Goal: Task Accomplishment & Management: Manage account settings

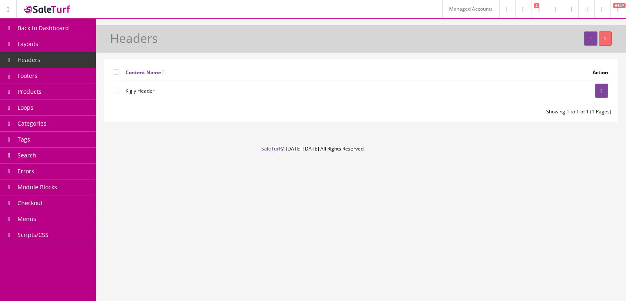
click at [49, 90] on link "Products" at bounding box center [48, 92] width 96 height 16
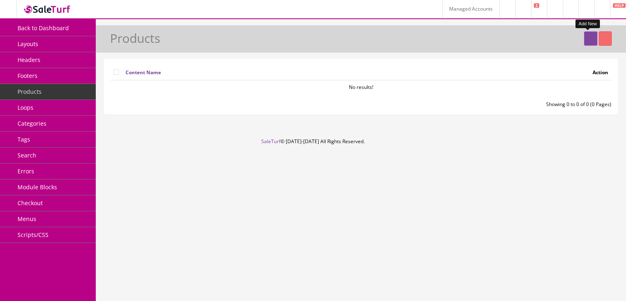
click at [588, 41] on link at bounding box center [590, 38] width 13 height 14
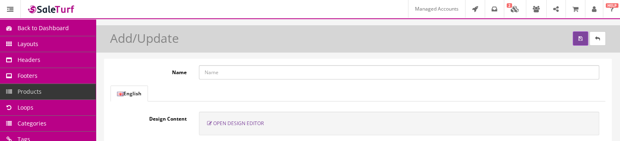
click at [246, 123] on span "Open Design Editor" at bounding box center [238, 123] width 51 height 7
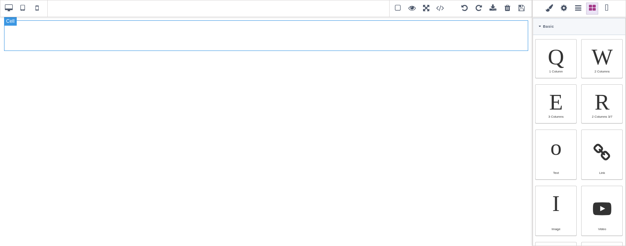
click at [200, 43] on div at bounding box center [266, 35] width 524 height 31
select select "table-cell"
type input "rgb(15, 23, 42)"
select select
type input "16"
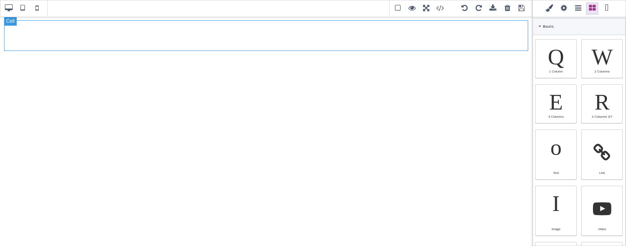
select select "px"
select select
type input "25.6px"
select select
type input "0"
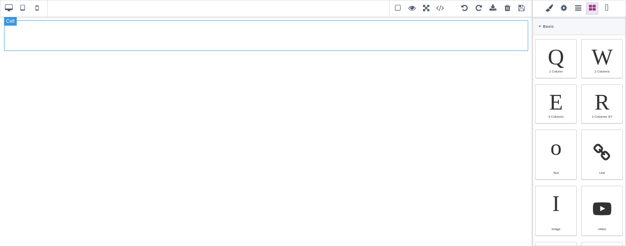
select select "px"
type input "0"
select select "px"
type input "0"
select select "px"
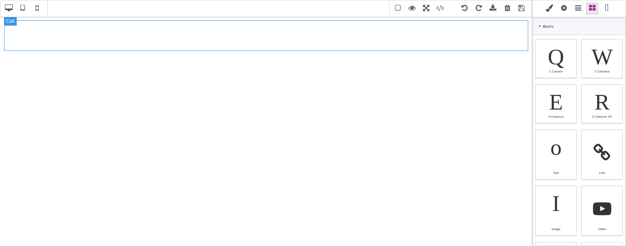
type input "0"
select select "px"
type input "rgb(15, 23, 42)"
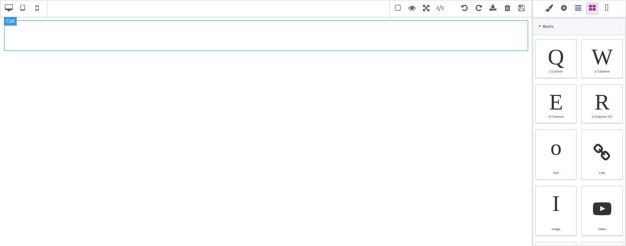
type input "rgb(15, 23, 42)"
type input "2.4"
select select "px"
select select "solid"
type input "rgb(59, 151, 227)"
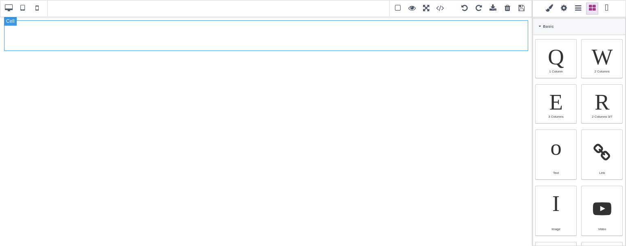
type input "-3"
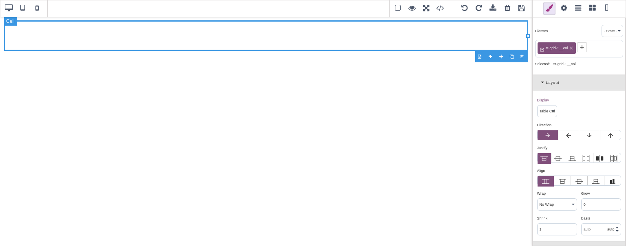
click at [200, 43] on div at bounding box center [266, 35] width 524 height 31
click at [563, 7] on span at bounding box center [564, 8] width 12 height 12
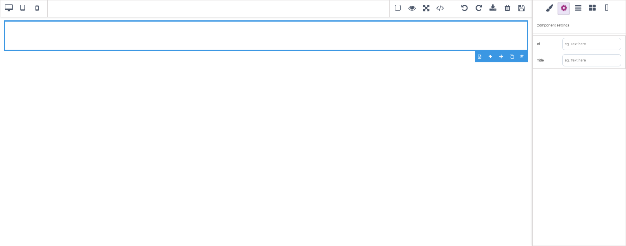
click at [551, 9] on span at bounding box center [549, 8] width 12 height 12
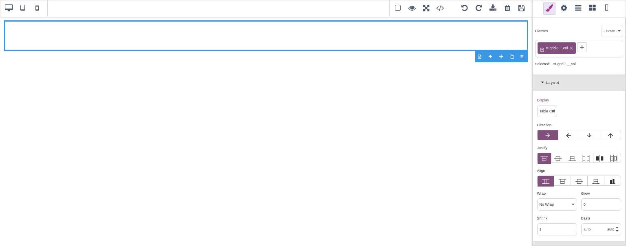
click at [551, 9] on span at bounding box center [549, 8] width 12 height 12
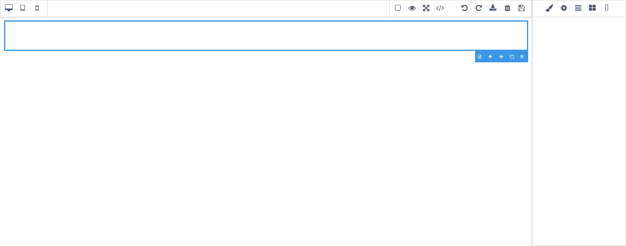
click at [588, 9] on span at bounding box center [592, 8] width 12 height 12
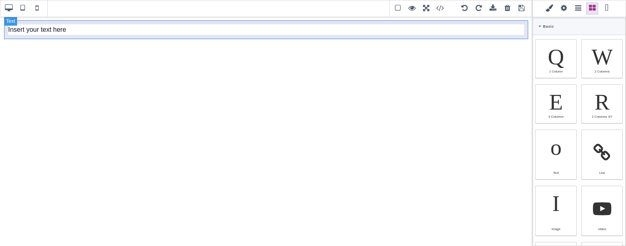
click at [64, 29] on div "Insert your text here" at bounding box center [266, 29] width 524 height 19
select select "block"
type input "10"
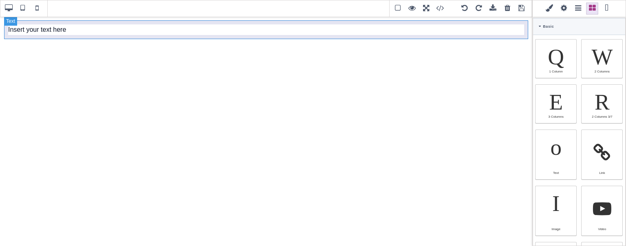
type input "10"
select select
select select "break-word"
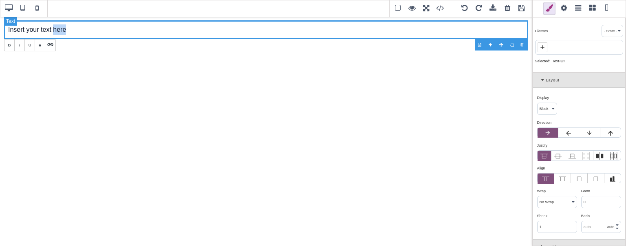
click at [64, 29] on div "Insert your text here" at bounding box center [266, 29] width 524 height 19
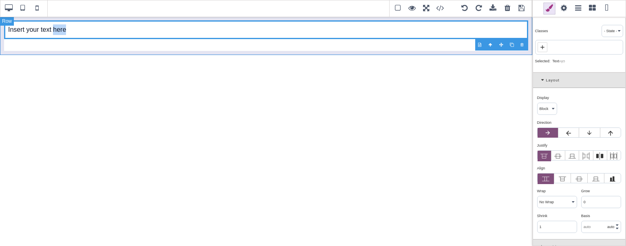
click at [529, 26] on div "Insert your text here" at bounding box center [266, 35] width 532 height 39
select select "table"
select select "auto"
select select "normal"
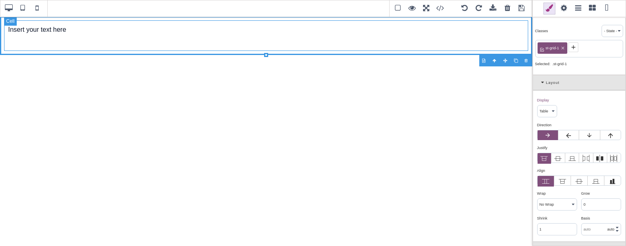
click at [488, 47] on div "Insert your text here" at bounding box center [266, 35] width 524 height 31
select select "table-cell"
type input "0"
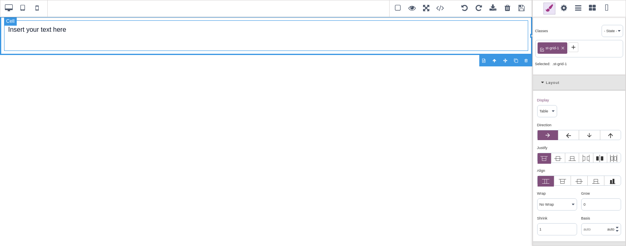
type input "0"
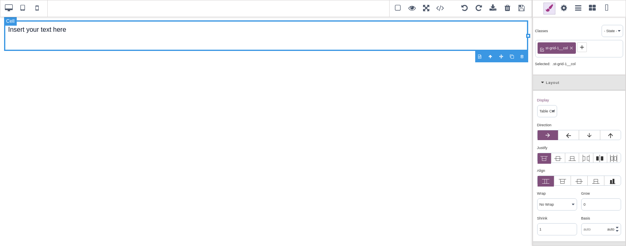
click at [182, 39] on div "Insert your text here" at bounding box center [266, 35] width 524 height 31
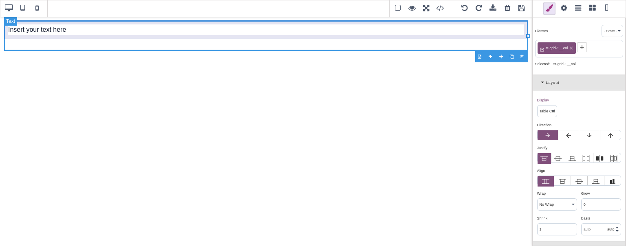
click at [174, 33] on div "Insert your text here" at bounding box center [266, 29] width 524 height 19
select select "block"
type input "10"
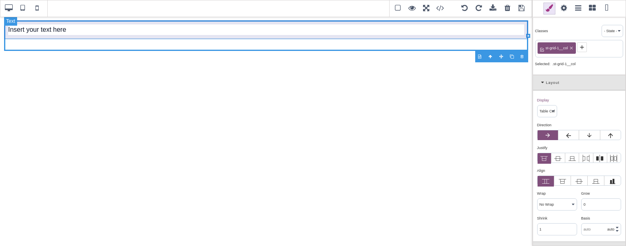
type input "10"
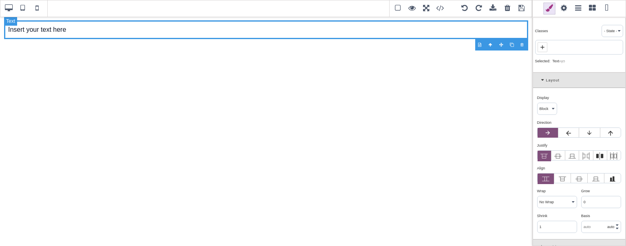
click at [141, 33] on div "Insert your text here" at bounding box center [266, 29] width 524 height 19
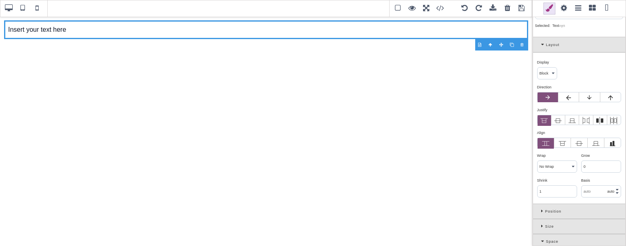
scroll to position [39, 0]
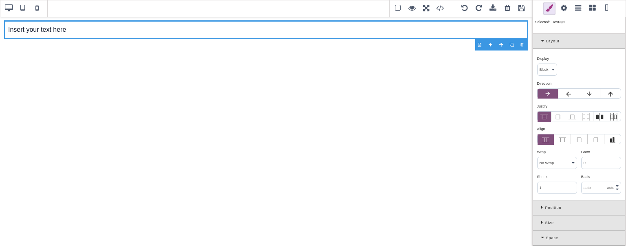
click at [543, 41] on icon at bounding box center [543, 41] width 5 height 4
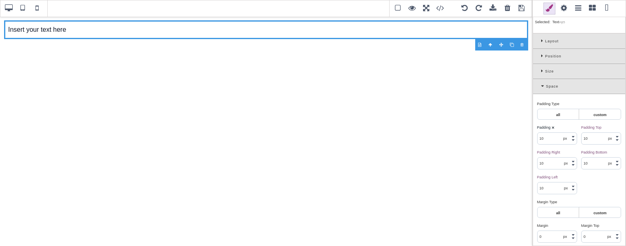
click at [541, 86] on icon at bounding box center [543, 86] width 5 height 4
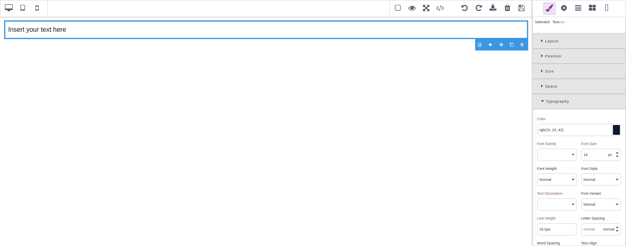
click at [539, 103] on div "Typography" at bounding box center [579, 101] width 92 height 15
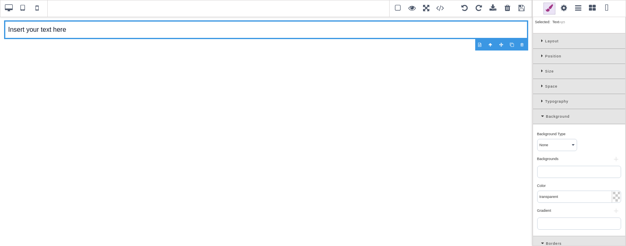
click at [538, 117] on div "Background" at bounding box center [579, 116] width 92 height 15
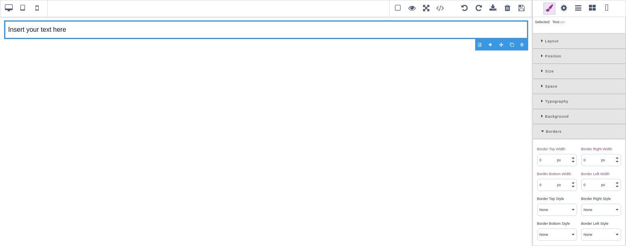
click at [595, 5] on span at bounding box center [592, 8] width 12 height 12
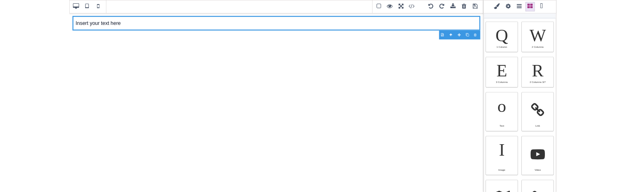
scroll to position [0, 0]
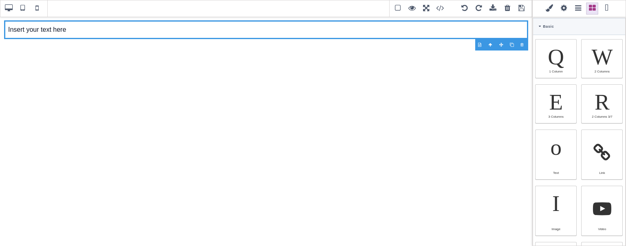
click at [538, 24] on div "Basic" at bounding box center [579, 26] width 92 height 17
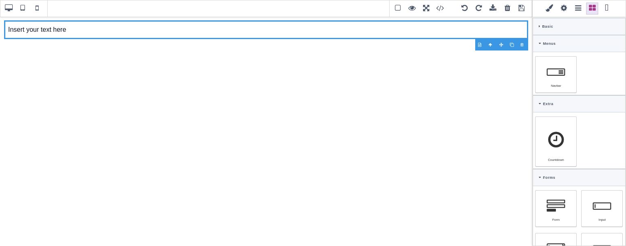
click at [536, 46] on div "Menus" at bounding box center [579, 43] width 92 height 17
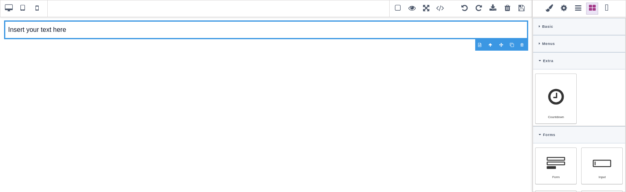
click at [539, 59] on icon at bounding box center [540, 61] width 2 height 4
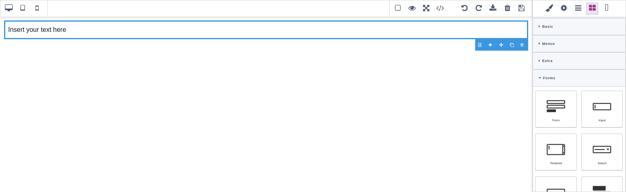
click at [537, 78] on div "Forms" at bounding box center [579, 77] width 92 height 17
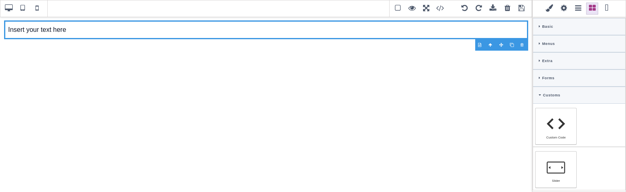
click at [539, 94] on icon at bounding box center [540, 95] width 2 height 4
click at [539, 26] on icon at bounding box center [540, 26] width 2 height 4
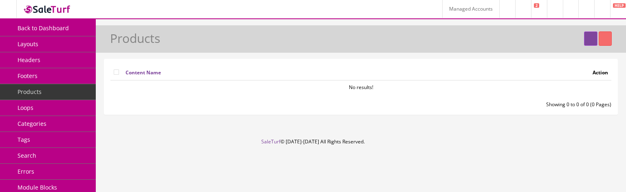
click at [62, 62] on link "Headers" at bounding box center [48, 60] width 96 height 16
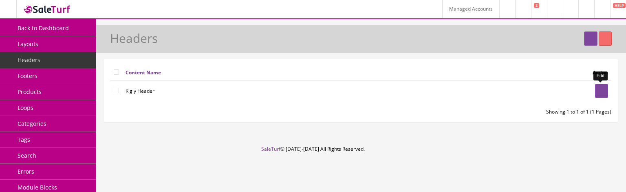
click at [601, 90] on icon at bounding box center [602, 90] width 2 height 5
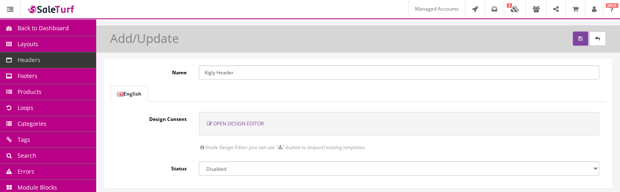
click at [253, 125] on span "Open Design Editor" at bounding box center [238, 123] width 51 height 7
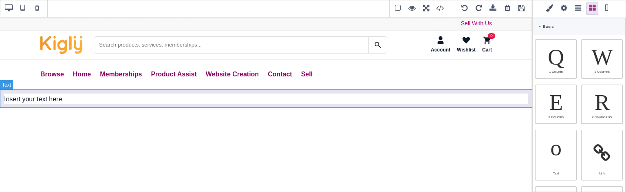
click at [65, 101] on div "Insert your text here" at bounding box center [266, 99] width 532 height 19
type input "10"
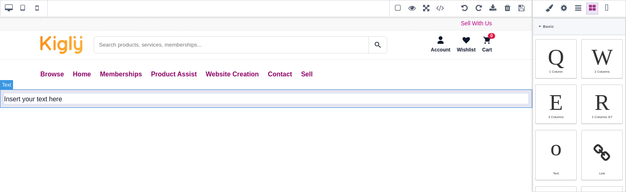
type input "10"
type input "rgb(15, 23, 42)"
select select
type input "16"
select select "px"
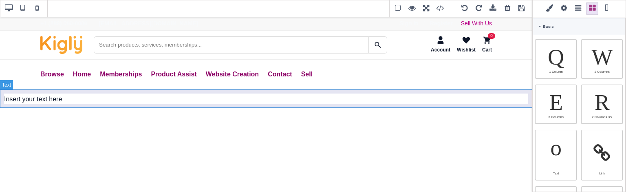
select select
type input "25.6px"
select select
select select "break-word"
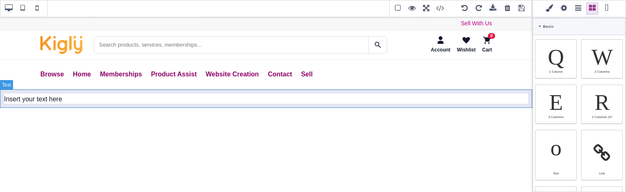
type input "0"
select select "px"
type input "0"
select select "px"
type input "0"
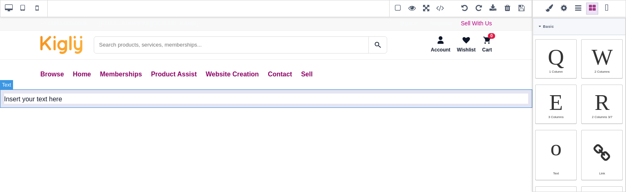
select select "px"
type input "0"
select select "px"
type input "rgb(15, 23, 42)"
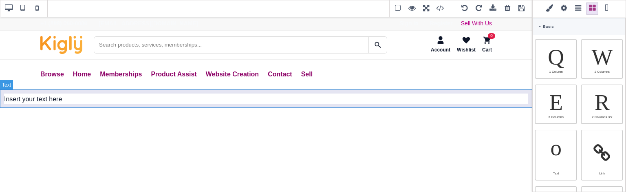
type input "rgb(15, 23, 42)"
type input "2.4"
select select "px"
select select "solid"
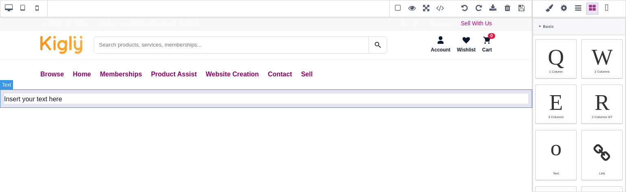
type input "rgb(59, 151, 227)"
type input "-3"
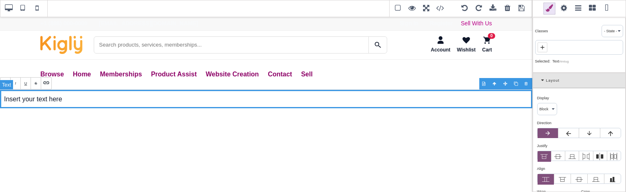
click at [504, 98] on div "Insert your text here" at bounding box center [266, 99] width 532 height 19
click at [544, 78] on icon at bounding box center [543, 80] width 5 height 4
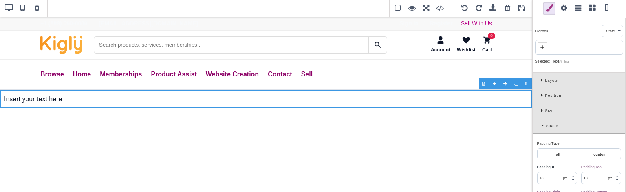
click at [540, 125] on div "Space" at bounding box center [579, 125] width 92 height 15
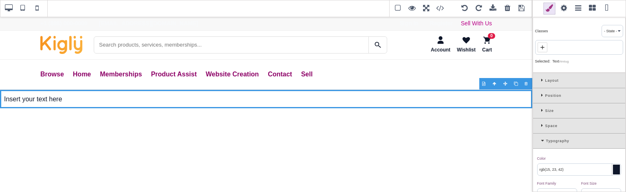
click at [560, 13] on span at bounding box center [564, 8] width 12 height 12
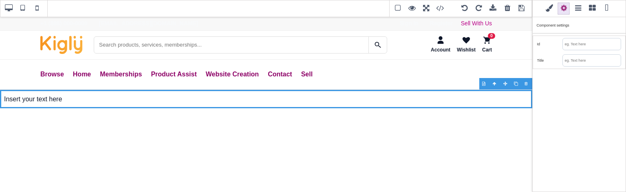
click at [577, 10] on span at bounding box center [578, 8] width 12 height 12
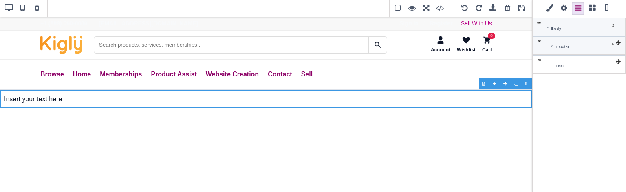
click at [592, 5] on span at bounding box center [592, 8] width 12 height 12
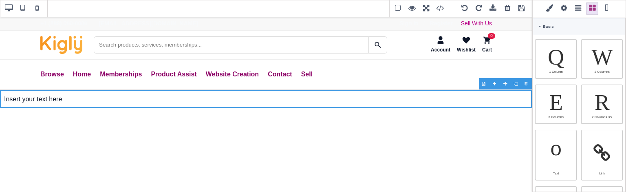
click at [541, 28] on icon at bounding box center [540, 26] width 2 height 4
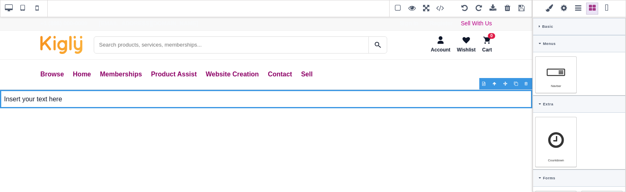
click at [540, 44] on icon at bounding box center [540, 44] width 2 height 4
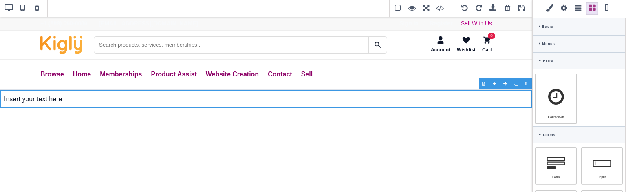
click at [539, 60] on icon at bounding box center [540, 61] width 2 height 4
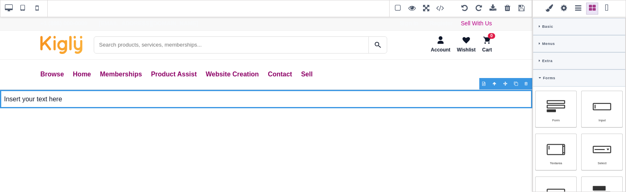
click at [539, 77] on icon at bounding box center [540, 78] width 2 height 4
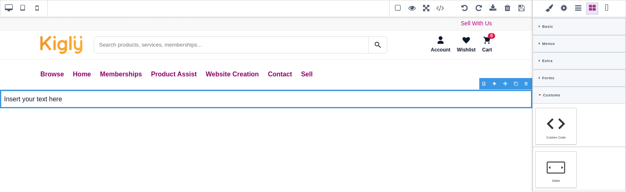
click at [539, 93] on icon at bounding box center [540, 95] width 2 height 4
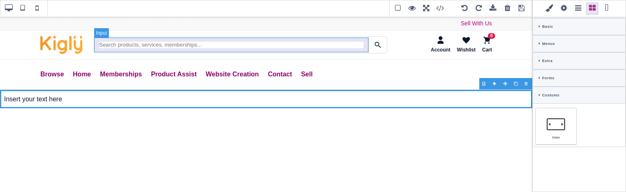
click at [154, 48] on input "Search" at bounding box center [231, 45] width 274 height 14
select select
type input "13.3333"
select select "none"
type input "normal"
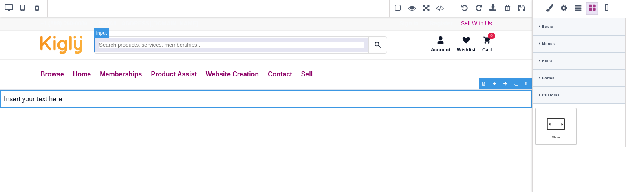
select select "none"
select select "auto"
select select "normal"
select select
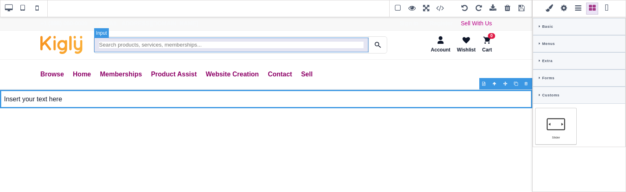
select select
type input "initial"
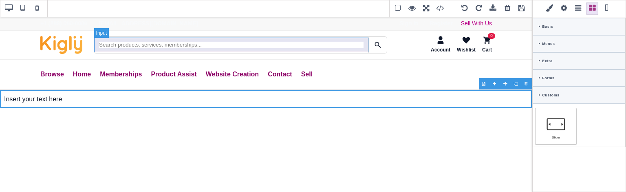
type input "initial"
select select
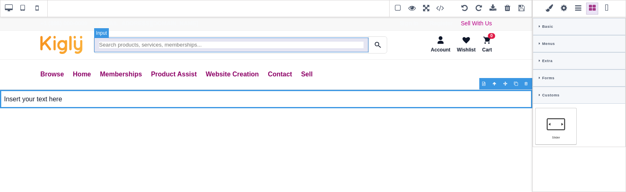
type input "initial"
select select
type input "initial"
select select
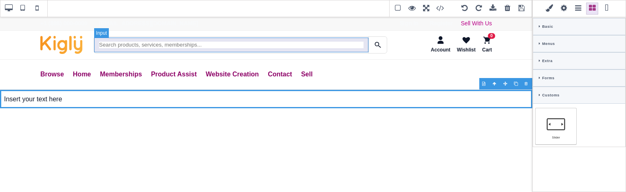
select select "none"
type input "initial"
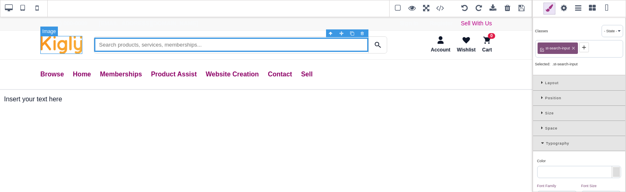
click at [70, 49] on img "SaleTurf Home" at bounding box center [61, 45] width 42 height 18
type input "rgb(141, 1, 103)"
select select
type input "16.8"
select select "700"
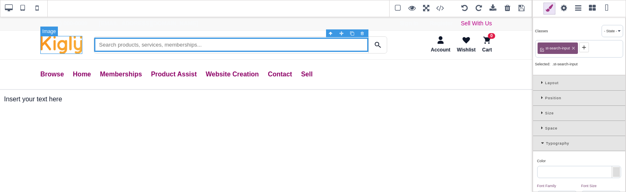
select select
type input "26.88px"
select select
select select "none"
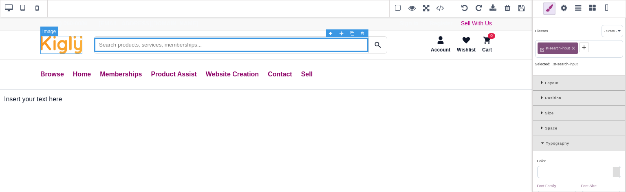
select select "none"
type input "rgb(141, 1, 103)"
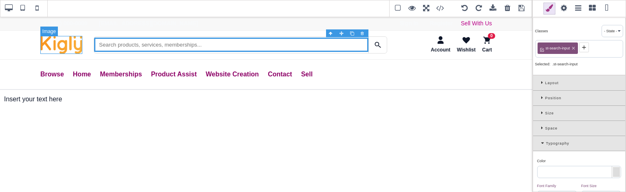
type input "rgb(141, 1, 103)"
type input "none"
type input "100%"
type input "1"
select select "px"
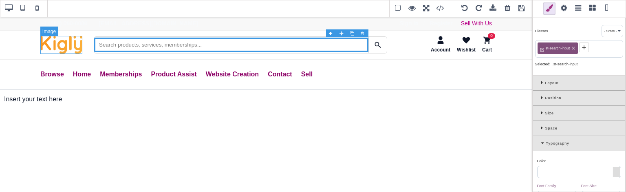
type input "0"
select select "px"
select select "stretch"
type input "0"
select select "px"
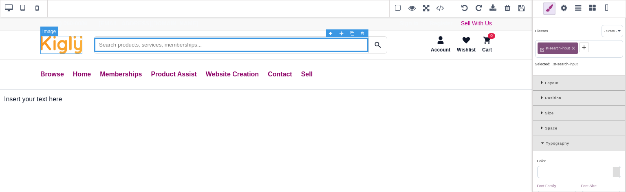
type input "rgb(59, 151, 227)"
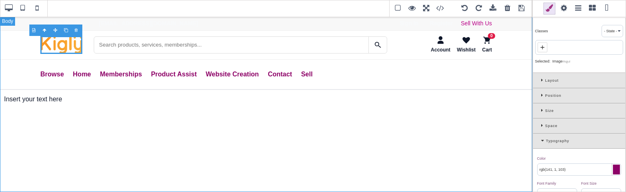
click at [390, 146] on div "+1 (888) 000-0000 | support@saleturf.com Sign In / Register Sell With Us Accoun…" at bounding box center [266, 103] width 532 height 175
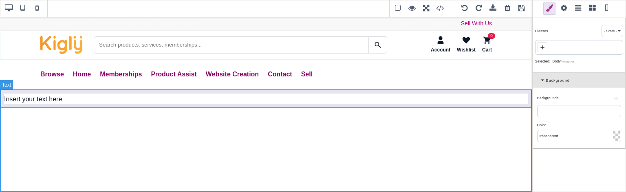
click at [201, 98] on div "Insert your text here" at bounding box center [266, 99] width 532 height 19
type input "rgb(15, 23, 42)"
type input "16"
select select "normal"
select select
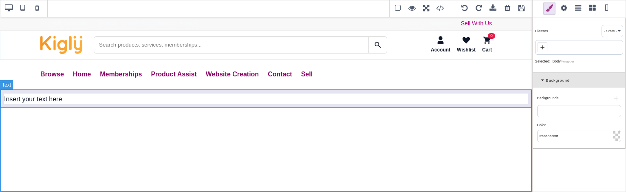
type input "25.6px"
select select
type input "rgb(15, 23, 42)"
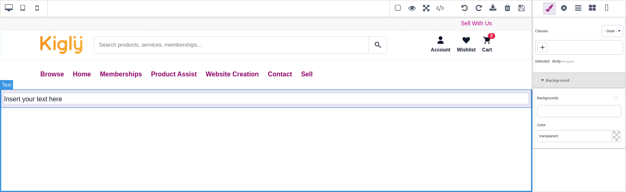
type input "rgb(15, 23, 42)"
type input "2.4"
select select "solid"
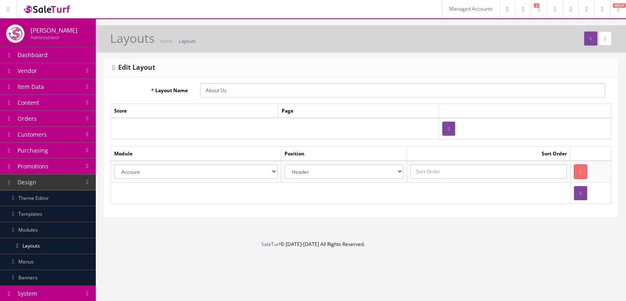
scroll to position [26, 0]
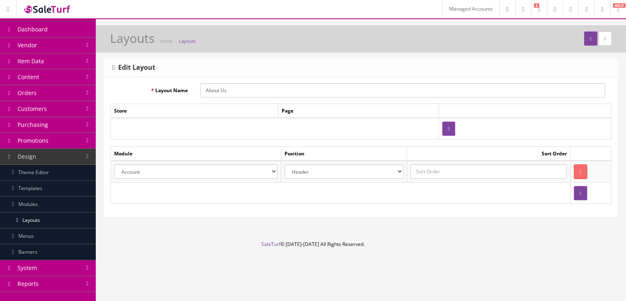
click at [57, 269] on link "System" at bounding box center [48, 268] width 96 height 16
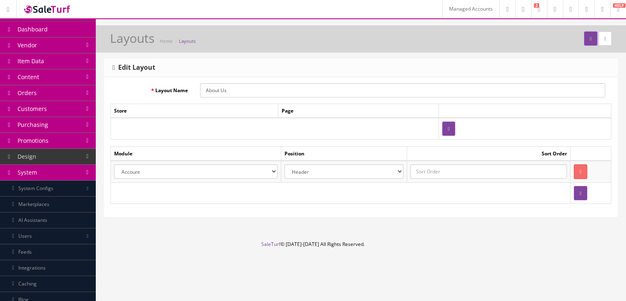
click at [60, 192] on link "System Configs" at bounding box center [48, 189] width 96 height 16
click at [60, 281] on link "Marketplaces" at bounding box center [48, 284] width 96 height 16
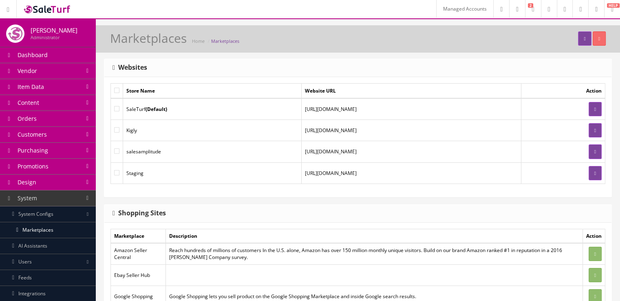
click at [588, 116] on td at bounding box center [563, 109] width 84 height 22
click at [591, 113] on link at bounding box center [595, 109] width 13 height 14
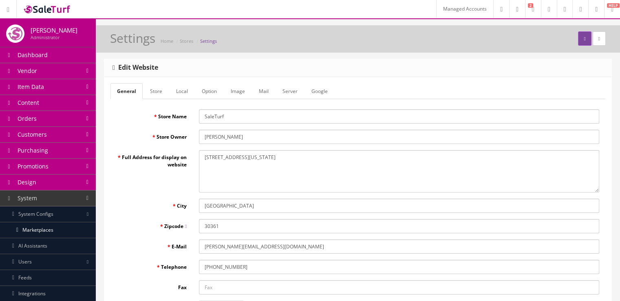
click at [295, 93] on link "Server" at bounding box center [290, 91] width 28 height 16
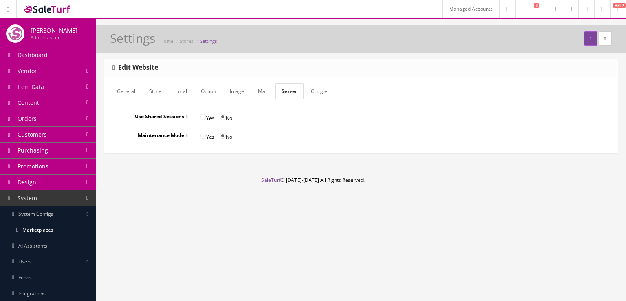
click at [312, 92] on link "Google" at bounding box center [318, 91] width 29 height 16
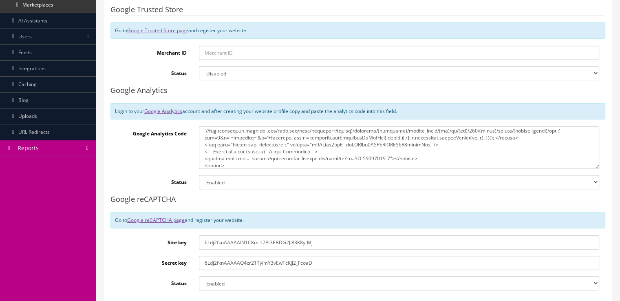
scroll to position [41, 0]
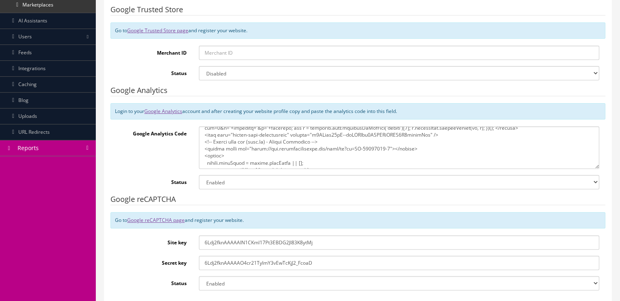
drag, startPoint x: 452, startPoint y: 133, endPoint x: 446, endPoint y: 134, distance: 6.2
click at [446, 134] on textarea "Google Analytics Code" at bounding box center [399, 147] width 400 height 42
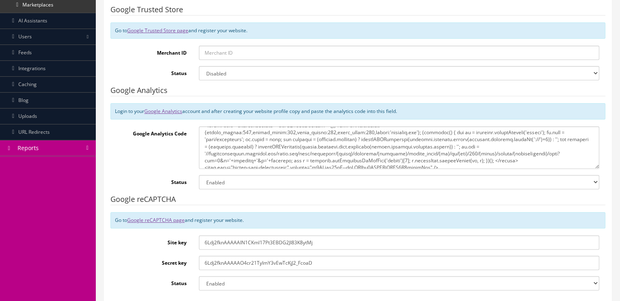
scroll to position [0, 0]
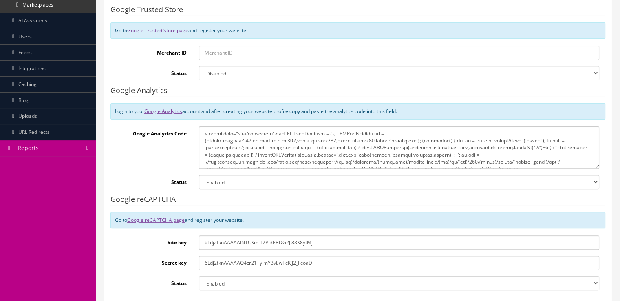
drag, startPoint x: 521, startPoint y: 158, endPoint x: 190, endPoint y: 127, distance: 332.4
click at [190, 127] on div "Google Analytics Code" at bounding box center [357, 147] width 495 height 42
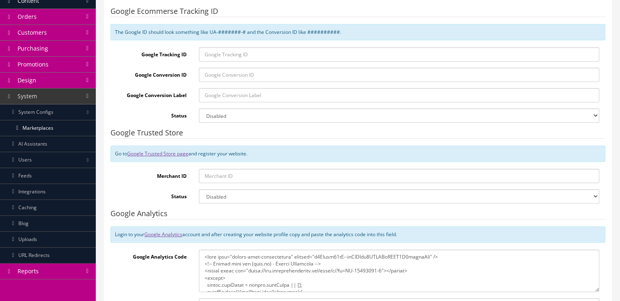
scroll to position [133, 0]
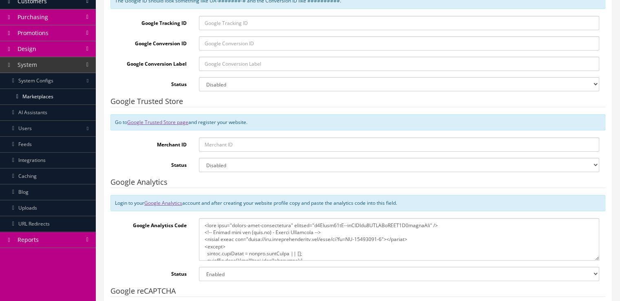
click at [342, 245] on textarea "Google Analytics Code" at bounding box center [399, 239] width 400 height 42
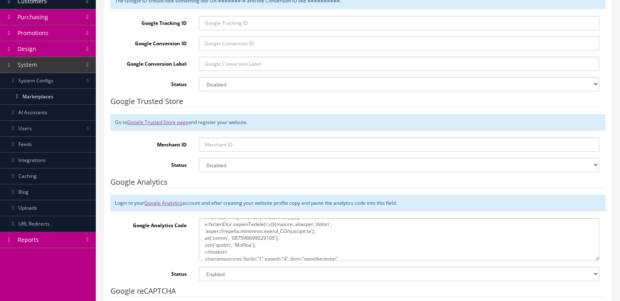
scroll to position [153, 0]
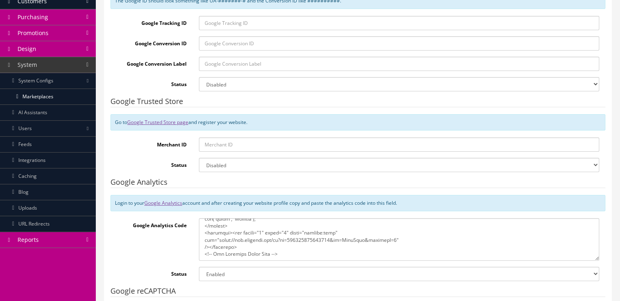
drag, startPoint x: 203, startPoint y: 224, endPoint x: 291, endPoint y: 250, distance: 91.4
click at [291, 250] on textarea "Google Analytics Code" at bounding box center [399, 239] width 400 height 42
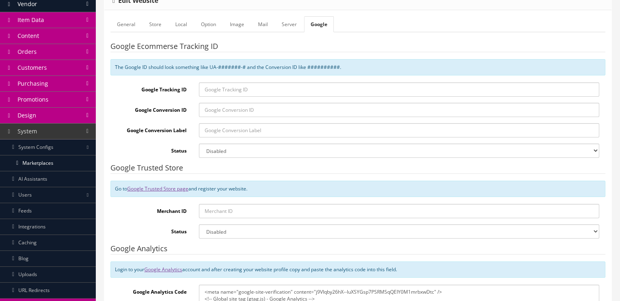
scroll to position [0, 0]
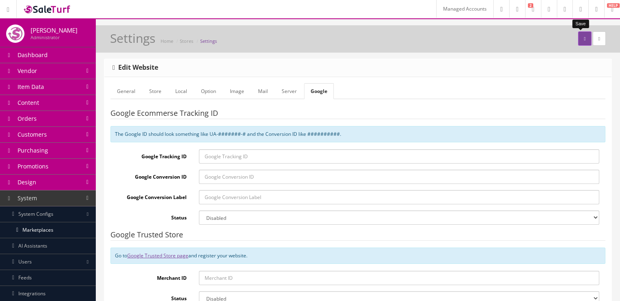
type textarea "<meta name="google-site-verification" content="j9VIqby26hX--luXSYGsp7PSRMSqQEIY…"
click at [578, 41] on button "submit" at bounding box center [584, 38] width 13 height 14
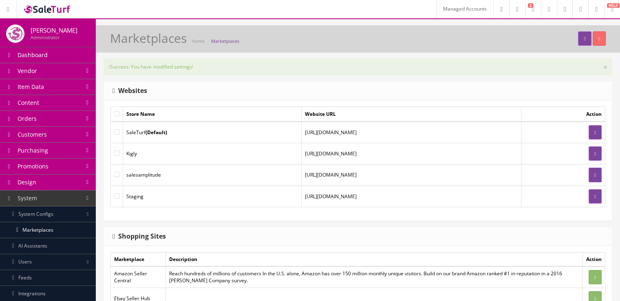
click at [75, 109] on link "Content" at bounding box center [48, 103] width 96 height 16
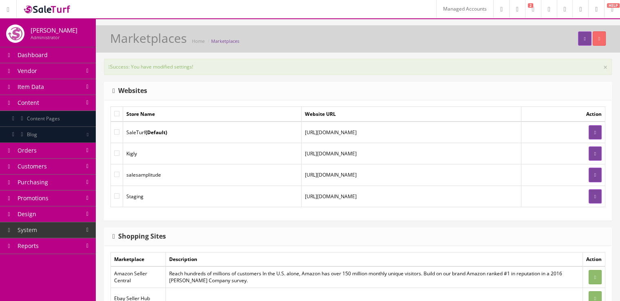
click at [74, 117] on link "Content Pages" at bounding box center [48, 119] width 96 height 16
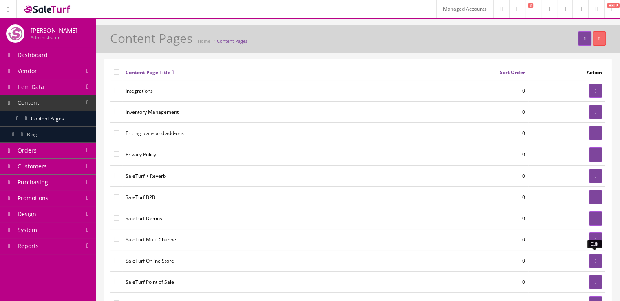
click at [592, 256] on link at bounding box center [595, 261] width 13 height 14
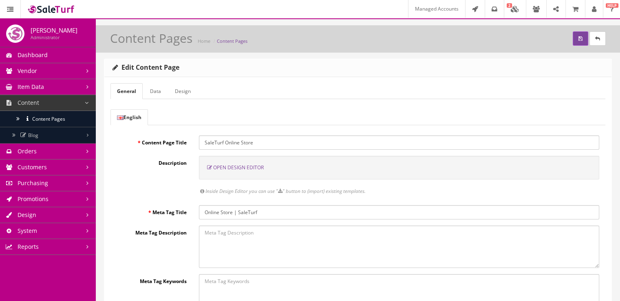
click at [256, 166] on span "Open Design Editor" at bounding box center [238, 167] width 51 height 7
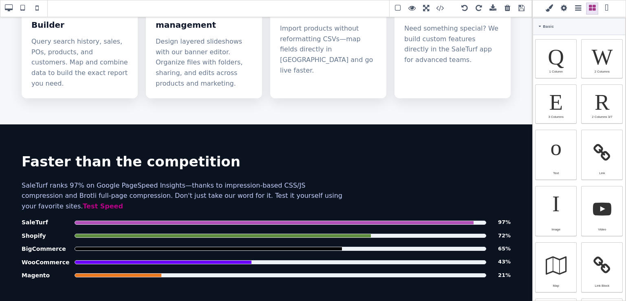
scroll to position [839, 0]
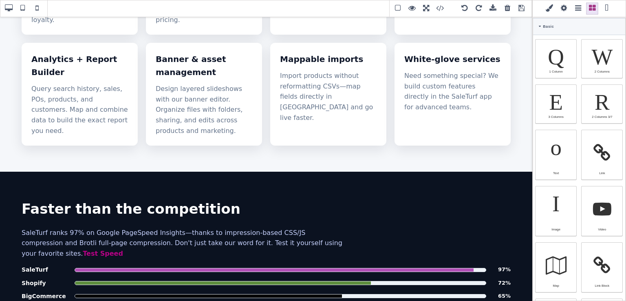
drag, startPoint x: 528, startPoint y: 49, endPoint x: 538, endPoint y: 176, distance: 126.7
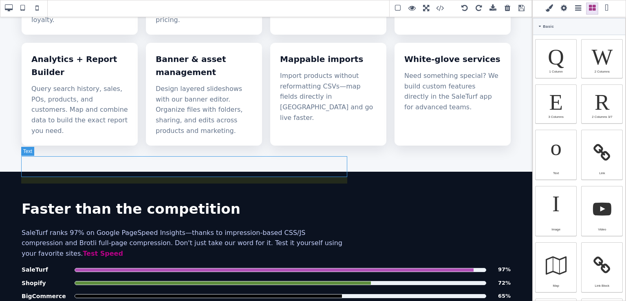
click at [287, 227] on p "SaleTurf ranks 97% on Google PageSpeed Insights—thanks to impression-based CSS/…" at bounding box center [185, 242] width 326 height 31
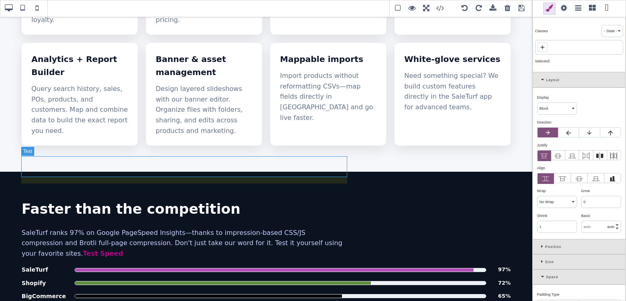
type input "16"
type input "rgb(199, 210, 254)"
select select
type input "16"
select select "px"
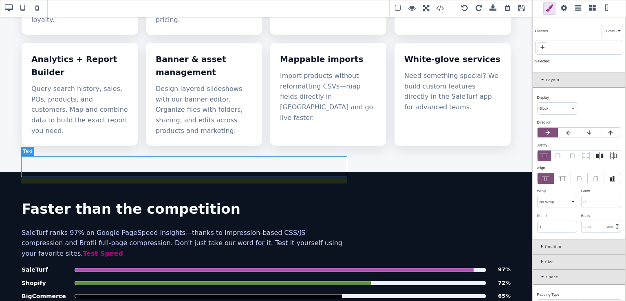
select select
type input "25.6px"
select select
type input "0"
select select "px"
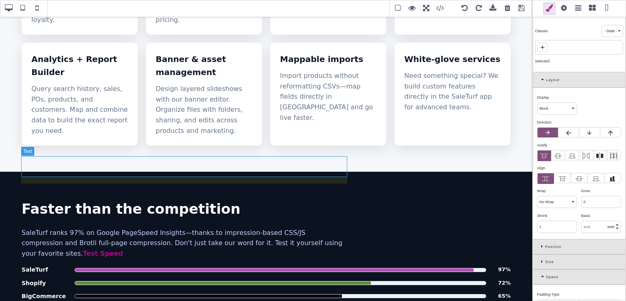
type input "0"
select select "px"
type input "0"
select select "px"
type input "0"
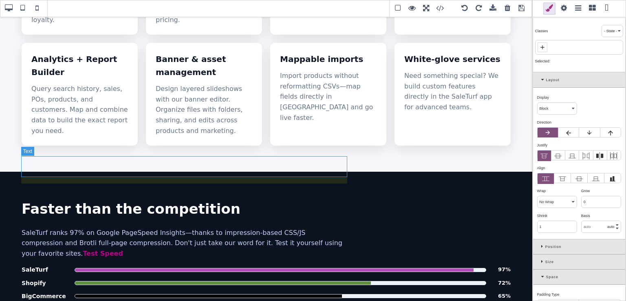
select select "px"
type input "rgb(199, 210, 254)"
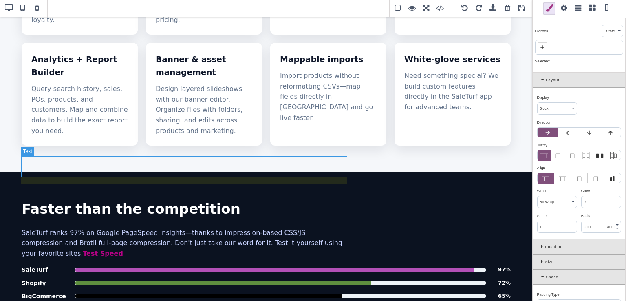
type input "2.4"
select select "px"
select select "solid"
type input "rgb(59, 151, 227)"
type input "-3"
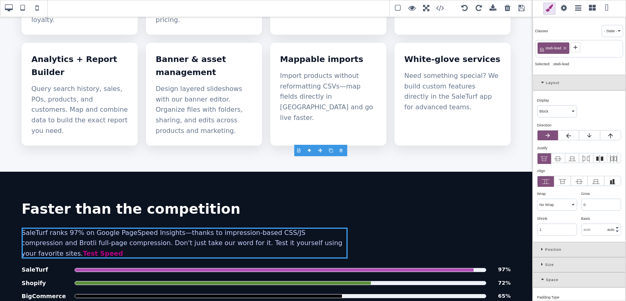
click at [541, 81] on icon at bounding box center [543, 82] width 5 height 4
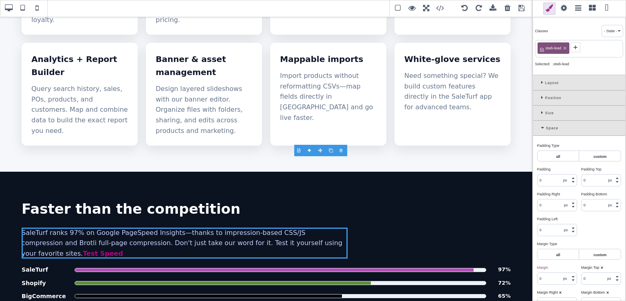
click at [540, 128] on div "Space" at bounding box center [579, 128] width 92 height 15
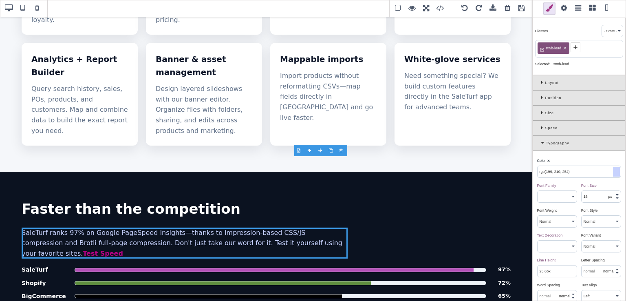
click at [613, 168] on div at bounding box center [616, 172] width 7 height 10
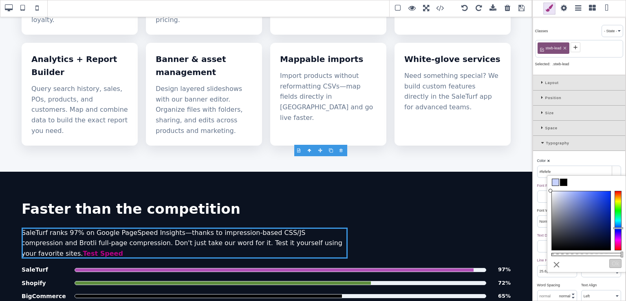
type input "#ffffff"
drag, startPoint x: 563, startPoint y: 194, endPoint x: 546, endPoint y: 190, distance: 17.8
click at [546, 190] on div "B I U S Text Classes - State - Hover Click Even/Odd stwb-lead Selected: .stwb-l…" at bounding box center [313, 150] width 626 height 301
click at [556, 161] on div "Color ⨯" at bounding box center [578, 160] width 82 height 7
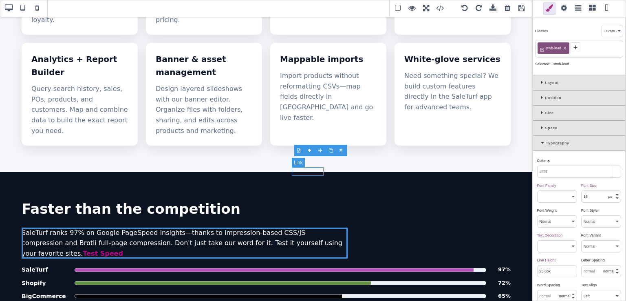
click at [123, 249] on link "Test Speed" at bounding box center [103, 253] width 40 height 8
type input "var(--st-primary)"
select select "600"
select select
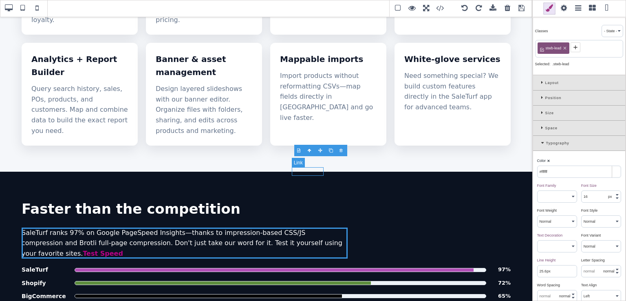
type input "rgb(141, 1, 103)"
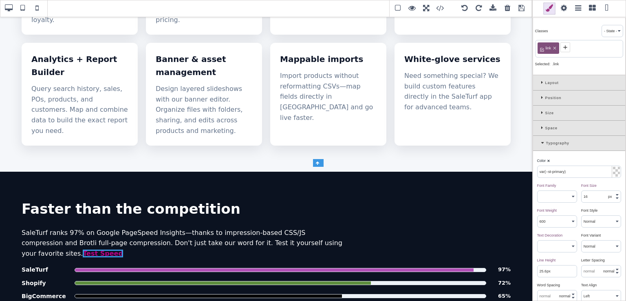
click at [613, 173] on div at bounding box center [616, 172] width 7 height 10
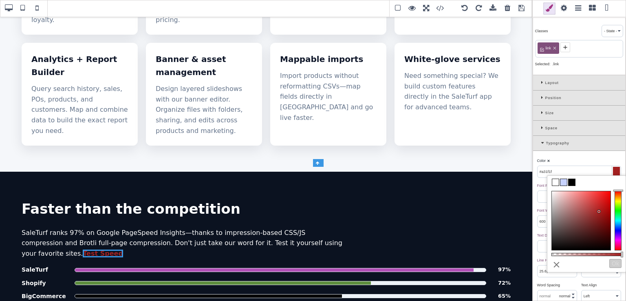
drag, startPoint x: 582, startPoint y: 215, endPoint x: 600, endPoint y: 212, distance: 17.8
click at [600, 212] on div at bounding box center [581, 220] width 59 height 59
drag, startPoint x: 618, startPoint y: 211, endPoint x: 618, endPoint y: 247, distance: 36.7
click at [618, 247] on div at bounding box center [618, 221] width 7 height 60
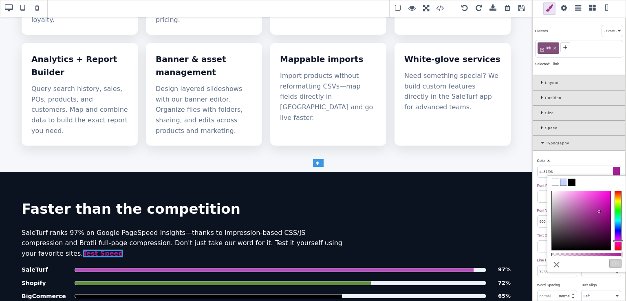
drag, startPoint x: 618, startPoint y: 247, endPoint x: 618, endPoint y: 241, distance: 6.1
click at [618, 241] on div at bounding box center [618, 241] width 10 height 2
drag, startPoint x: 600, startPoint y: 211, endPoint x: 613, endPoint y: 179, distance: 34.4
click at [613, 179] on div "less ⨯ Ok" at bounding box center [586, 223] width 79 height 97
click at [620, 240] on div at bounding box center [618, 239] width 10 height 2
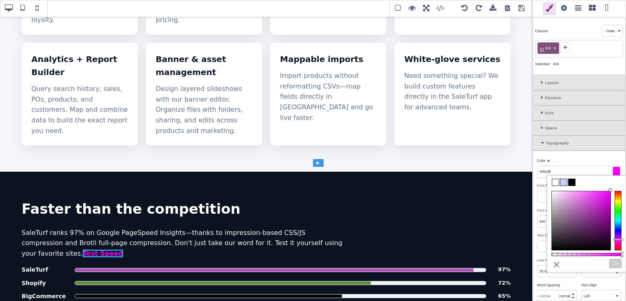
click at [584, 172] on input "#f500ff" at bounding box center [579, 171] width 83 height 11
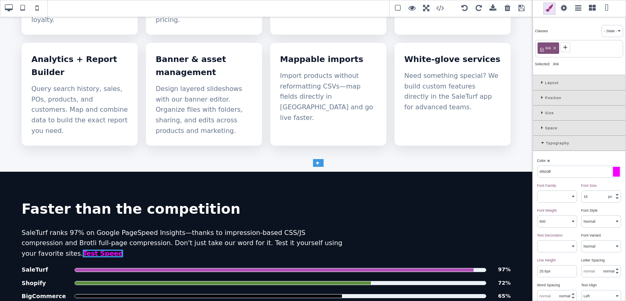
click at [584, 172] on input "#f500ff" at bounding box center [579, 171] width 83 height 11
paste input "rgb(255 0 186)"
type input "rgb(255 0 186)"
click at [584, 161] on div "Color ⨯" at bounding box center [578, 160] width 82 height 7
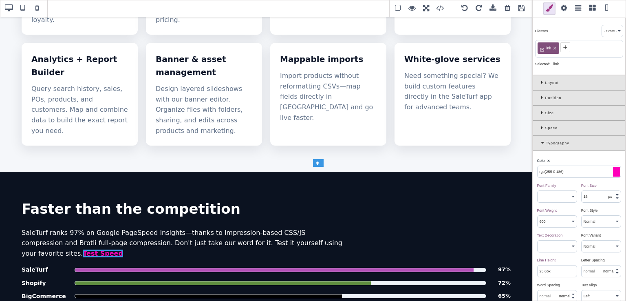
click at [522, 9] on span at bounding box center [522, 8] width 12 height 12
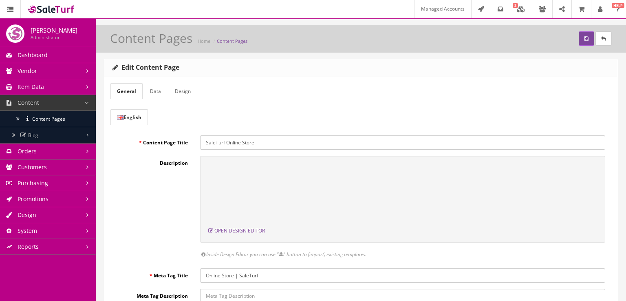
scroll to position [0, 0]
click at [579, 36] on button "submit" at bounding box center [586, 38] width 15 height 14
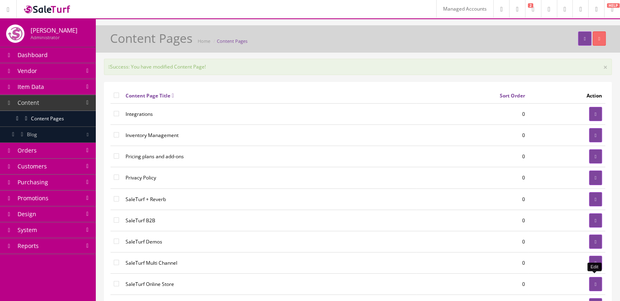
click at [595, 284] on icon at bounding box center [596, 284] width 2 height 5
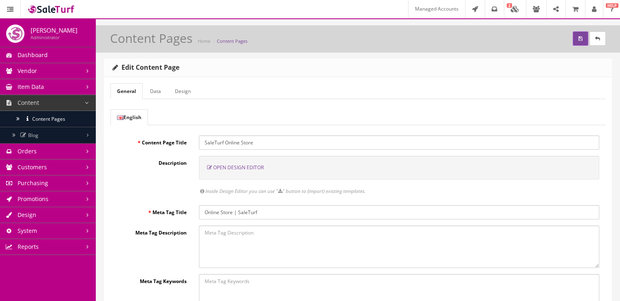
click at [298, 242] on textarea "Meta Tag Description" at bounding box center [399, 246] width 400 height 42
type textarea "G"
click at [240, 242] on textarea "Start your next online store in" at bounding box center [399, 246] width 400 height 42
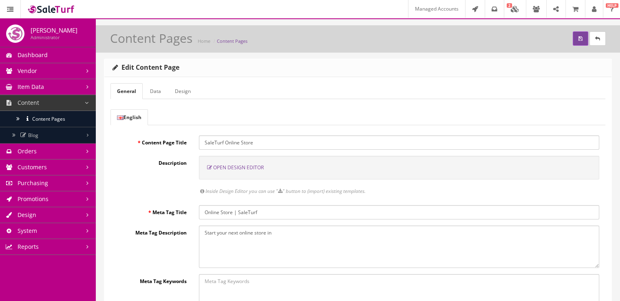
paste textarea "Create conversion-ready websites with our built-in AI Assistant for content, st…"
type textarea "Create conversion-ready websites with our built-in AI Assistant for content, st…"
click at [578, 40] on icon "submit" at bounding box center [580, 38] width 4 height 5
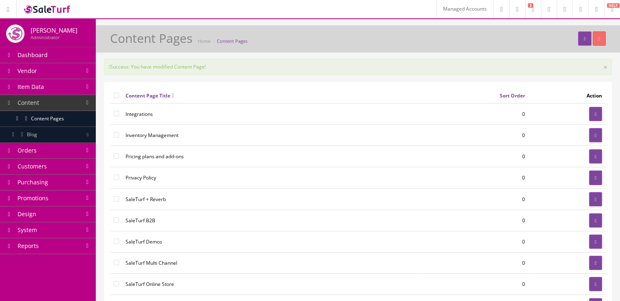
click at [606, 64] on button "×" at bounding box center [605, 66] width 4 height 7
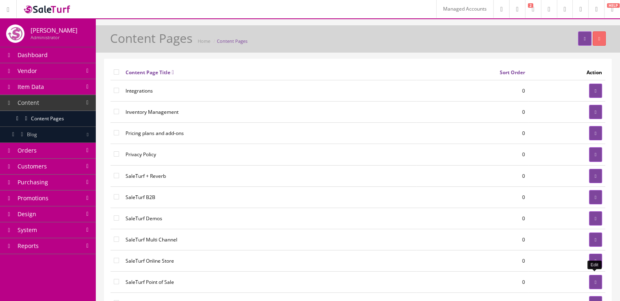
click at [591, 279] on link at bounding box center [595, 282] width 13 height 14
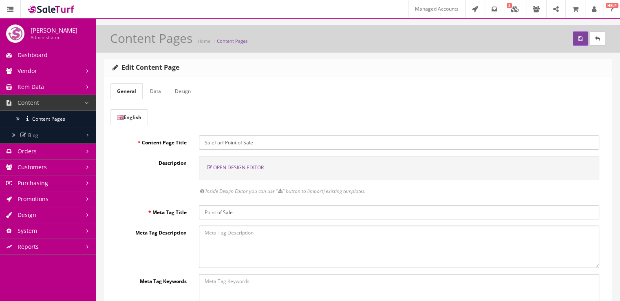
click at [236, 238] on textarea "Meta Tag Description" at bounding box center [399, 246] width 400 height 42
paste textarea "Sell in-store, online, and on-the-go with one unified system. Real-time invento…"
click at [322, 233] on textarea "Sell in-store, online, and on-the-go with one unified system. Real-time invento…" at bounding box center [399, 246] width 400 height 42
click at [354, 232] on textarea "Sell in-store, online, and on-the-go with one unified POS system. Real-time inv…" at bounding box center [399, 246] width 400 height 42
click at [414, 234] on textarea "Sell in-store, online, and on-the-go with one unified POS system and real-time …" at bounding box center [399, 246] width 400 height 42
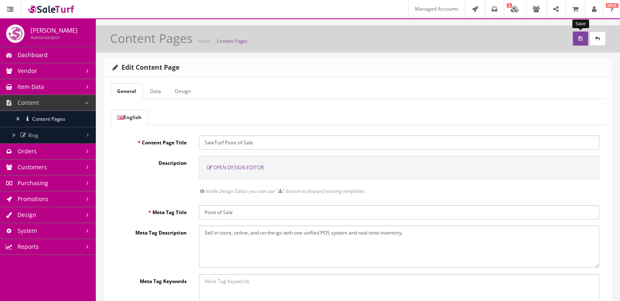
type textarea "Sell in-store, online, and on-the-go with one unified POS system and real-time …"
click at [576, 40] on button "submit" at bounding box center [580, 38] width 15 height 14
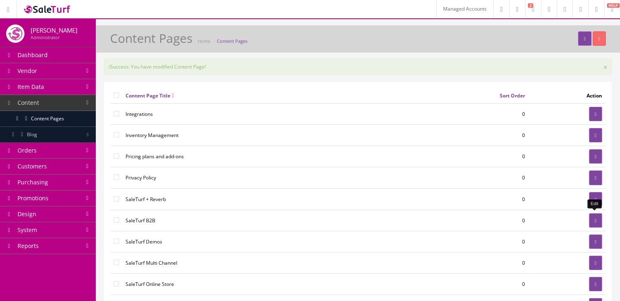
click at [595, 220] on icon at bounding box center [596, 220] width 2 height 5
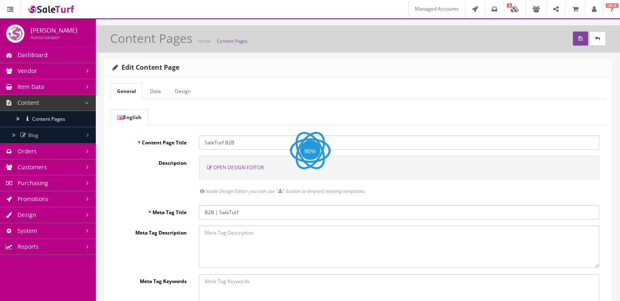
click at [213, 242] on textarea "Meta Tag Description" at bounding box center [399, 246] width 400 height 42
paste textarea "connects your Online Store, Point of Sale, and key integrations so you can run …"
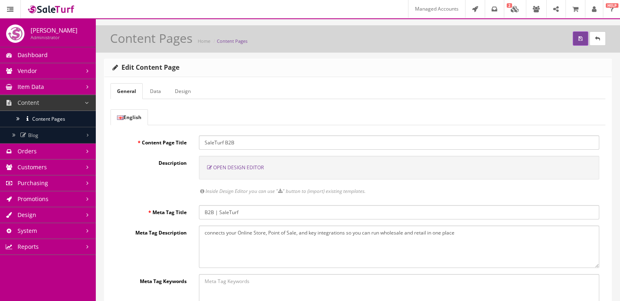
click at [207, 230] on textarea "connects your Online Store, Point of Sale, and key integrations so you can run …" at bounding box center [399, 246] width 400 height 42
click at [464, 234] on textarea "Connects your Online Store, Point of Sale, and key integrations so you can run …" at bounding box center [399, 246] width 400 height 42
click at [385, 235] on textarea "Connects your Online Store, Point of Sale, and key integrations so you can run …" at bounding box center [399, 246] width 400 height 42
click at [384, 234] on textarea "Connects your Online Store, Point of Sale, and key integrations so you can run …" at bounding box center [399, 246] width 400 height 42
click at [472, 234] on textarea "Connects your Online Store, Point of Sale, and key integrations so you can run …" at bounding box center [399, 246] width 400 height 42
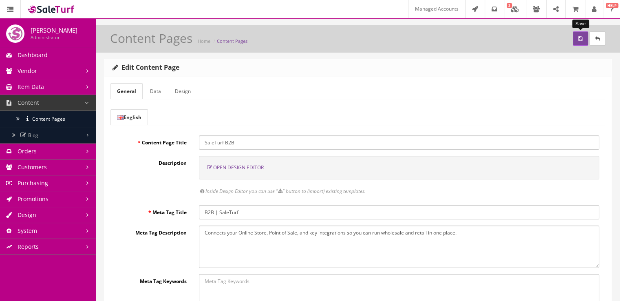
type textarea "Connects your Online Store, Point of Sale, and key integrations so you can run …"
click at [579, 38] on icon "submit" at bounding box center [580, 38] width 4 height 5
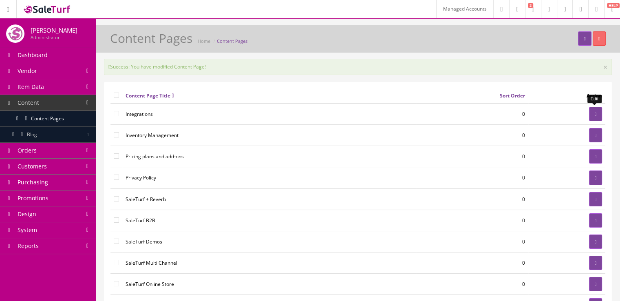
click at [595, 113] on icon at bounding box center [596, 114] width 2 height 5
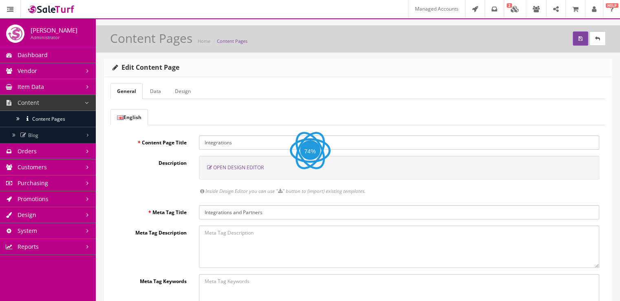
click at [238, 242] on textarea "Meta Tag Description" at bounding box center [399, 246] width 400 height 42
paste textarea "Connect SaleTurf with your favorite marketplaces, payments, shipping, accountin…"
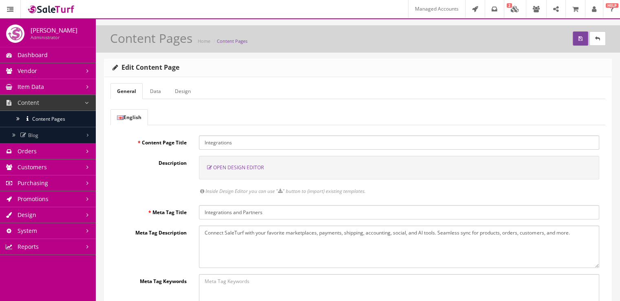
drag, startPoint x: 437, startPoint y: 232, endPoint x: 572, endPoint y: 230, distance: 135.3
click at [572, 230] on textarea "Connect SaleTurf with your favorite marketplaces, payments, shipping, accountin…" at bounding box center [399, 246] width 400 height 42
type textarea "Connect SaleTurf with your favorite marketplaces, payments, shipping, accountin…"
click at [580, 36] on icon "submit" at bounding box center [580, 38] width 4 height 5
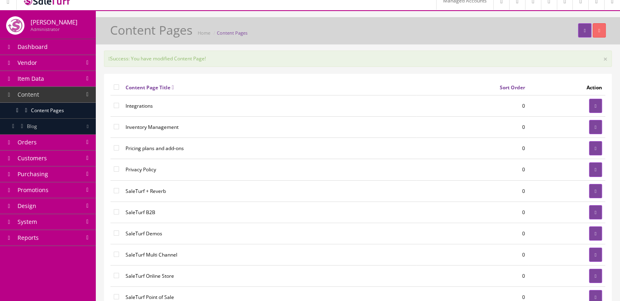
scroll to position [9, 0]
click at [595, 124] on icon at bounding box center [596, 126] width 2 height 5
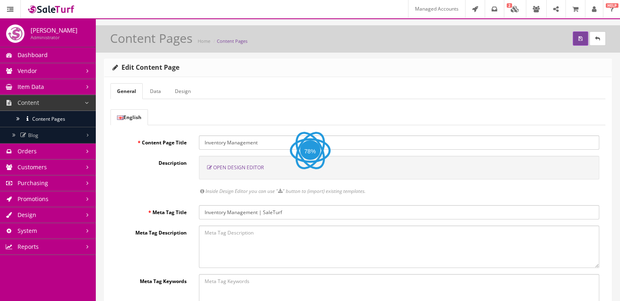
click at [249, 235] on textarea "Meta Tag Description" at bounding box center [399, 246] width 400 height 42
paste textarea "Create purchase orders, import without templates, scan and compare, bulk edit, …"
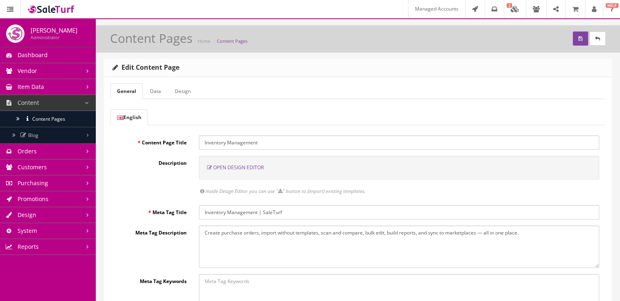
click at [482, 232] on textarea "Create purchase orders, import without templates, scan and compare, bulk edit, …" at bounding box center [399, 246] width 400 height 42
type textarea "Create purchase orders, import without templates, scan and compare, bulk edit, …"
click at [579, 40] on icon "submit" at bounding box center [580, 38] width 4 height 5
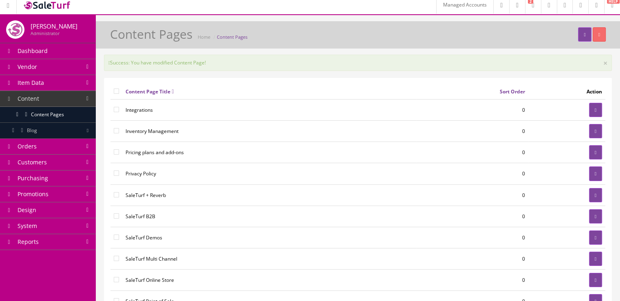
scroll to position [5, 0]
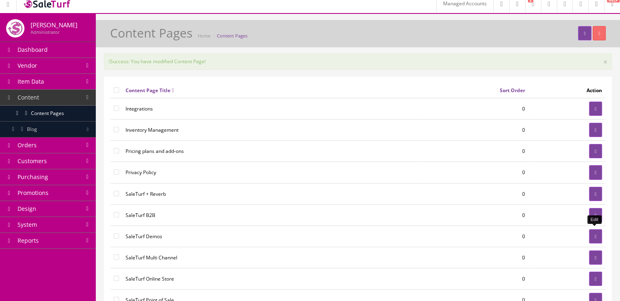
click at [596, 230] on link at bounding box center [595, 236] width 13 height 14
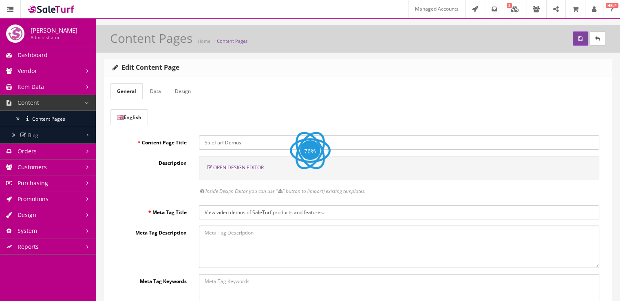
click at [254, 234] on textarea "Meta Tag Description" at bounding box center [399, 246] width 400 height 42
paste textarea "Quick walkthroughs to help you set up, list products, and grow your marketplace…"
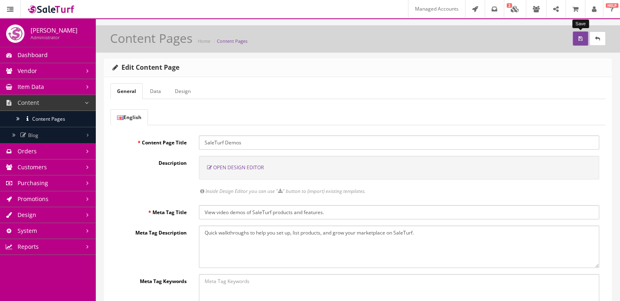
type textarea "Quick walkthroughs to help you set up, list products, and grow your marketplace…"
click at [582, 33] on button "submit" at bounding box center [580, 38] width 15 height 14
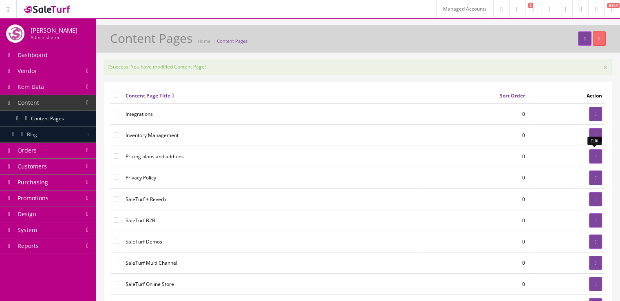
click at [595, 157] on icon at bounding box center [596, 156] width 2 height 5
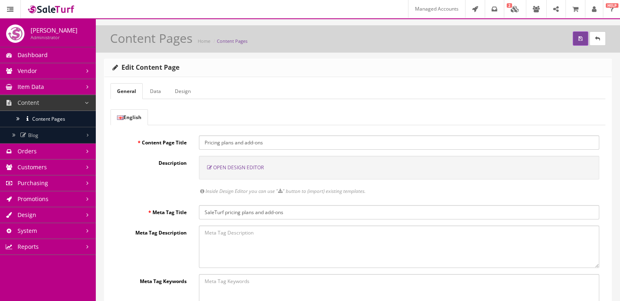
click at [256, 248] on textarea "Meta Tag Description" at bounding box center [399, 246] width 400 height 42
paste textarea "SaleTurf is a leader in innovation and technology. Pricing is transparent and b…"
type textarea "SaleTurf is a leader in innovation and technology. Pricing is transparent and b…"
click at [574, 38] on button "submit" at bounding box center [580, 38] width 15 height 14
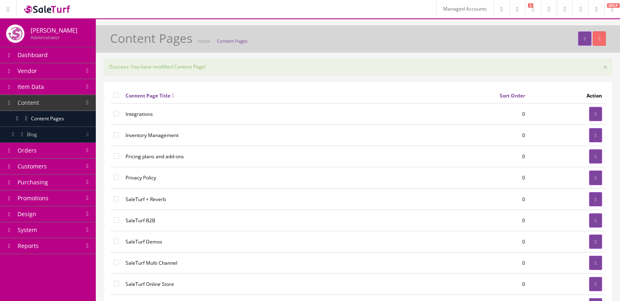
click at [61, 227] on link "System" at bounding box center [48, 230] width 96 height 16
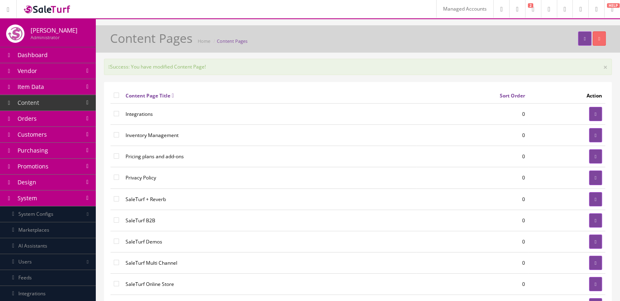
click at [68, 229] on link "Marketplaces" at bounding box center [48, 230] width 96 height 16
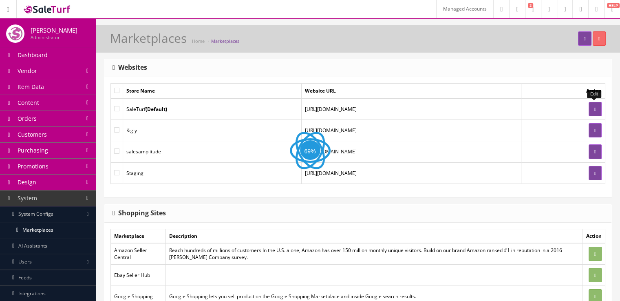
click at [590, 108] on link at bounding box center [595, 109] width 13 height 14
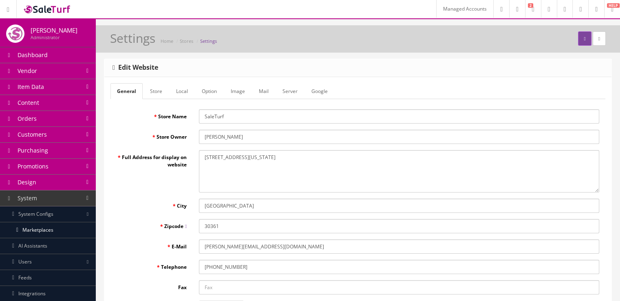
click at [149, 97] on link "Store" at bounding box center [155, 91] width 25 height 16
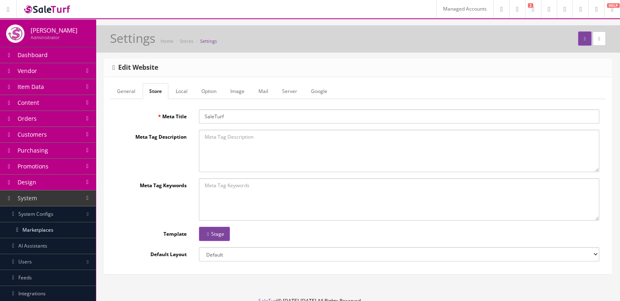
click at [211, 138] on textarea "Meta Tag Description" at bounding box center [399, 151] width 400 height 42
paste textarea "We help companies like yours grow online while simplifying day‑to‑day workloads"
type textarea "We help companies like yours grow online while simplifying day‑to‑day workloads"
click at [240, 115] on input "SaleTurf" at bounding box center [399, 116] width 400 height 14
drag, startPoint x: 228, startPoint y: 116, endPoint x: 313, endPoint y: 119, distance: 84.4
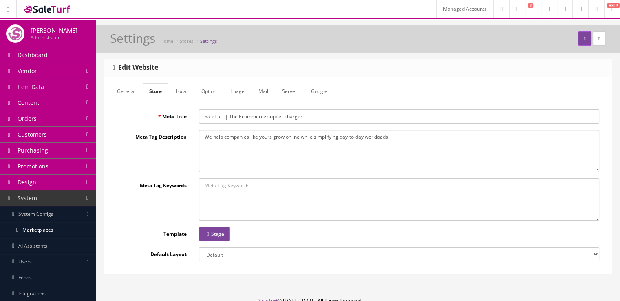
click at [313, 119] on input "SaleTurf | The Ecommerce supper charger!" at bounding box center [399, 116] width 400 height 14
paste input "Our mission is growth"
type input "SaleTurf | Our mission is growth"
click at [408, 137] on textarea "We help companies like yours grow online while simplifying day‑to‑day workloads" at bounding box center [399, 151] width 400 height 42
type textarea "We help companies like yours grow online while simplifying day‑to‑day workloads."
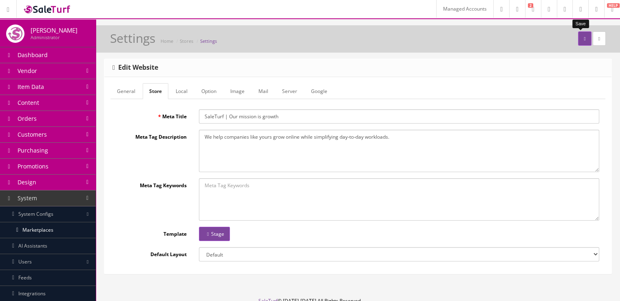
click at [579, 42] on button "submit" at bounding box center [584, 38] width 13 height 14
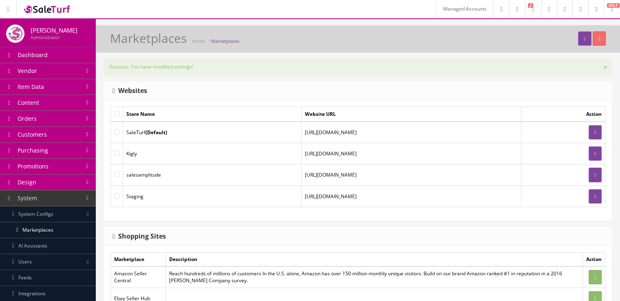
click at [47, 86] on link "Item Data" at bounding box center [48, 87] width 96 height 16
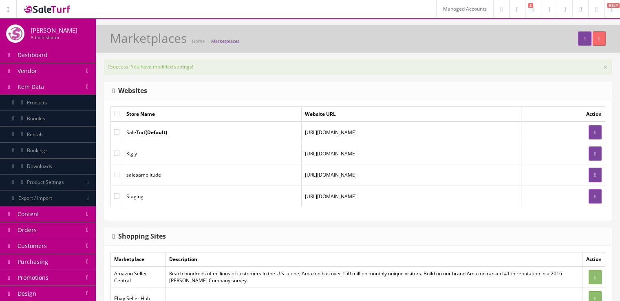
click at [64, 211] on link "Content" at bounding box center [48, 214] width 96 height 16
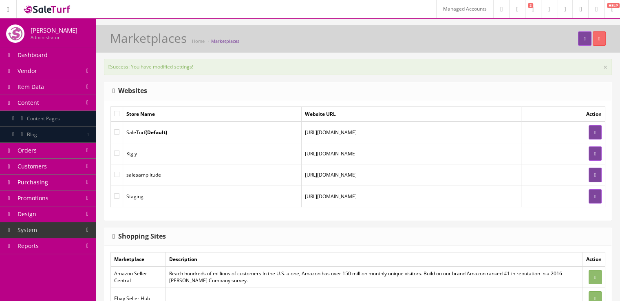
click at [60, 117] on span "Content Pages" at bounding box center [43, 118] width 33 height 7
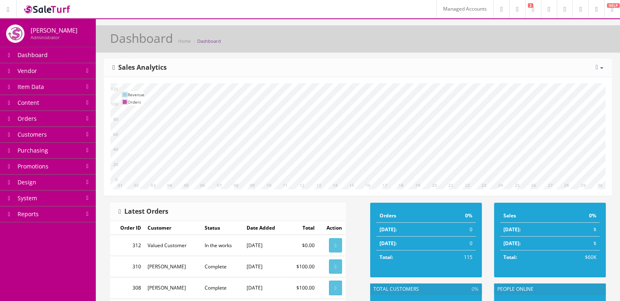
click at [58, 108] on link "Content" at bounding box center [48, 103] width 96 height 16
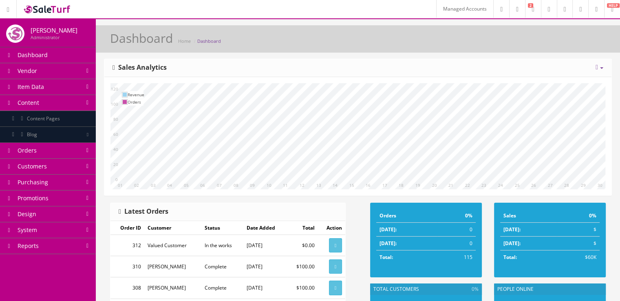
click at [63, 121] on link "Content Pages" at bounding box center [48, 119] width 96 height 16
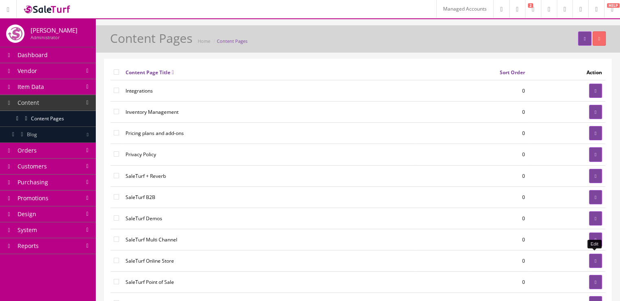
click at [589, 262] on link at bounding box center [595, 261] width 13 height 14
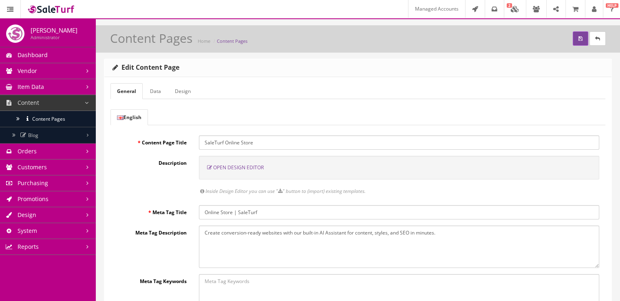
click at [234, 164] on span "Open Design Editor" at bounding box center [238, 167] width 51 height 7
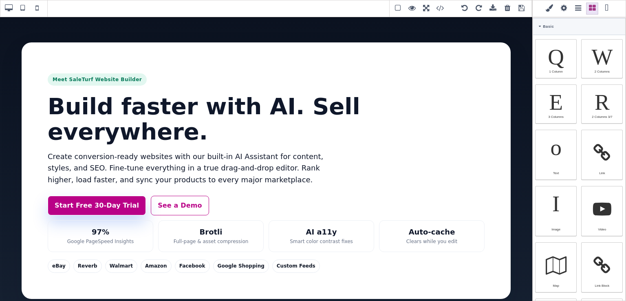
scroll to position [249, 0]
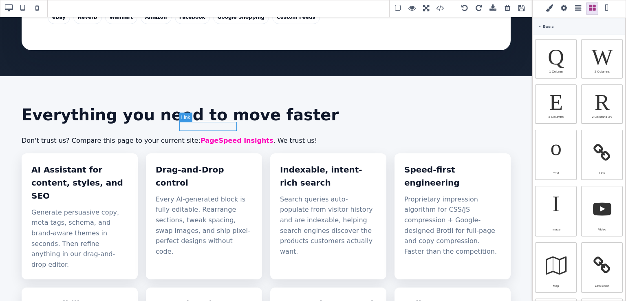
click at [232, 137] on link "PageSpeed Insights" at bounding box center [237, 141] width 73 height 8
type input "rgb(255, 0, 186)"
select select
type input "16"
select select "px"
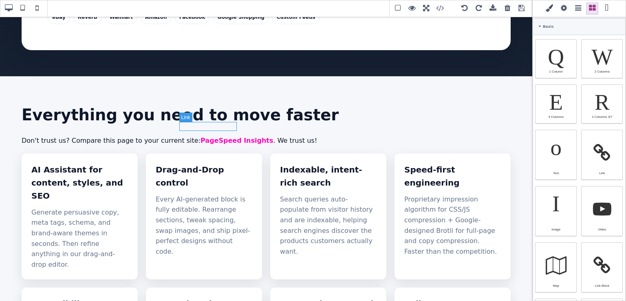
select select "600"
select select
type input "25.6px"
select select
type input "0"
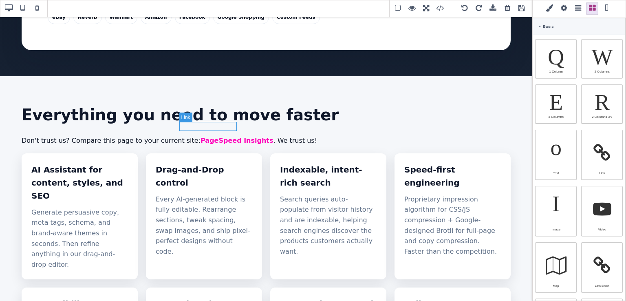
select select "px"
type input "0"
select select "px"
type input "0"
select select "px"
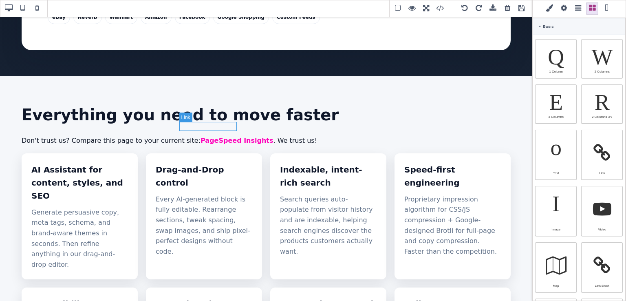
type input "0"
select select "px"
type input "rgb(141, 1, 103)"
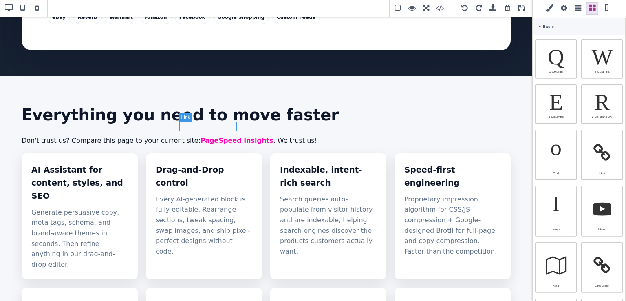
type input "rgb(141, 1, 103)"
type input "2.4"
select select "px"
select select "solid"
type input "rgb(59, 151, 227)"
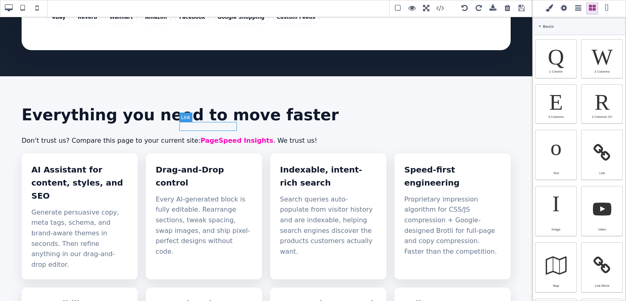
type input "-3"
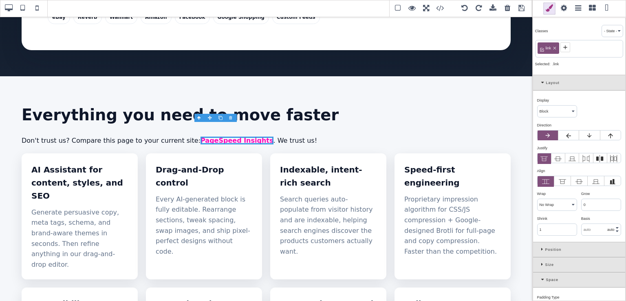
click at [563, 46] on icon at bounding box center [565, 47] width 7 height 7
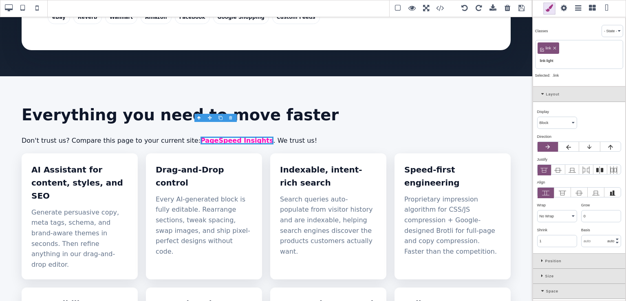
type input "link-light"
select select
type input "rgb(255, 0, 186)"
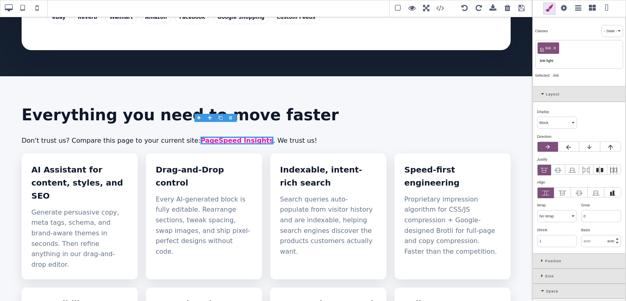
type input "rgb(255, 0, 186)"
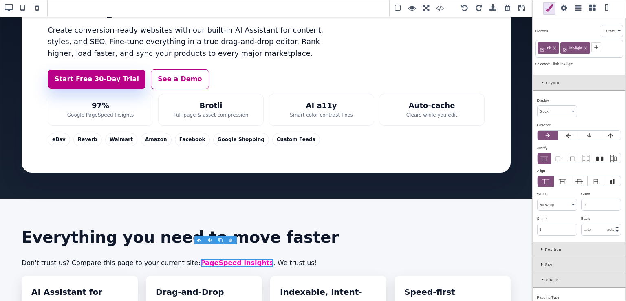
scroll to position [121, 0]
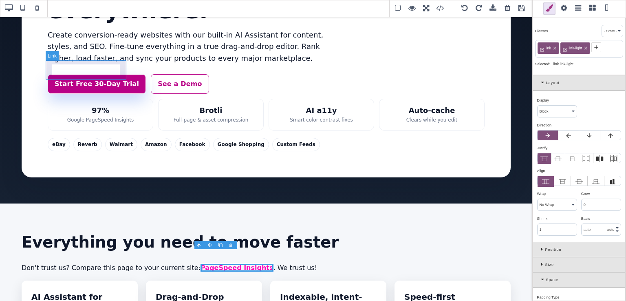
click at [117, 74] on link "Start Free 30-Day Trial" at bounding box center [97, 84] width 98 height 20
select select "flex"
type input "10"
type input "16"
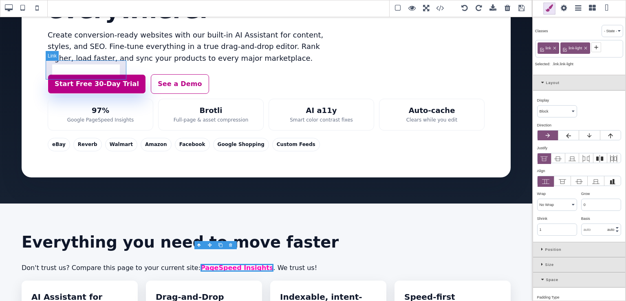
type input "10"
type input "16"
type input "rgb(255, 255, 255)"
select select
type input "0.16"
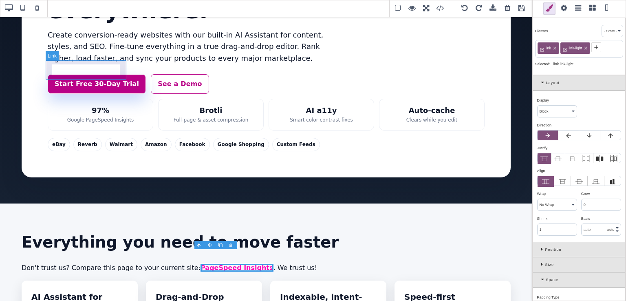
select select "px"
select select
type input "rgb(185, 1, 135)"
type input "0.8"
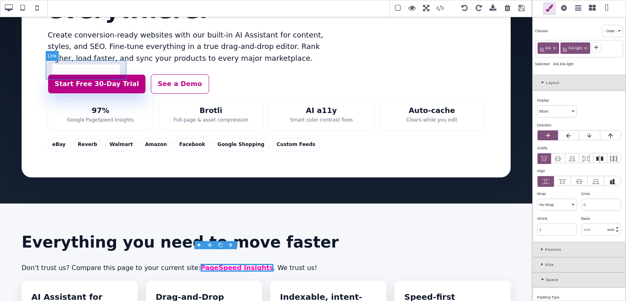
type input "0.8"
select select "solid"
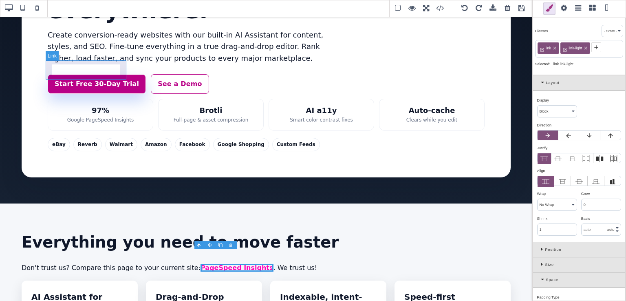
select select "solid"
type input "rgb(255, 255, 255)"
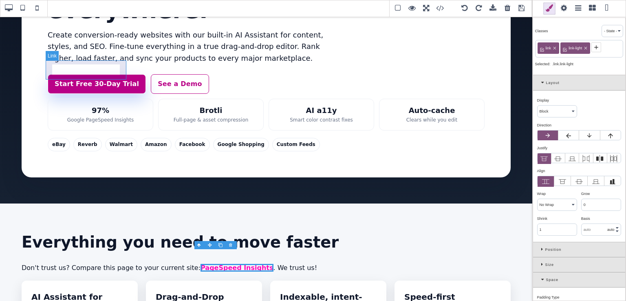
type input "8"
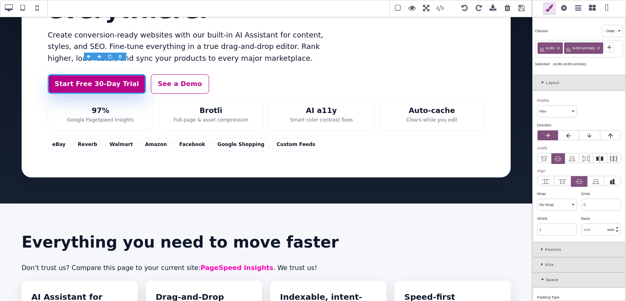
click at [543, 84] on icon at bounding box center [543, 82] width 5 height 4
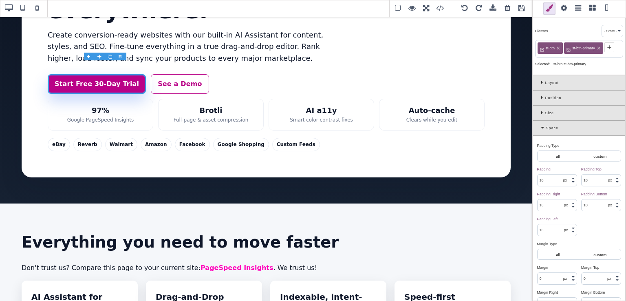
click at [540, 124] on div "Space" at bounding box center [579, 128] width 92 height 15
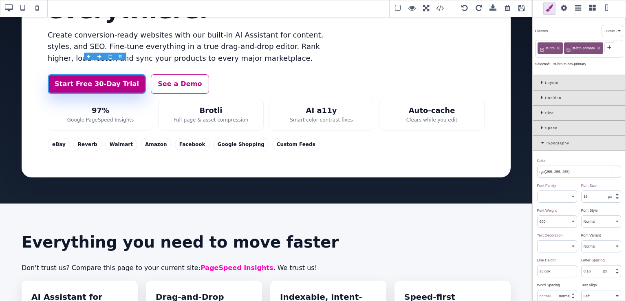
click at [541, 139] on div "Typography" at bounding box center [579, 143] width 92 height 15
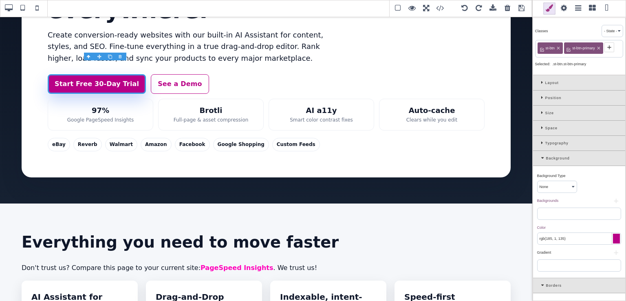
click at [577, 237] on input "rgb(185, 1, 135)" at bounding box center [579, 238] width 83 height 11
click at [234, 264] on link "PageSpeed Insights" at bounding box center [237, 268] width 73 height 8
type input "rgb(141, 1, 103)"
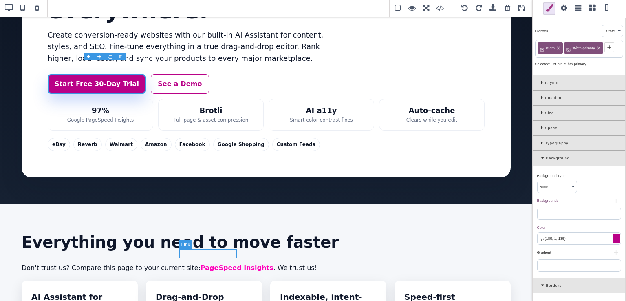
select select
select select "normal"
select select
type input "transparent"
type input "0"
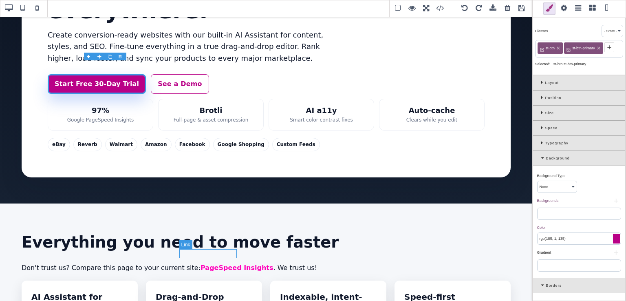
type input "0"
select select "none"
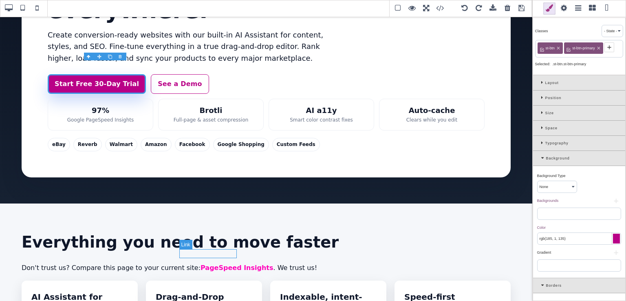
select select "none"
type input "rgb(141, 1, 103)"
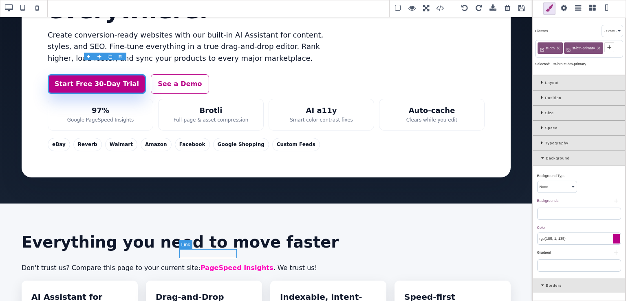
type input "rgb(141, 1, 103)"
type input "0"
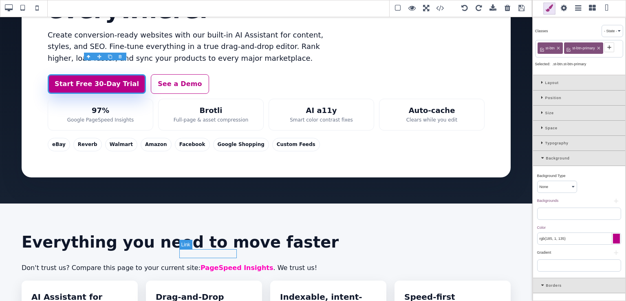
type input "0"
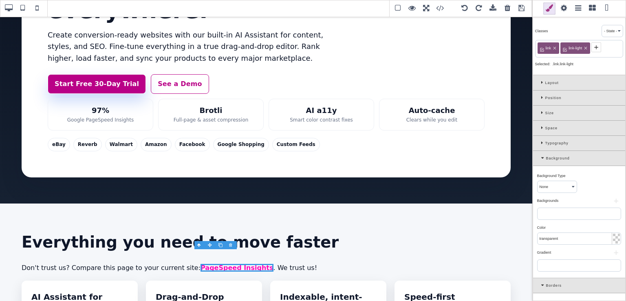
click at [540, 145] on div "Typography" at bounding box center [579, 143] width 92 height 15
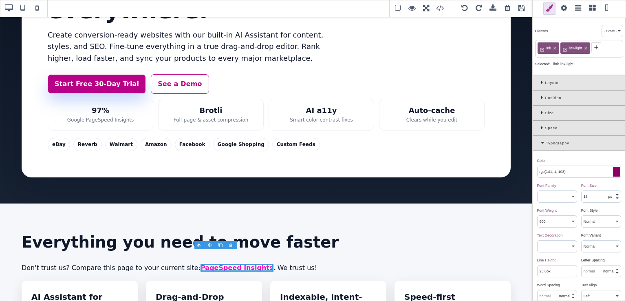
click at [549, 167] on input "rgb(141, 1, 103)" at bounding box center [579, 171] width 83 height 11
paste input "85, 1, 135"
type input "rgb(185, 1, 135)"
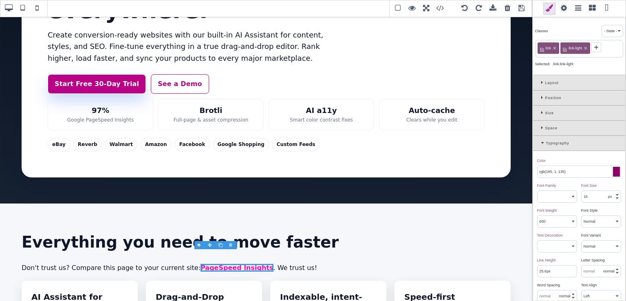
click at [569, 160] on div "Color ⨯" at bounding box center [578, 160] width 82 height 7
click at [520, 6] on span at bounding box center [522, 8] width 12 height 12
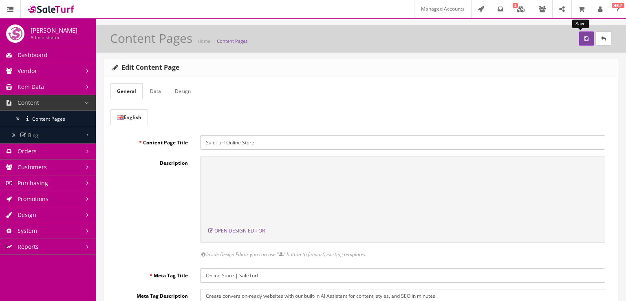
click at [579, 40] on button "submit" at bounding box center [586, 38] width 15 height 14
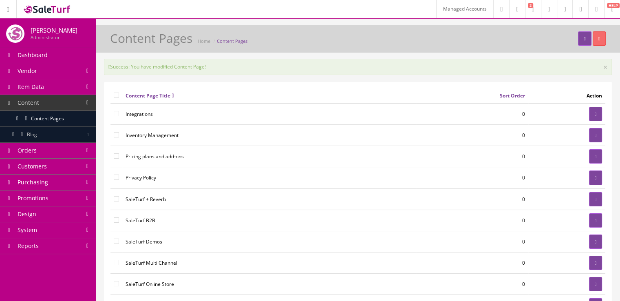
click at [52, 229] on link "System" at bounding box center [48, 230] width 96 height 16
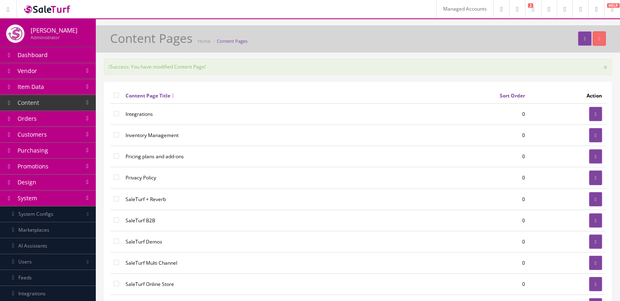
click at [64, 211] on link "System Configs" at bounding box center [48, 214] width 96 height 16
click at [57, 212] on link "System Configs" at bounding box center [48, 214] width 96 height 16
click at [60, 181] on link "Design" at bounding box center [48, 182] width 96 height 16
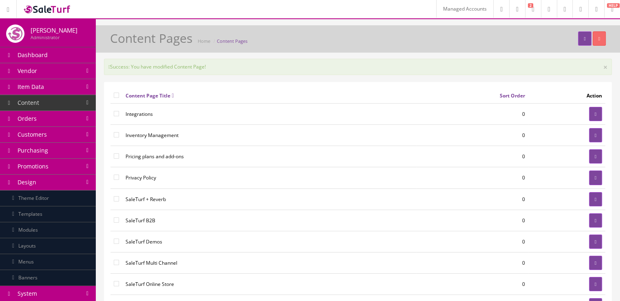
click at [61, 196] on link "Theme Editor" at bounding box center [48, 198] width 96 height 16
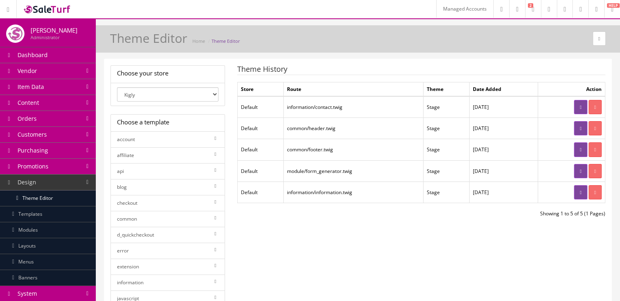
click at [579, 145] on link at bounding box center [580, 149] width 13 height 14
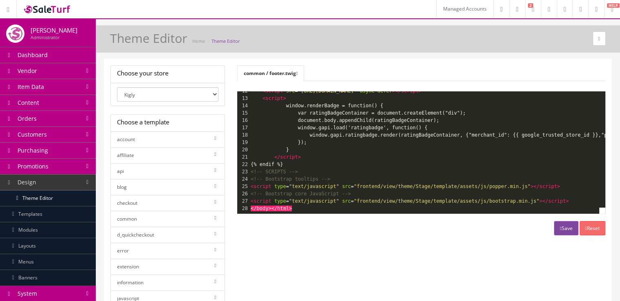
scroll to position [93, 0]
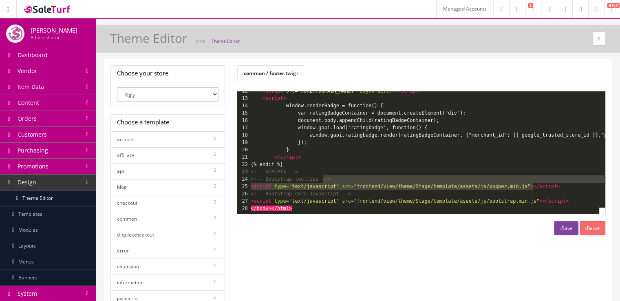
type textarea "<!-- Bootstrap tooltips --> <script type="text/javascript" src="frontend/view/t…"
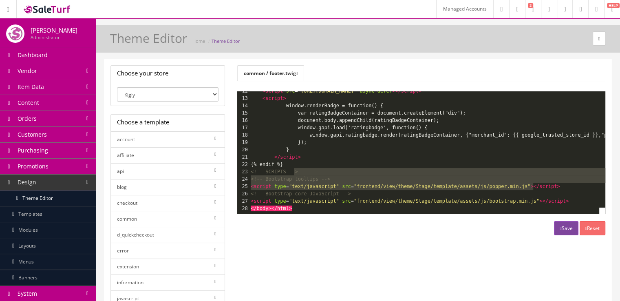
drag, startPoint x: 543, startPoint y: 182, endPoint x: 542, endPoint y: 167, distance: 15.1
click at [542, 167] on div "1 {{ footer }} 2 {% if config_sidecar %} 3 {{ config_sidecar }} 4 {% endif %} 5…" at bounding box center [448, 109] width 398 height 205
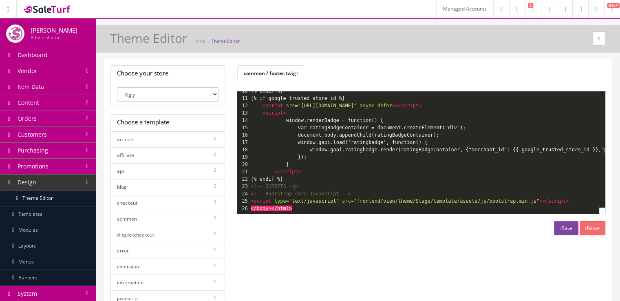
scroll to position [78, 0]
click at [562, 226] on button "Save" at bounding box center [566, 228] width 24 height 14
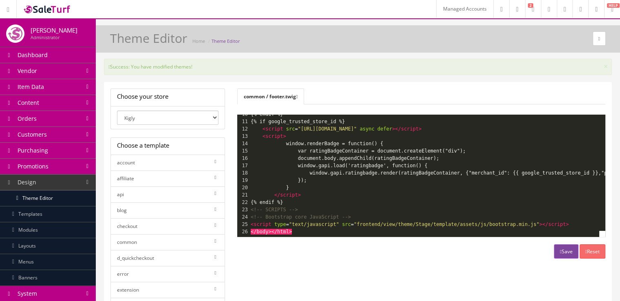
scroll to position [0, 0]
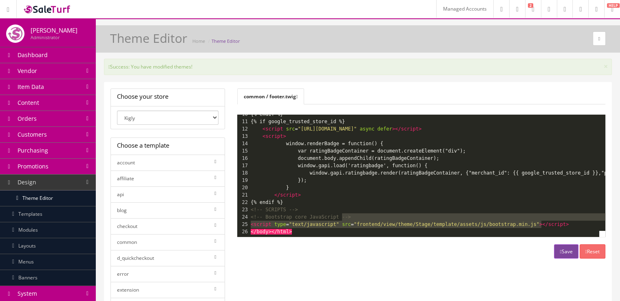
type textarea "<!-- Bootstrap core JavaScript --> <script type="text/javascript" src="frontend…"
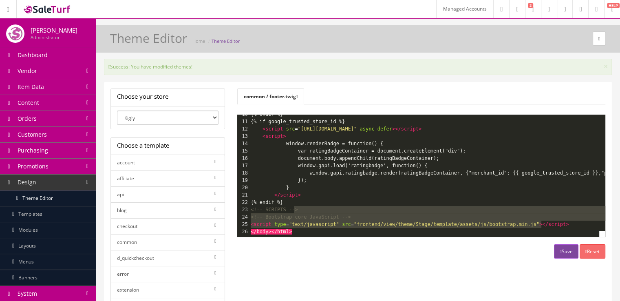
drag, startPoint x: 544, startPoint y: 216, endPoint x: 543, endPoint y: 204, distance: 11.8
click at [543, 204] on div "1 {{ footer }} 2 {% if config_sidecar %} 3 {{ config_sidecar }} 4 {% endif %} 5…" at bounding box center [448, 139] width 398 height 191
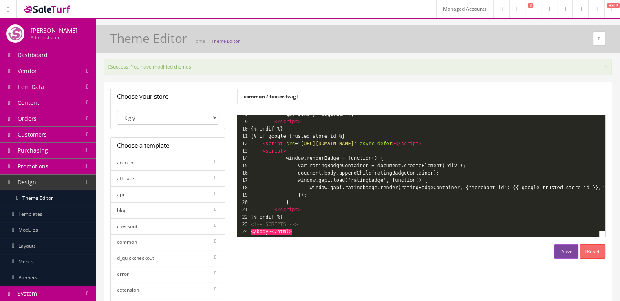
click at [564, 248] on button "Save" at bounding box center [566, 251] width 24 height 14
click at [71, 181] on link "Design" at bounding box center [48, 182] width 96 height 16
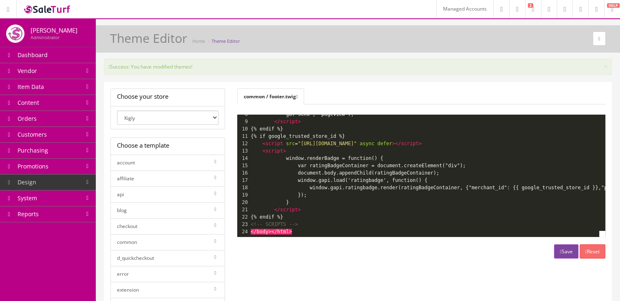
click at [70, 194] on link "System" at bounding box center [48, 198] width 96 height 16
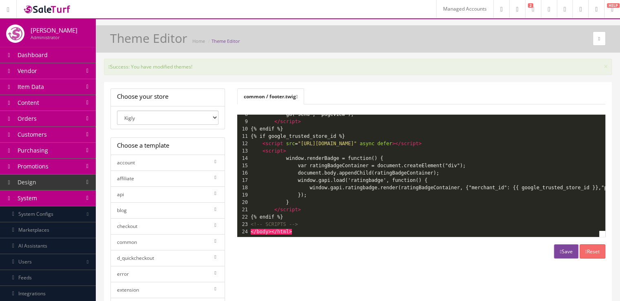
click at [64, 228] on link "Marketplaces" at bounding box center [48, 230] width 96 height 16
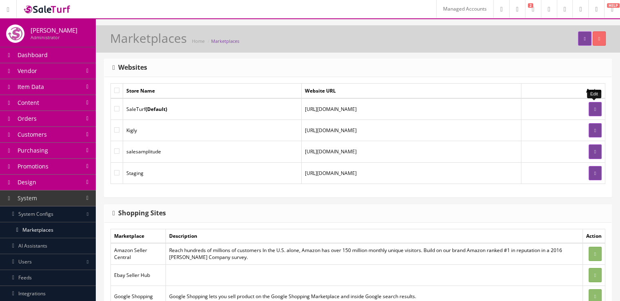
click at [595, 107] on icon at bounding box center [595, 109] width 2 height 5
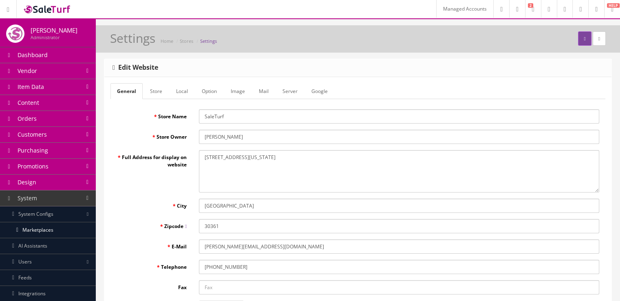
click at [325, 92] on link "Google" at bounding box center [319, 91] width 29 height 16
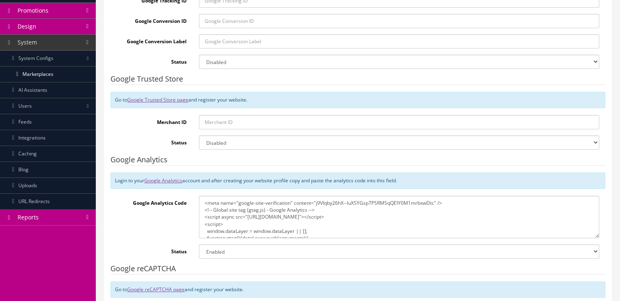
scroll to position [157, 0]
click at [359, 208] on textarea "<meta name="google-site-verification" content="j9VIqby26hX--luXSYGsp7PSRMSqQEIY…" at bounding box center [399, 216] width 400 height 42
click at [249, 220] on textarea "<meta name="google-site-verification" content="j9VIqby26hX--luXSYGsp7PSRMSqQEIY…" at bounding box center [399, 216] width 400 height 42
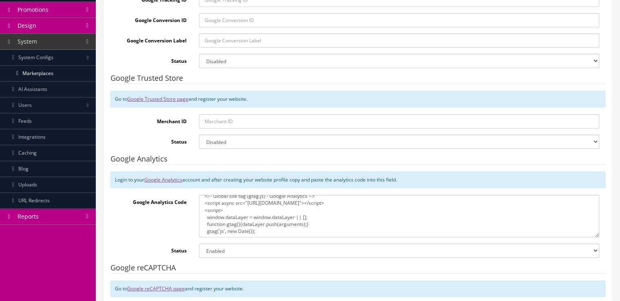
scroll to position [0, 0]
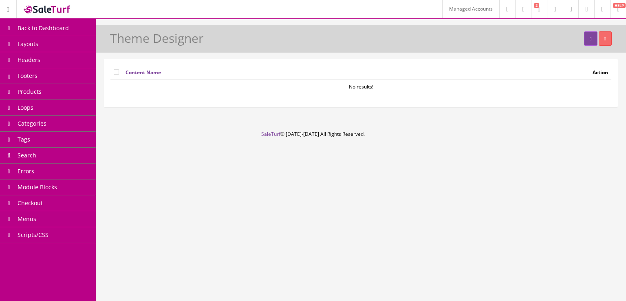
click at [66, 66] on link "Headers" at bounding box center [48, 60] width 96 height 16
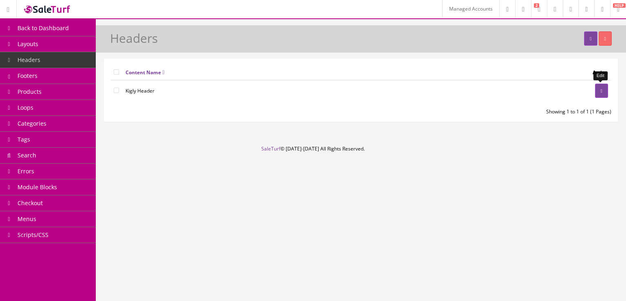
click at [606, 92] on link at bounding box center [601, 91] width 13 height 14
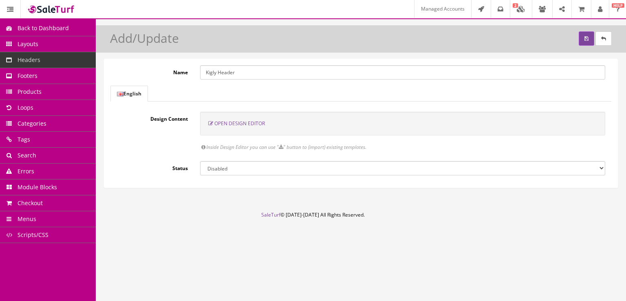
click at [254, 124] on span "Open Design Editor" at bounding box center [239, 123] width 51 height 7
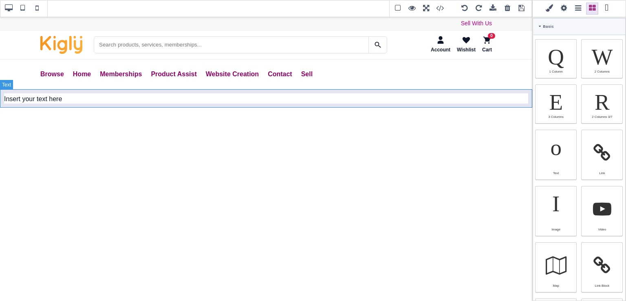
click at [76, 100] on div "Insert your text here" at bounding box center [266, 99] width 532 height 19
type input "10"
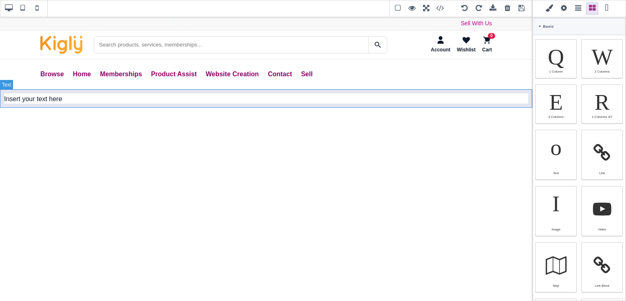
type input "10"
type input "rgb(15, 23, 42)"
select select
type input "16"
select select "px"
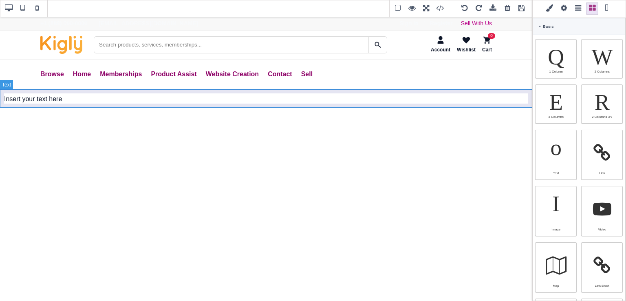
select select
type input "25.6px"
select select
select select "break-word"
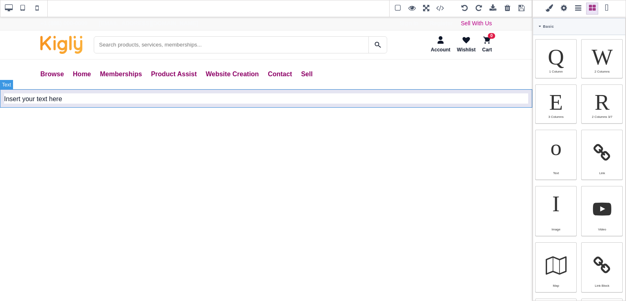
type input "0"
select select "px"
type input "0"
select select "px"
type input "0"
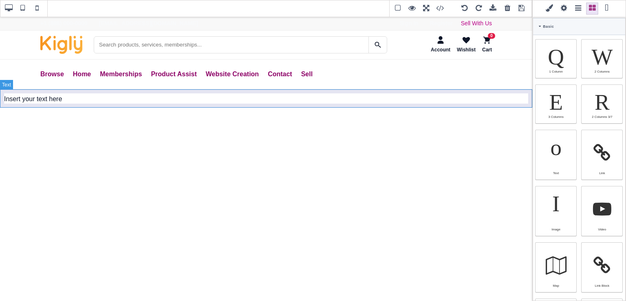
select select "px"
type input "0"
select select "px"
type input "rgb(15, 23, 42)"
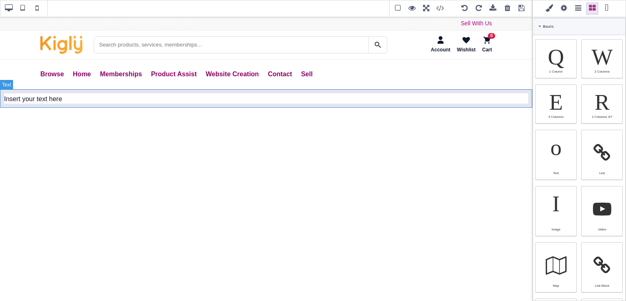
type input "rgb(15, 23, 42)"
type input "2.4"
select select "px"
select select "solid"
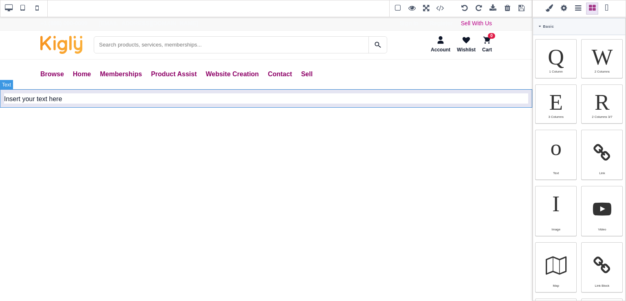
type input "rgb(59, 151, 227)"
type input "-3"
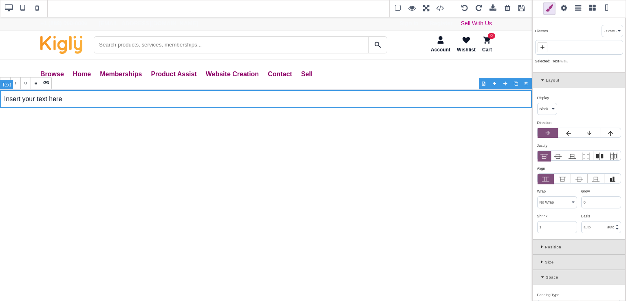
click at [76, 100] on div "Insert your text here" at bounding box center [266, 99] width 532 height 19
click at [540, 80] on div "Layout" at bounding box center [579, 80] width 92 height 15
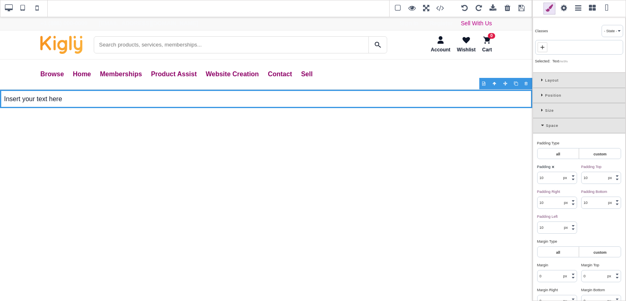
click at [541, 123] on icon at bounding box center [543, 125] width 5 height 4
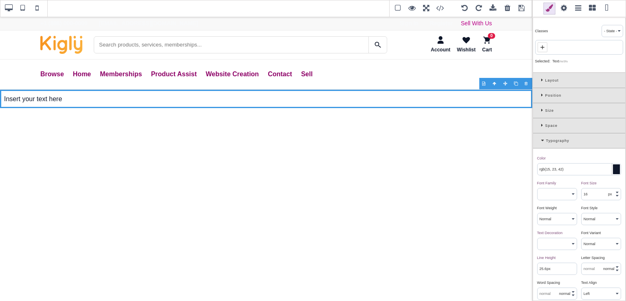
click at [541, 140] on icon at bounding box center [543, 140] width 5 height 4
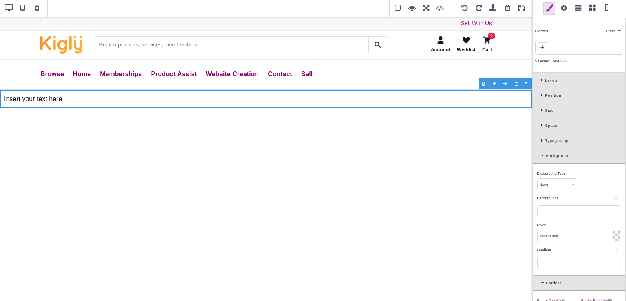
click at [596, 5] on span at bounding box center [592, 8] width 12 height 12
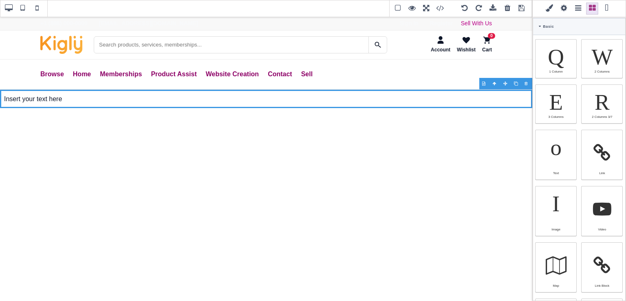
drag, startPoint x: 626, startPoint y: 50, endPoint x: 626, endPoint y: 102, distance: 51.8
click at [626, 102] on div "Classes - State - Hover Click Even/Odd Selected: Text #ie9fx Layout Display ⨯ B…" at bounding box center [579, 150] width 94 height 301
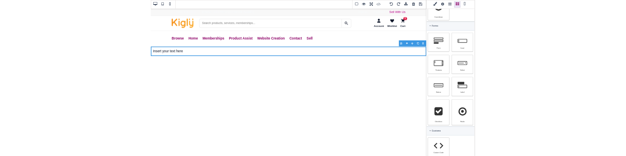
scroll to position [484, 0]
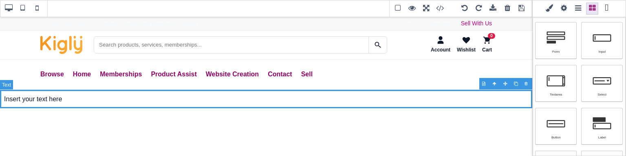
click at [60, 99] on div "Insert your text here" at bounding box center [266, 99] width 532 height 19
click at [67, 99] on div "Insert your text here" at bounding box center [266, 99] width 532 height 19
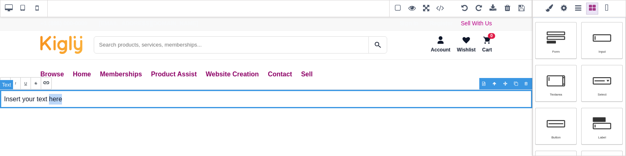
click at [67, 99] on div "Insert your text here" at bounding box center [266, 99] width 532 height 19
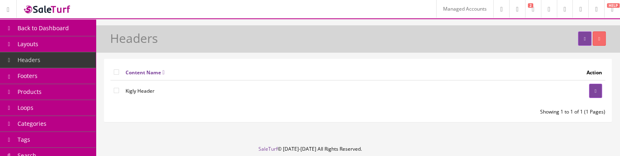
click at [64, 91] on link "Products" at bounding box center [48, 92] width 96 height 16
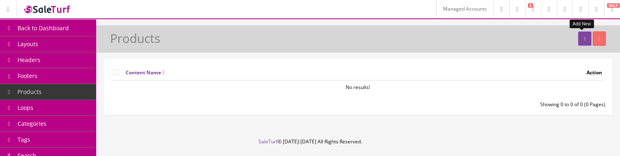
click at [578, 38] on link at bounding box center [584, 38] width 13 height 14
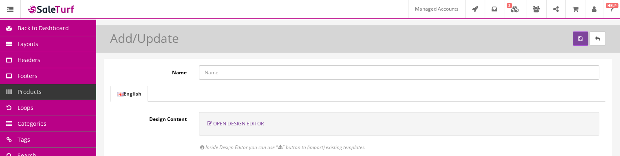
click at [257, 125] on span "Open Design Editor" at bounding box center [238, 123] width 51 height 7
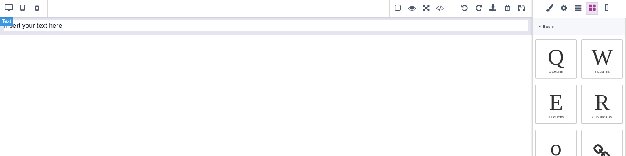
click at [57, 29] on div "Insert your text here" at bounding box center [266, 25] width 532 height 19
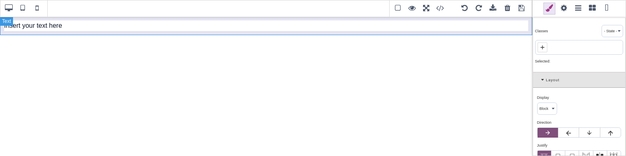
type input "10"
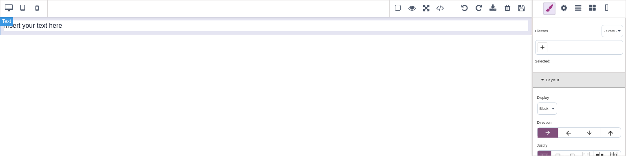
type input "rgb(15, 23, 42)"
select select
type input "16"
select select "px"
select select
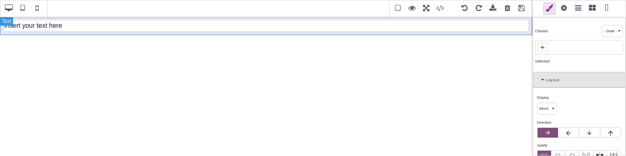
type input "25.6px"
select select
select select "break-word"
type input "0"
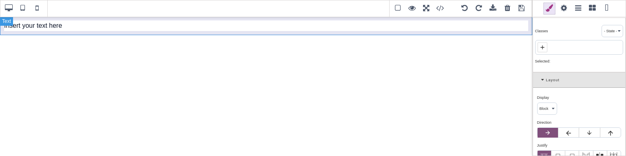
select select "px"
type input "0"
select select "px"
type input "0"
select select "px"
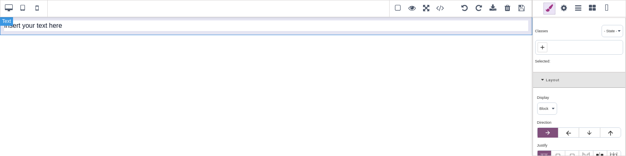
type input "0"
select select "px"
type input "rgb(15, 23, 42)"
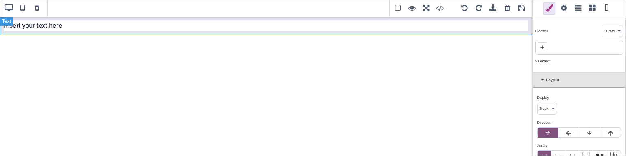
type input "rgb(15, 23, 42)"
type input "2.4"
select select "px"
select select "solid"
type input "rgb(59, 151, 227)"
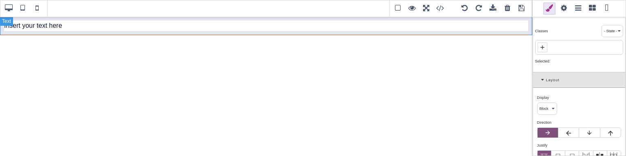
type input "-3"
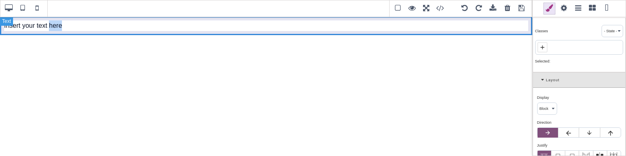
click at [57, 29] on div "Insert your text here" at bounding box center [266, 25] width 532 height 19
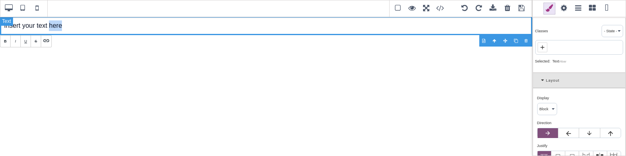
click at [52, 28] on div "Insert your text here" at bounding box center [266, 25] width 532 height 19
click at [539, 79] on div "Layout" at bounding box center [579, 80] width 92 height 15
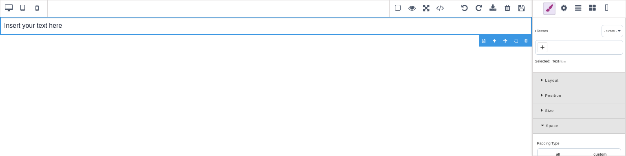
click at [595, 9] on span at bounding box center [592, 8] width 12 height 12
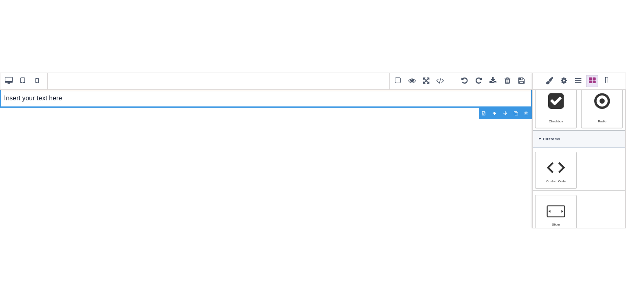
scroll to position [484, 0]
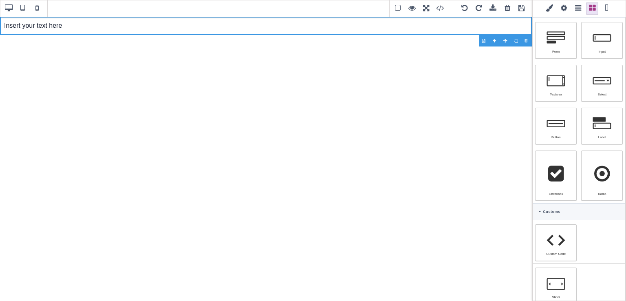
drag, startPoint x: 626, startPoint y: 209, endPoint x: 626, endPoint y: 163, distance: 46.1
click at [620, 155] on div "Classes - State - Hover Click Even/Odd Selected: Text #ibar Layout Display ⨯ Bl…" at bounding box center [579, 150] width 94 height 301
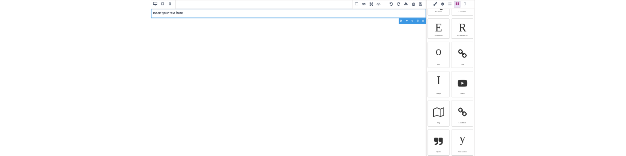
scroll to position [0, 0]
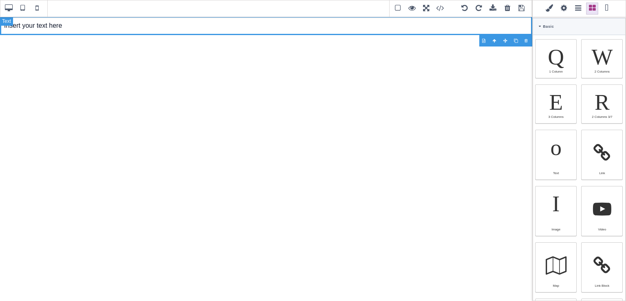
click at [64, 24] on div "Insert your text here" at bounding box center [266, 25] width 532 height 19
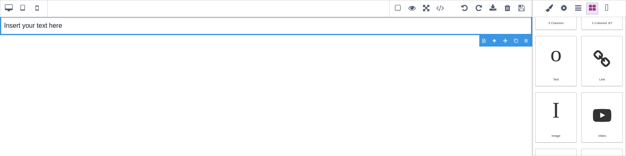
scroll to position [104, 0]
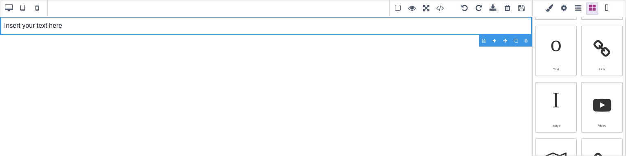
drag, startPoint x: 626, startPoint y: 36, endPoint x: 626, endPoint y: 32, distance: 4.5
click at [620, 32] on div "Classes - State - Hover Click Even/Odd Selected: Text #ibar Layout Display ⨯ Bl…" at bounding box center [579, 78] width 94 height 156
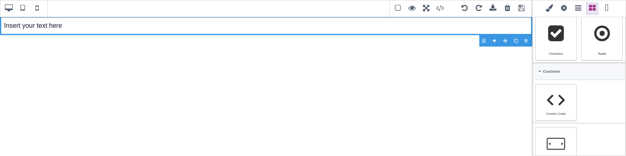
scroll to position [629, 0]
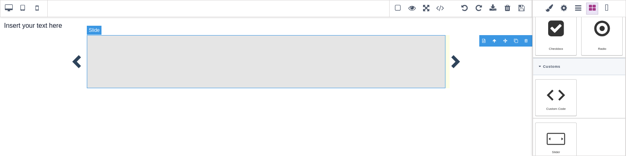
click at [395, 64] on div at bounding box center [266, 61] width 359 height 53
type input "0"
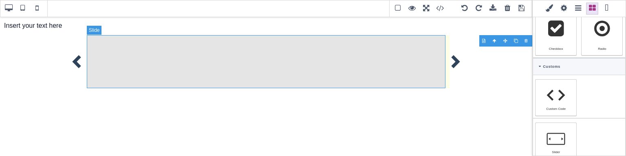
type input "0"
type input "10"
type input "rgb(255, 255, 255)"
select select
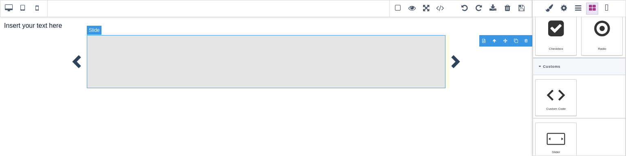
select select "top"
select select "auto"
select select "normal"
type input "rgba(0, 0, 0, 0.1)"
type input "rgb(255, 255, 255)"
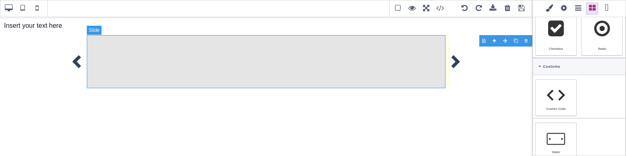
type input "rgb(255, 255, 255)"
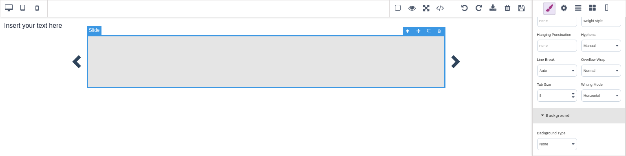
scroll to position [632, 0]
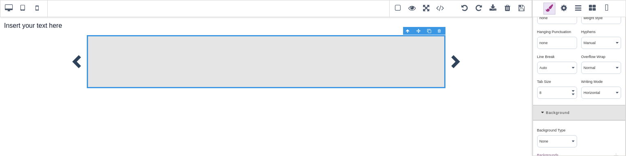
type input "0"
type input "rgb(15, 23, 42)"
select select
select select "baseline"
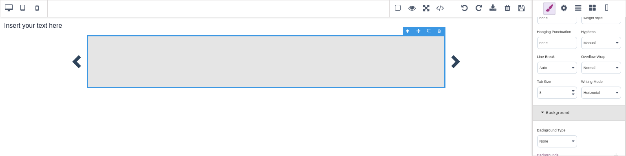
select select "nowrap"
type input "transparent"
type input "rgb(15, 23, 42)"
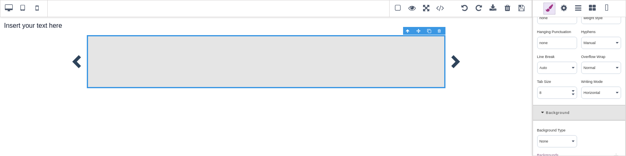
type input "rgb(15, 23, 42)"
select select "medium"
type input "rgb(15, 23, 42)"
type input "0"
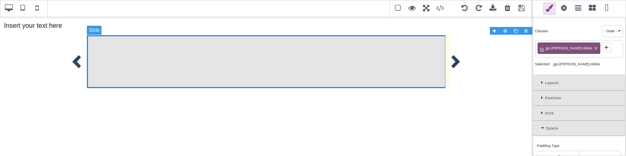
click at [409, 48] on div at bounding box center [266, 61] width 359 height 53
type input "10"
type input "rgb(255, 255, 255)"
select select
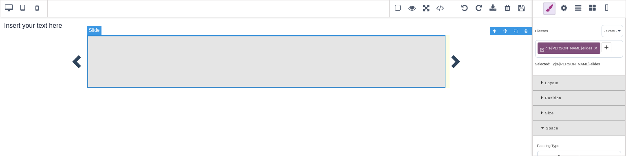
select select "top"
select select "normal"
type input "rgba(0, 0, 0, 0.1)"
type input "rgb(255, 255, 255)"
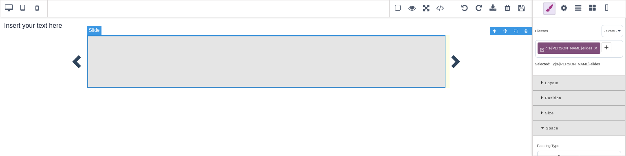
type input "rgb(255, 255, 255)"
type input "2.4"
select select "px"
type input "rgb(59, 151, 227)"
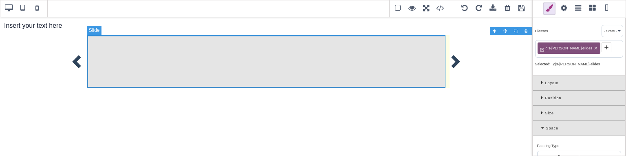
type input "-3"
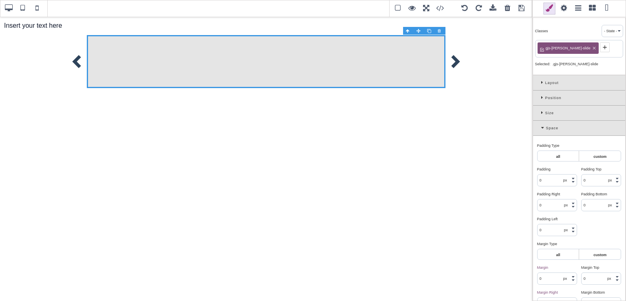
click at [563, 4] on span at bounding box center [564, 8] width 12 height 12
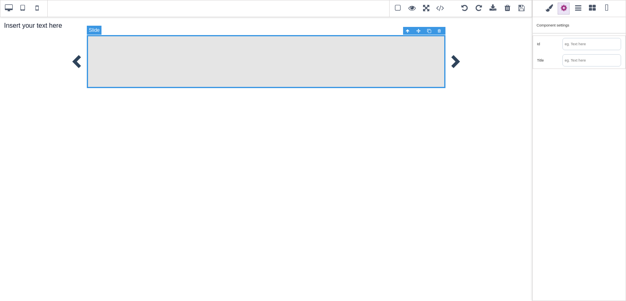
click at [411, 52] on div at bounding box center [266, 61] width 359 height 53
click at [548, 7] on span at bounding box center [549, 8] width 12 height 12
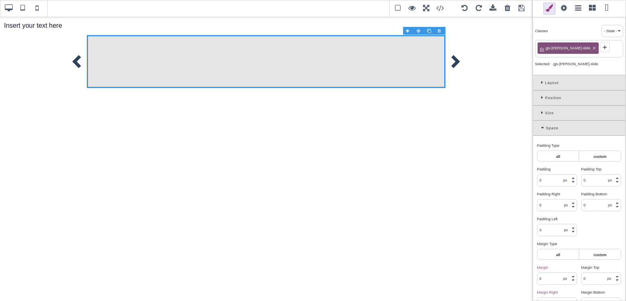
click at [541, 126] on div "Space" at bounding box center [579, 128] width 92 height 15
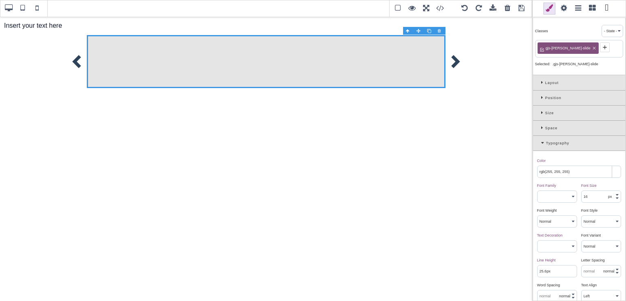
click at [540, 141] on div "Typography" at bounding box center [579, 143] width 92 height 15
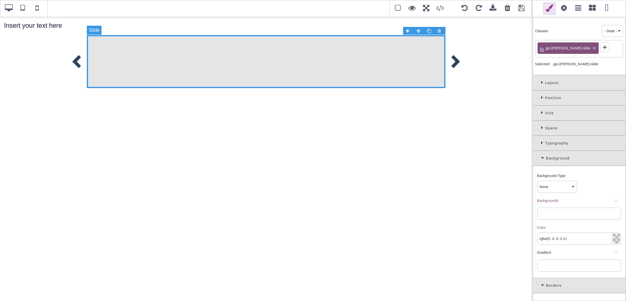
click at [407, 60] on div at bounding box center [266, 61] width 359 height 53
click at [341, 57] on div at bounding box center [266, 61] width 359 height 53
type input "transparent"
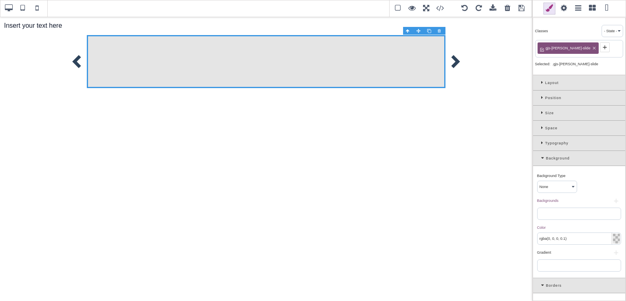
type input "rgb(15, 23, 42)"
select select "medium"
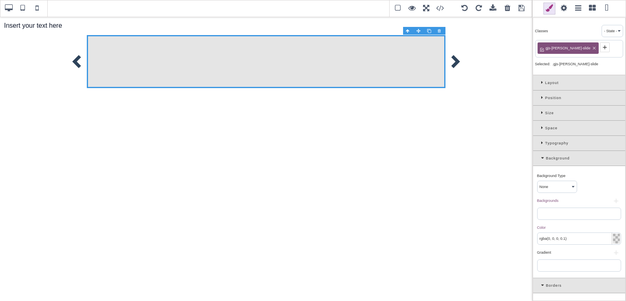
type input "rgb(15, 23, 42)"
type input "0"
click at [416, 38] on div at bounding box center [266, 61] width 359 height 53
type input "rgba(0, 0, 0, 0.1)"
type input "rgb(255, 255, 255)"
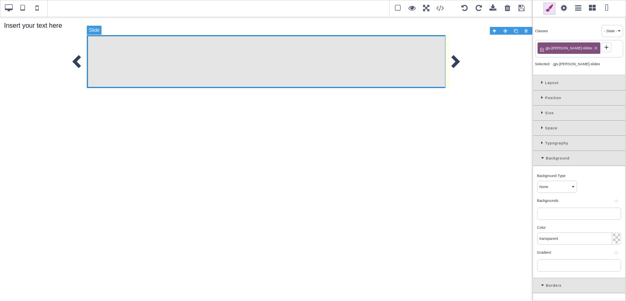
type input "rgb(255, 255, 255)"
type input "2.4"
select select "px"
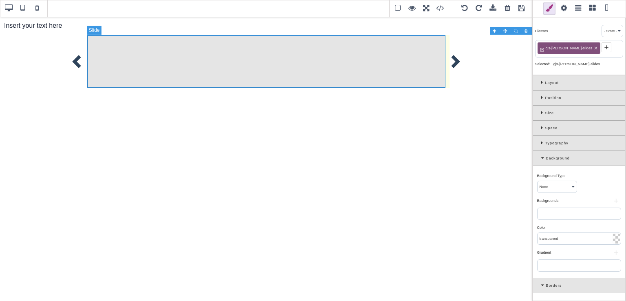
type input "rgb(59, 151, 227)"
type input "-3"
click at [542, 155] on icon at bounding box center [543, 158] width 5 height 4
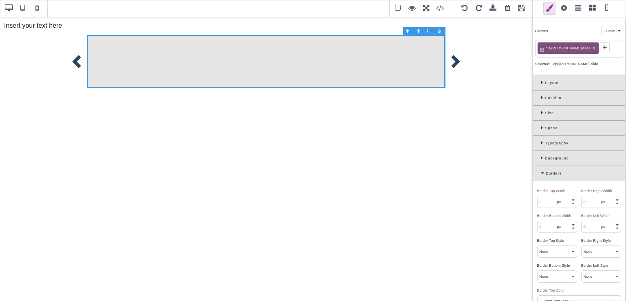
click at [544, 155] on icon at bounding box center [543, 173] width 5 height 4
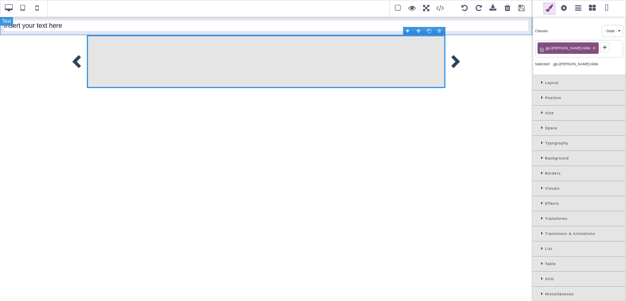
click at [108, 26] on div "Insert your text here" at bounding box center [266, 25] width 532 height 19
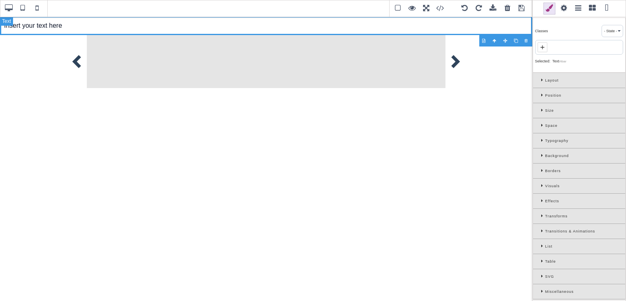
click at [49, 22] on div "Insert your text here" at bounding box center [266, 25] width 532 height 19
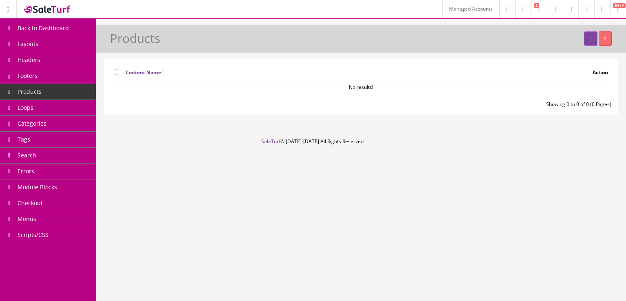
click at [62, 62] on link "Headers" at bounding box center [48, 60] width 96 height 16
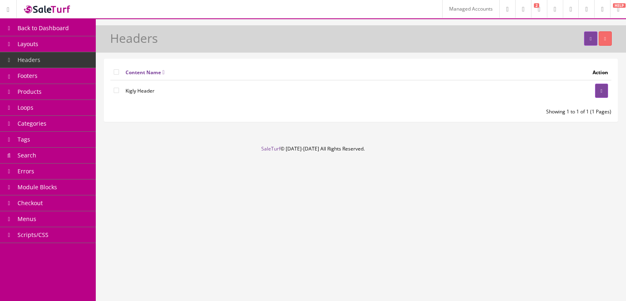
click at [82, 59] on link "Headers" at bounding box center [48, 60] width 96 height 16
click at [75, 90] on link "Products" at bounding box center [48, 92] width 96 height 16
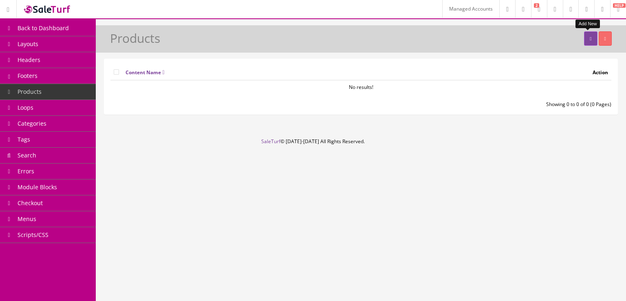
click at [587, 41] on link at bounding box center [590, 38] width 13 height 14
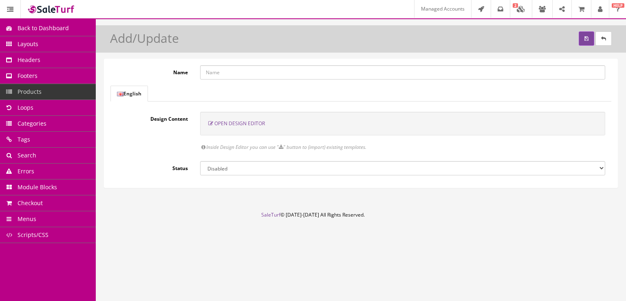
click at [259, 125] on span "Open Design Editor" at bounding box center [239, 123] width 51 height 7
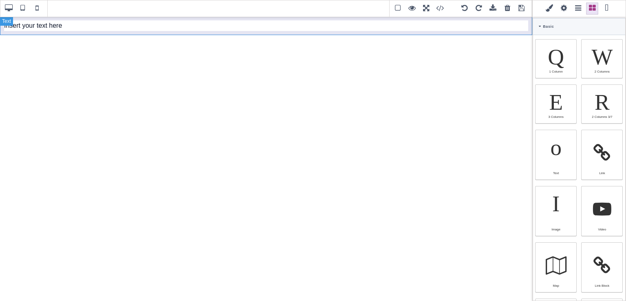
click at [54, 24] on div "Insert your text here" at bounding box center [266, 25] width 532 height 19
type input "10"
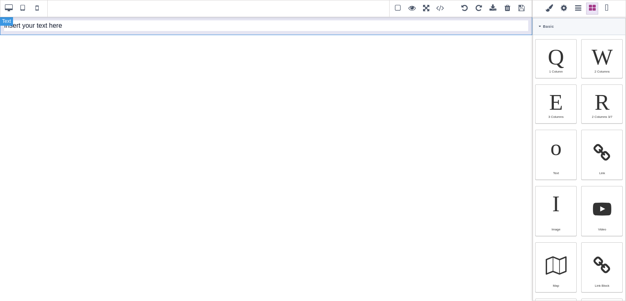
type input "10"
type input "rgb(15, 23, 42)"
select select
type input "16"
select select "px"
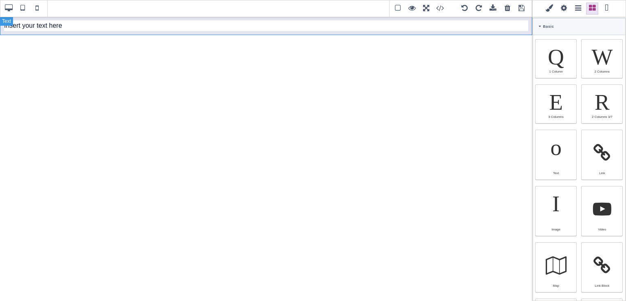
select select
type input "25.6px"
select select
select select "break-word"
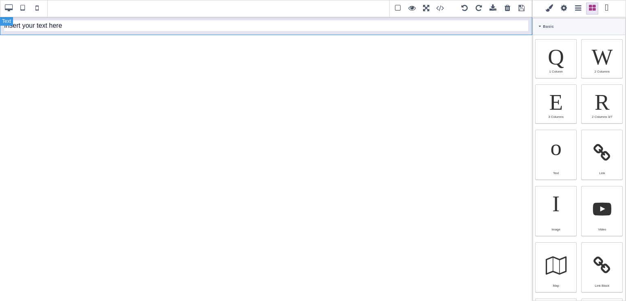
type input "0"
select select "px"
type input "0"
select select "px"
type input "0"
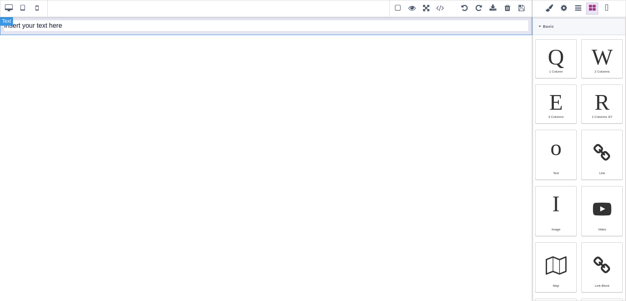
select select "px"
type input "0"
select select "px"
type input "rgb(15, 23, 42)"
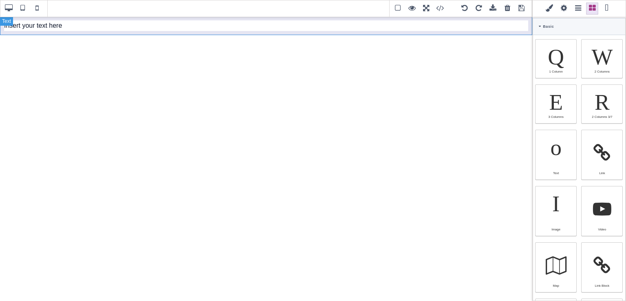
type input "rgb(15, 23, 42)"
type input "2.4"
select select "px"
select select "solid"
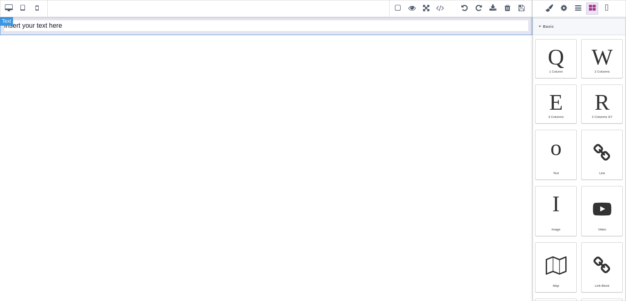
type input "rgb(59, 151, 227)"
type input "-3"
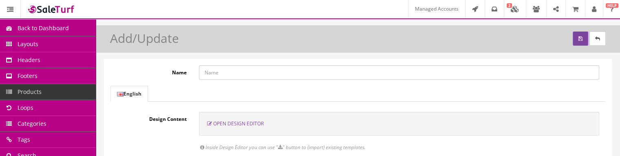
click at [253, 121] on span "Open Design Editor" at bounding box center [238, 123] width 51 height 7
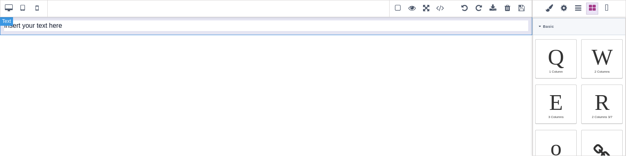
click at [149, 28] on div "Insert your text here" at bounding box center [266, 25] width 532 height 19
type input "10"
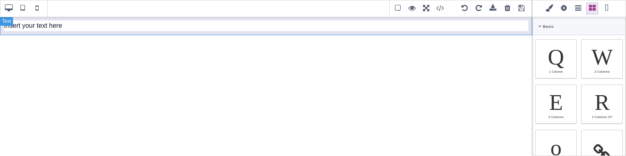
type input "10"
type input "rgb(15, 23, 42)"
select select
type input "16"
select select "px"
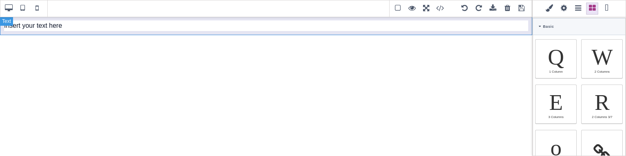
select select
type input "25.6px"
select select
select select "break-word"
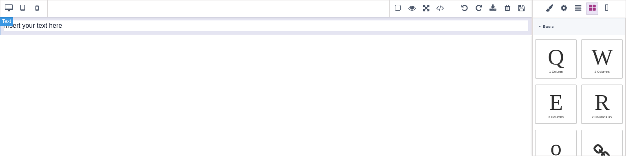
type input "0"
select select "px"
type input "0"
select select "px"
type input "0"
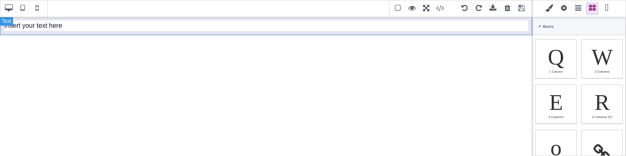
select select "px"
type input "0"
select select "px"
type input "rgb(15, 23, 42)"
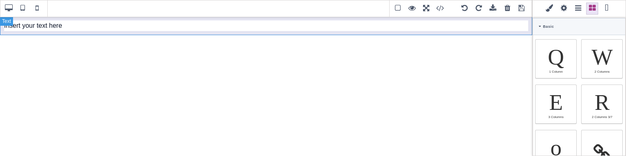
type input "rgb(15, 23, 42)"
type input "2.4"
select select "px"
select select "solid"
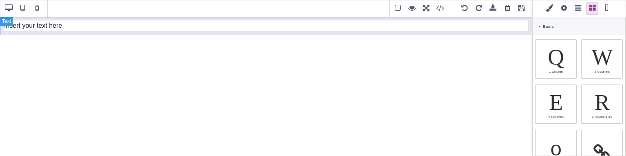
type input "rgb(59, 151, 227)"
type input "-3"
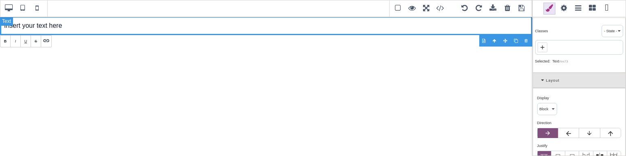
click at [149, 28] on div "Insert your text here" at bounding box center [266, 25] width 532 height 19
click at [542, 76] on div "Layout" at bounding box center [579, 80] width 92 height 15
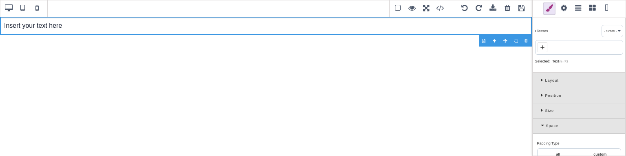
click at [541, 122] on div "Space" at bounding box center [579, 125] width 92 height 15
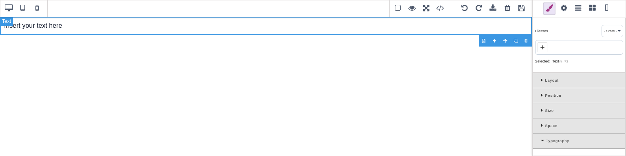
click at [189, 24] on div "Insert your text here" at bounding box center [266, 25] width 532 height 19
click at [101, 22] on div "Insert your text here" at bounding box center [266, 25] width 532 height 19
click at [20, 28] on div "Insert your text here" at bounding box center [266, 25] width 532 height 19
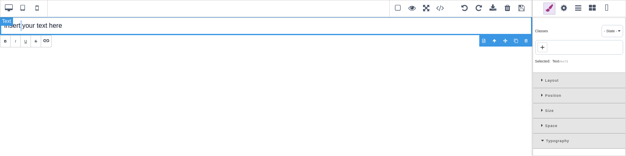
click at [20, 28] on div "Insert your text here" at bounding box center [266, 25] width 532 height 19
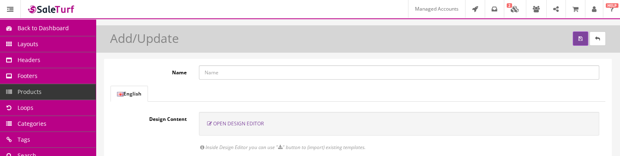
click at [255, 121] on span "Open Design Editor" at bounding box center [238, 123] width 51 height 7
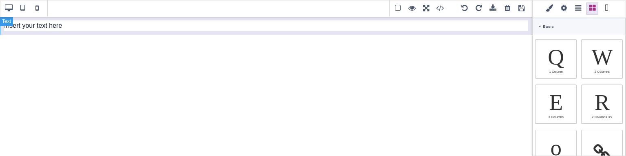
click at [102, 27] on div "Insert your text here" at bounding box center [266, 25] width 532 height 19
type input "10"
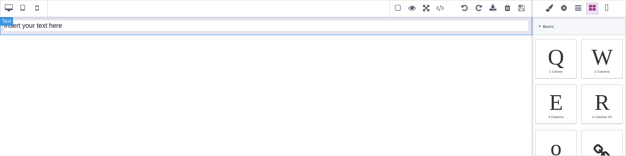
type input "10"
type input "rgb(15, 23, 42)"
select select
type input "16"
select select "px"
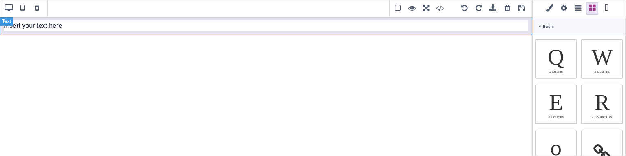
select select
type input "25.6px"
select select
select select "break-word"
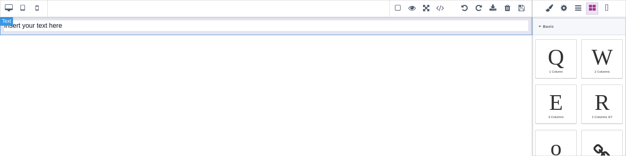
type input "0"
select select "px"
type input "0"
select select "px"
type input "0"
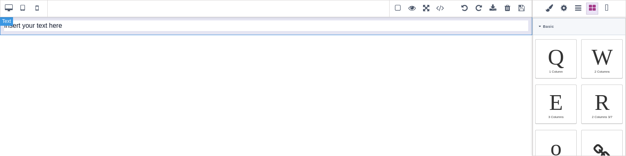
select select "px"
type input "0"
select select "px"
type input "rgb(15, 23, 42)"
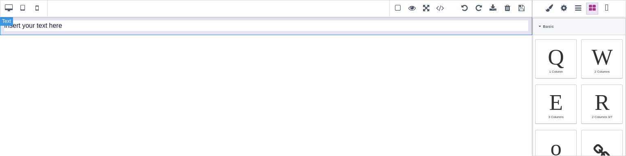
type input "rgb(15, 23, 42)"
type input "2.4"
select select "px"
select select "solid"
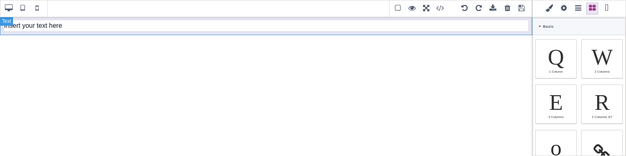
type input "rgb(59, 151, 227)"
type input "-3"
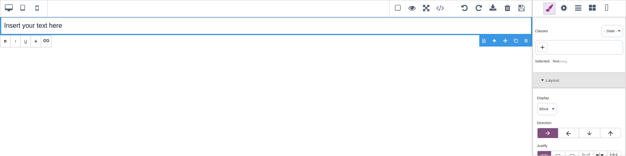
click at [563, 12] on span at bounding box center [564, 8] width 12 height 12
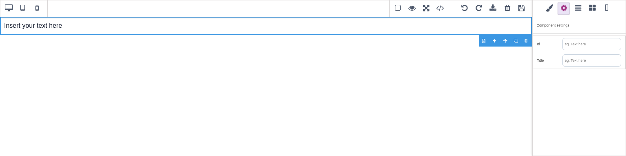
click at [592, 11] on span at bounding box center [592, 8] width 12 height 12
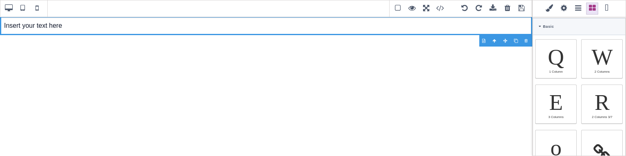
click at [607, 11] on span at bounding box center [606, 8] width 12 height 12
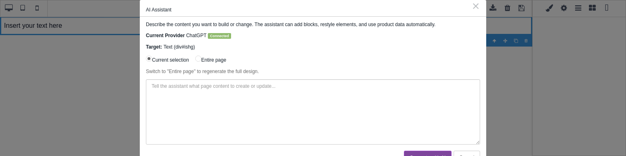
click at [475, 8] on div "⨯" at bounding box center [476, 5] width 9 height 7
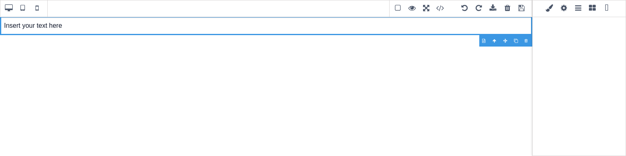
click at [580, 11] on span at bounding box center [578, 8] width 12 height 12
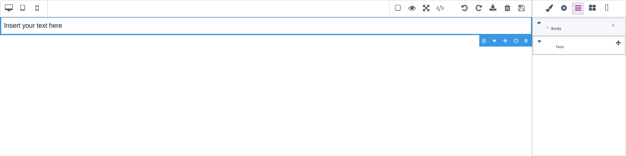
click at [592, 11] on span at bounding box center [592, 8] width 12 height 12
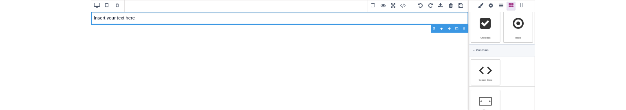
scroll to position [629, 0]
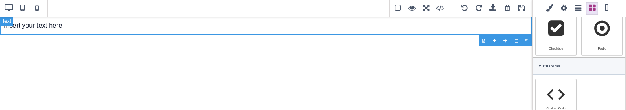
click at [421, 26] on div "Insert your text here" at bounding box center [266, 25] width 532 height 19
click at [40, 24] on div "Insert your text here" at bounding box center [266, 25] width 532 height 19
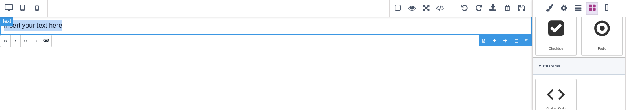
click at [40, 24] on div "Insert your text here" at bounding box center [266, 25] width 532 height 19
click at [44, 42] on icon at bounding box center [46, 40] width 7 height 7
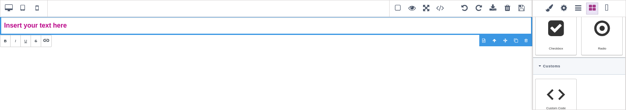
click at [46, 43] on icon at bounding box center [46, 40] width 7 height 7
click at [73, 29] on div "Insert your text here" at bounding box center [266, 25] width 532 height 19
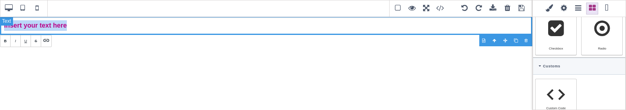
click at [73, 29] on div "Insert your text here" at bounding box center [266, 25] width 532 height 19
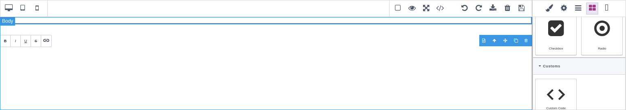
click at [86, 46] on div at bounding box center [266, 63] width 532 height 94
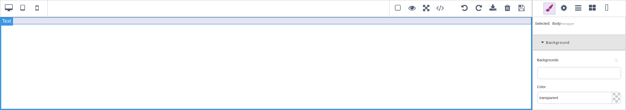
click at [70, 19] on div at bounding box center [266, 20] width 532 height 8
select select "auto"
select select "normal"
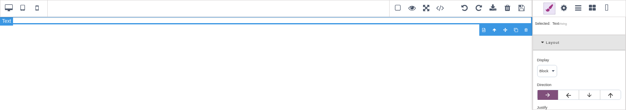
scroll to position [0, 0]
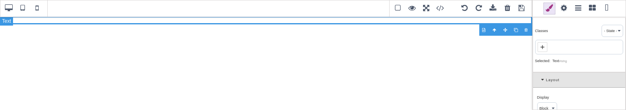
click at [75, 22] on div at bounding box center [266, 20] width 532 height 8
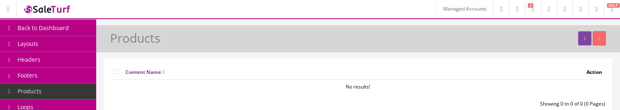
click at [67, 57] on link "Headers" at bounding box center [48, 60] width 96 height 16
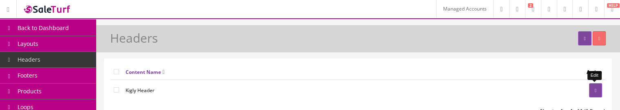
click at [595, 92] on icon at bounding box center [596, 90] width 2 height 5
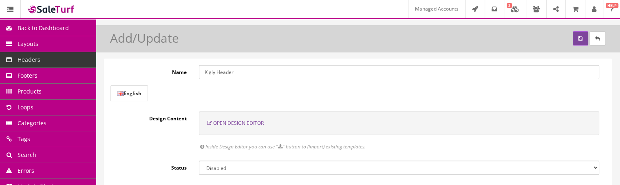
click at [272, 110] on div "Open Design Editor" at bounding box center [399, 124] width 400 height 24
click at [254, 110] on span "Open Design Editor" at bounding box center [238, 123] width 51 height 7
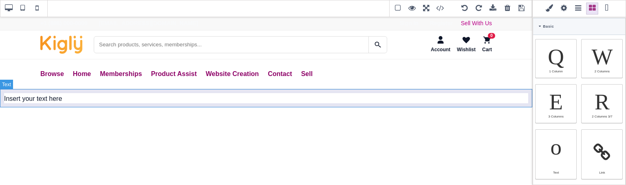
click at [96, 101] on div "Insert your text here" at bounding box center [266, 99] width 532 height 19
type input "10"
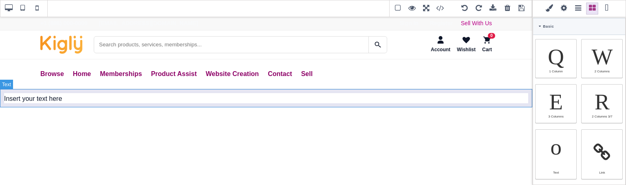
type input "10"
type input "rgb(15, 23, 42)"
select select
type input "16"
select select "px"
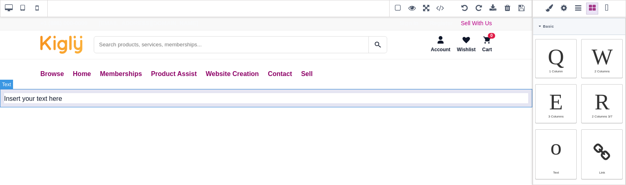
select select
type input "25.6px"
select select
select select "break-word"
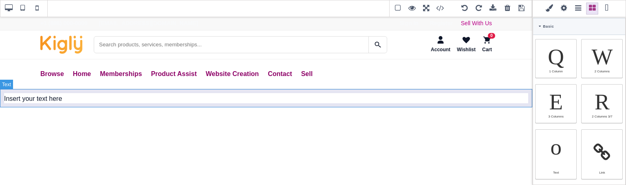
type input "0"
select select "px"
type input "0"
select select "px"
type input "0"
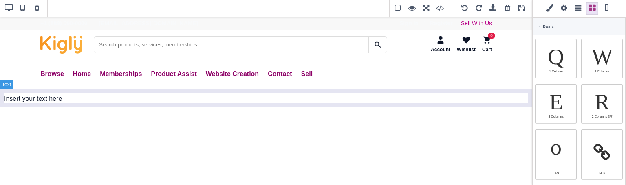
select select "px"
type input "0"
select select "px"
type input "rgb(15, 23, 42)"
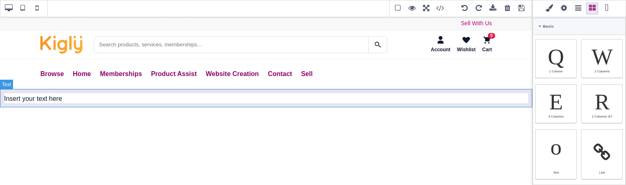
type input "rgb(15, 23, 42)"
type input "2.4"
select select "px"
select select "solid"
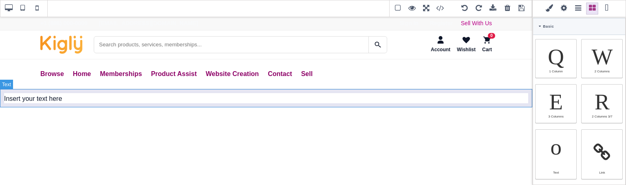
type input "rgb(59, 151, 227)"
type input "-3"
click at [96, 101] on div "Insert your text here" at bounding box center [266, 99] width 532 height 19
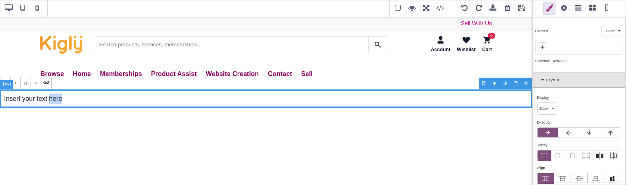
click at [96, 101] on div "Insert your text here" at bounding box center [266, 99] width 532 height 19
click at [543, 76] on div "Layout" at bounding box center [579, 80] width 92 height 15
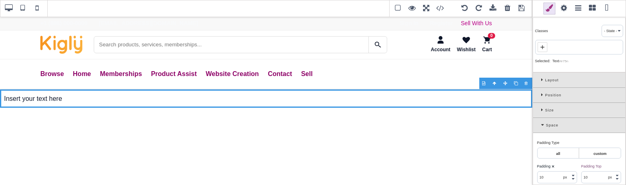
click at [591, 12] on span at bounding box center [592, 8] width 12 height 12
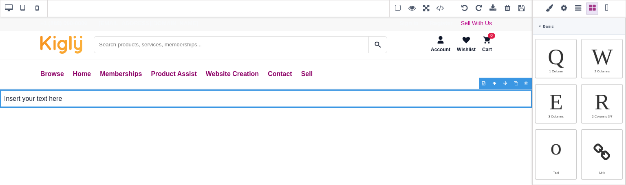
drag, startPoint x: 626, startPoint y: 37, endPoint x: 626, endPoint y: 56, distance: 18.8
click at [620, 56] on div "Classes - State - Hover Click Even/Odd Selected: Text #ir75n Layout Display ⨯ B…" at bounding box center [579, 92] width 94 height 185
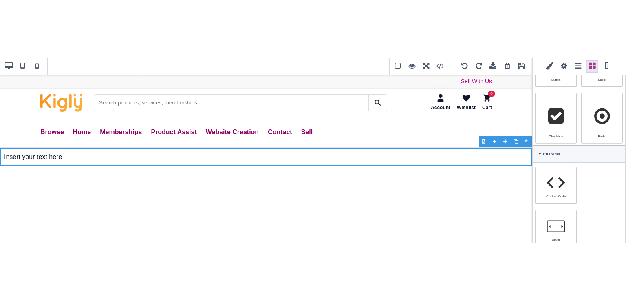
scroll to position [484, 0]
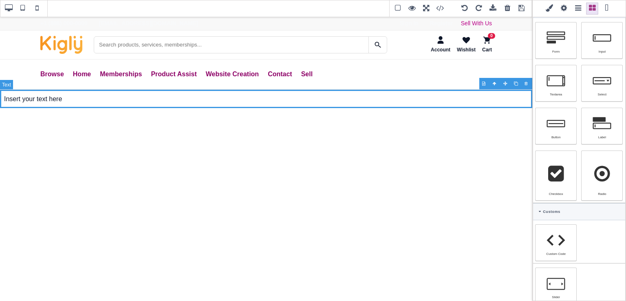
click at [103, 101] on div "Insert your text here" at bounding box center [266, 99] width 532 height 19
click at [15, 95] on div "Insert your text here" at bounding box center [266, 99] width 532 height 19
click at [484, 84] on div "B I U S Ul Classes - State - Hover Click Even/Odd Selected: Text #ir75n Layout …" at bounding box center [313, 150] width 626 height 301
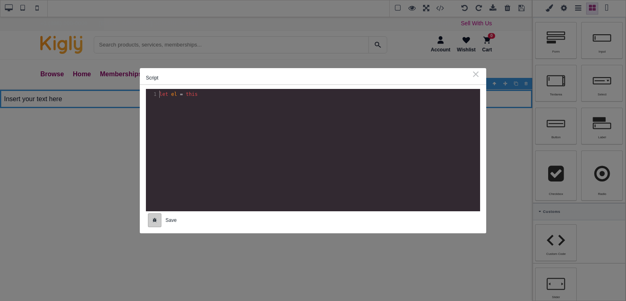
scroll to position [0, 0]
click at [479, 77] on div "⨯" at bounding box center [476, 73] width 9 height 7
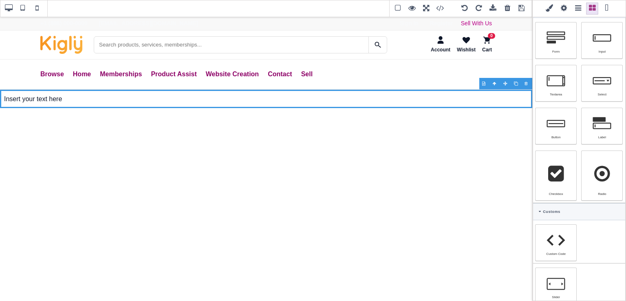
click at [525, 82] on div at bounding box center [527, 83] width 11 height 8
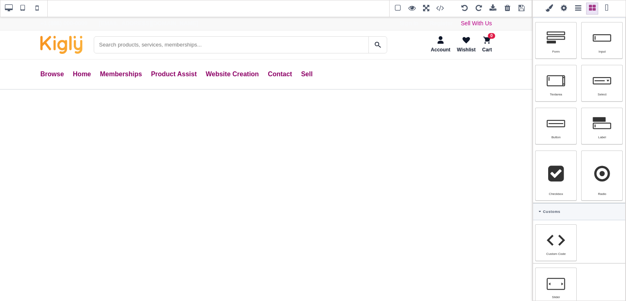
click at [561, 9] on span at bounding box center [564, 8] width 12 height 12
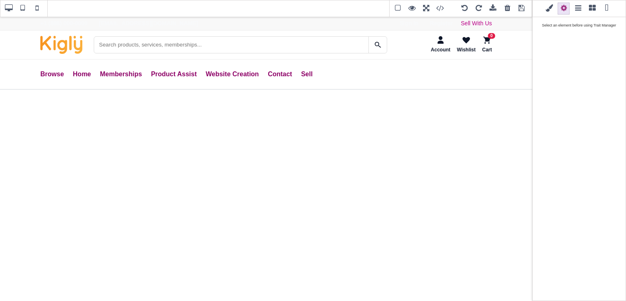
click at [576, 7] on span at bounding box center [578, 8] width 12 height 12
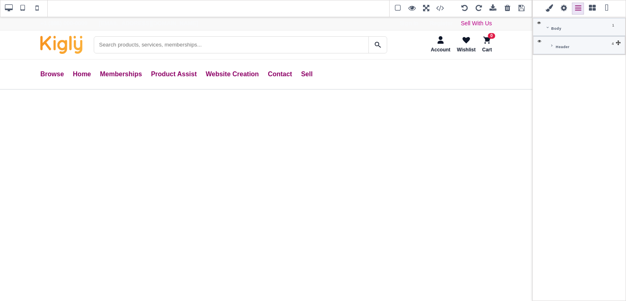
click at [590, 8] on span at bounding box center [592, 8] width 12 height 12
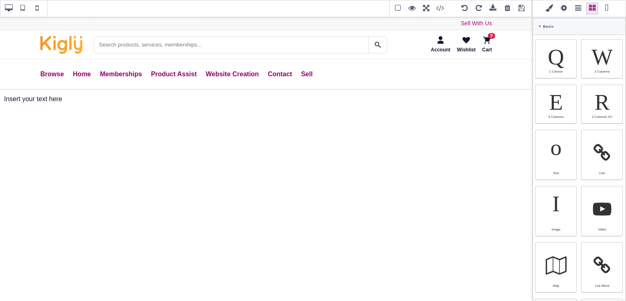
click at [563, 11] on span at bounding box center [564, 8] width 12 height 12
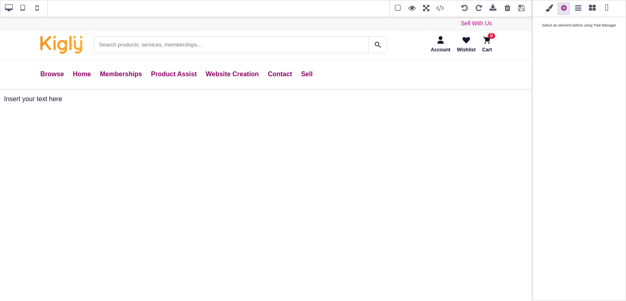
click at [550, 9] on span at bounding box center [549, 8] width 12 height 12
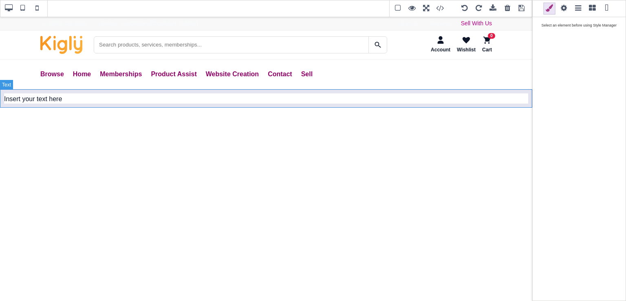
click at [370, 102] on div "Insert your text here" at bounding box center [266, 99] width 532 height 19
select select "auto"
select select "normal"
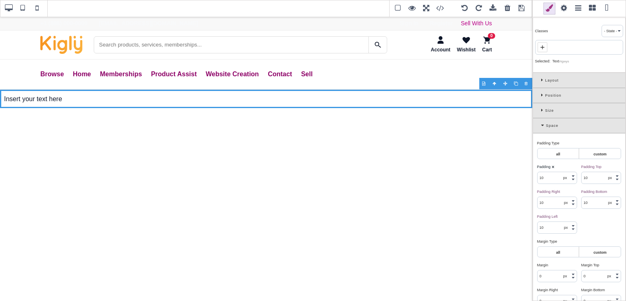
click at [619, 31] on select "- State - Hover Click Even/Odd" at bounding box center [612, 30] width 21 height 11
click at [576, 32] on div "Classes - State - Hover Click Even/Odd" at bounding box center [579, 31] width 88 height 12
click at [605, 29] on select "- State - Hover Click Even/Odd" at bounding box center [612, 30] width 21 height 11
click at [565, 9] on span at bounding box center [564, 8] width 12 height 12
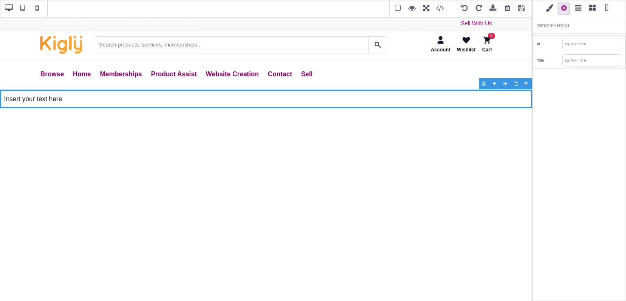
click at [548, 9] on span at bounding box center [549, 8] width 12 height 12
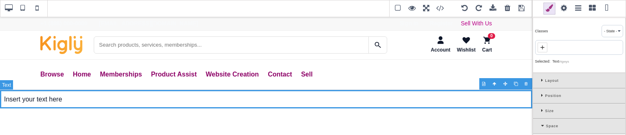
click at [282, 94] on div "Insert your text here" at bounding box center [266, 99] width 532 height 19
click at [88, 100] on div "Insert your text here" at bounding box center [266, 99] width 532 height 19
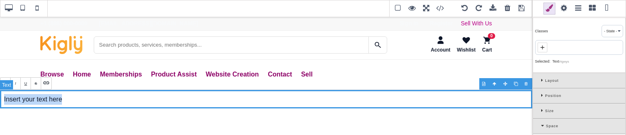
click at [88, 100] on div "Insert your text here" at bounding box center [266, 99] width 532 height 19
click at [80, 77] on link "Home" at bounding box center [82, 74] width 18 height 17
type input "8"
type input "0"
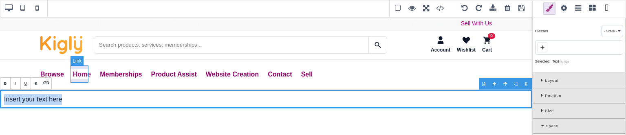
type input "8"
type input "0"
type input "rgb(141, 1, 103)"
select select "600"
select select
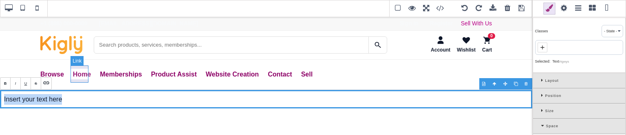
select select
type input "rgb(141, 1, 103)"
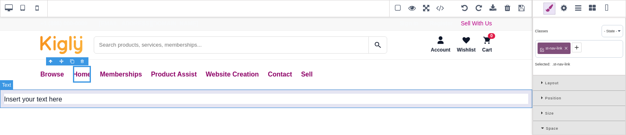
click at [463, 92] on div "Insert your text here" at bounding box center [266, 99] width 532 height 19
type input "10"
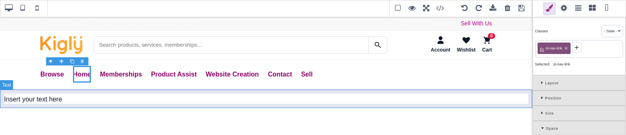
type input "10"
type input "rgb(15, 23, 42)"
select select "normal"
select select
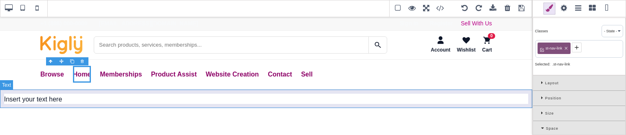
type input "rgb(15, 23, 42)"
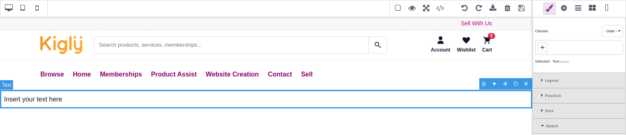
click at [461, 98] on div "Insert your text here" at bounding box center [266, 99] width 532 height 19
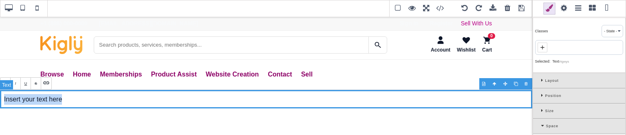
click at [461, 98] on div "Insert your text here" at bounding box center [266, 99] width 532 height 19
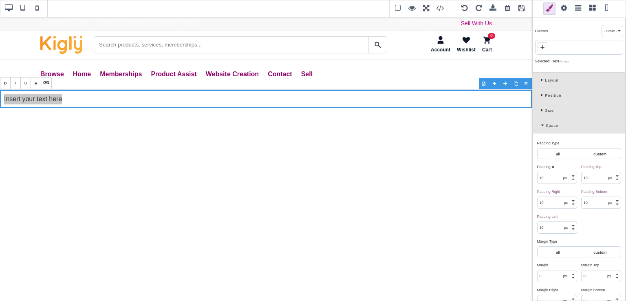
click at [543, 110] on icon at bounding box center [543, 125] width 5 height 4
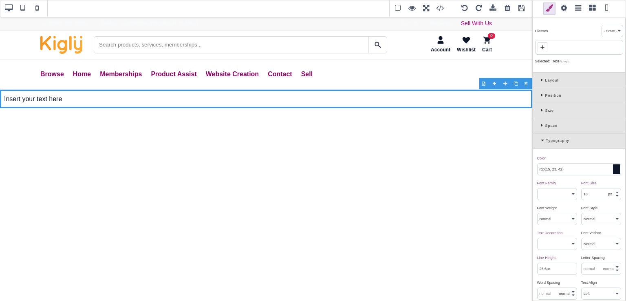
click at [542, 110] on icon at bounding box center [543, 140] width 5 height 4
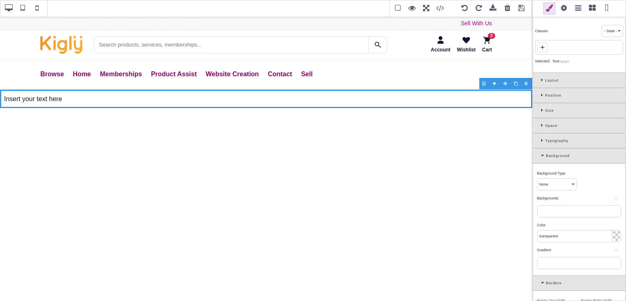
click at [541, 110] on icon at bounding box center [543, 155] width 5 height 4
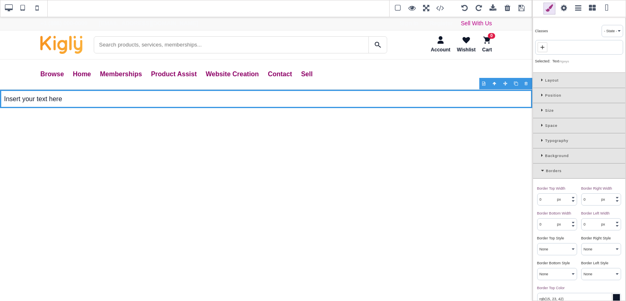
click at [541, 110] on div "Borders" at bounding box center [579, 170] width 92 height 15
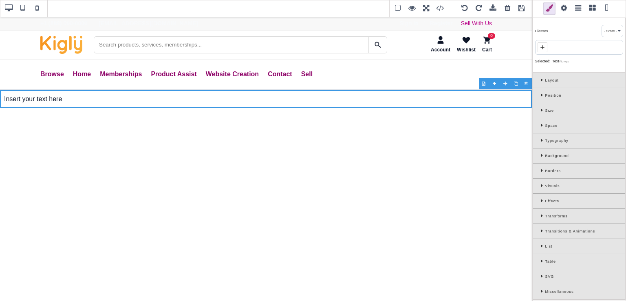
click at [541, 82] on icon at bounding box center [543, 80] width 4 height 4
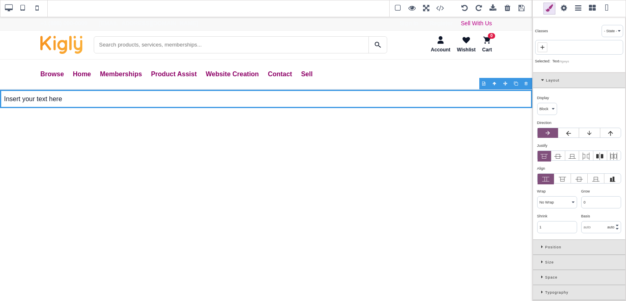
click at [541, 82] on icon at bounding box center [543, 80] width 5 height 4
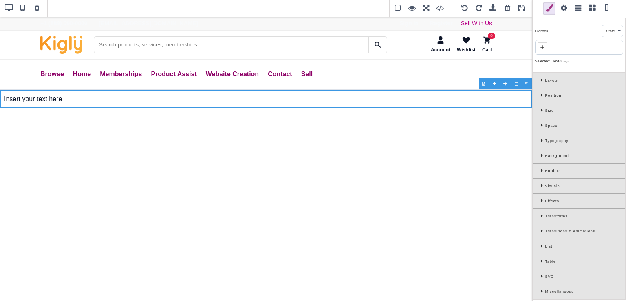
click at [559, 12] on span at bounding box center [564, 8] width 12 height 12
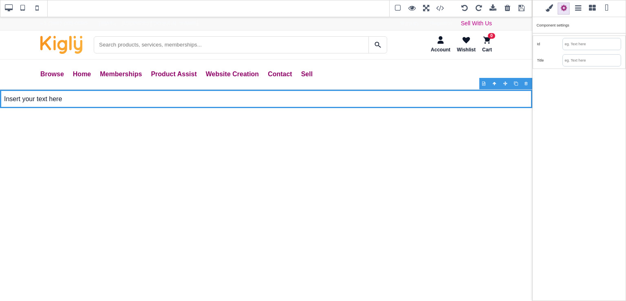
click at [574, 9] on span at bounding box center [578, 8] width 12 height 12
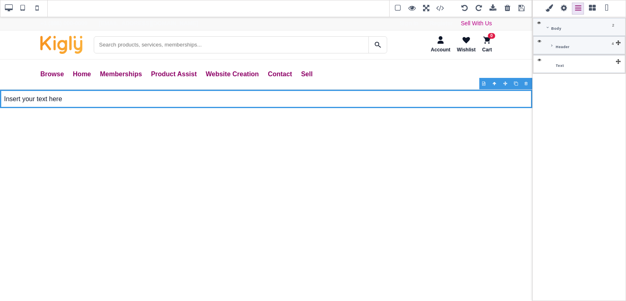
click at [592, 5] on span at bounding box center [592, 8] width 12 height 12
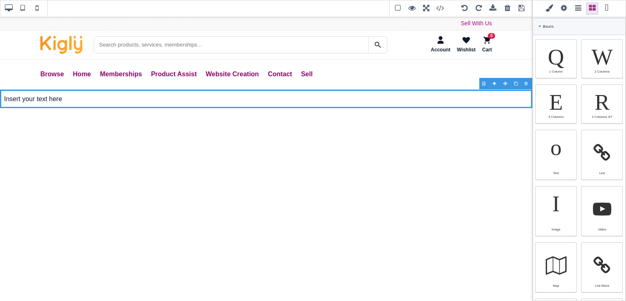
click at [566, 9] on span at bounding box center [564, 8] width 12 height 12
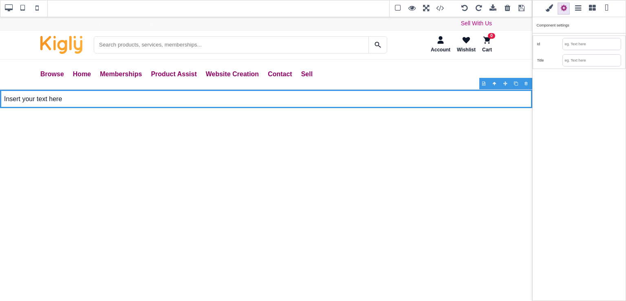
click at [579, 4] on span at bounding box center [578, 8] width 12 height 12
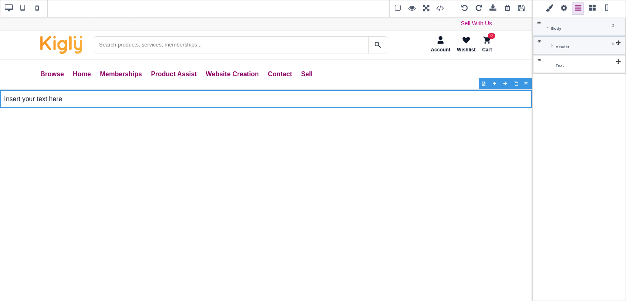
click at [588, 9] on span at bounding box center [592, 8] width 12 height 12
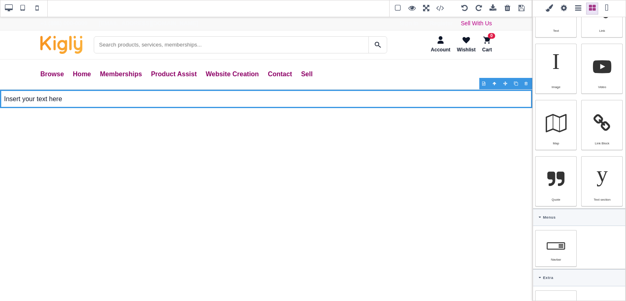
scroll to position [142, 0]
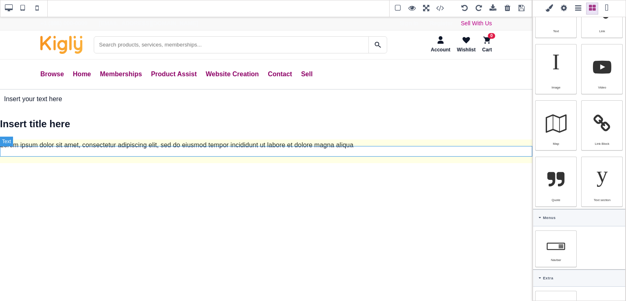
click at [265, 110] on p "Lorem ipsum dolor sit amet, consectetur adipiscing elit, sed do eiusmod tempor …" at bounding box center [266, 145] width 532 height 11
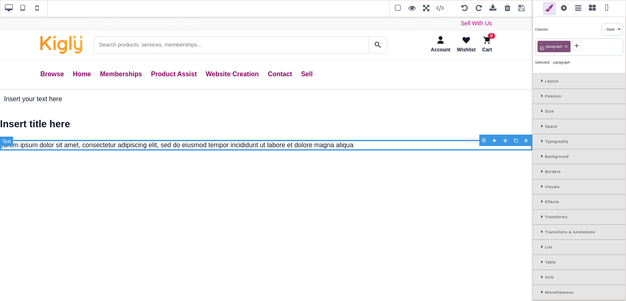
scroll to position [0, 0]
click at [265, 110] on p "Lorem ipsum dolor sit amet, consectetur adipiscing elit, sed do eiusmod tempor …" at bounding box center [266, 145] width 532 height 11
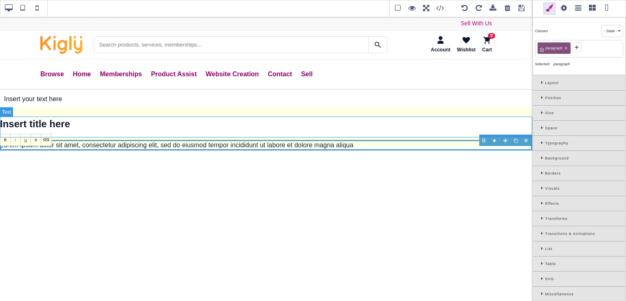
click at [216, 110] on h1 "Insert title here" at bounding box center [266, 123] width 532 height 15
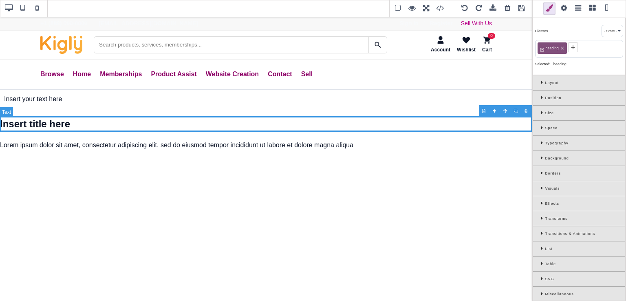
click at [130, 110] on h1 "Insert title here" at bounding box center [266, 123] width 532 height 15
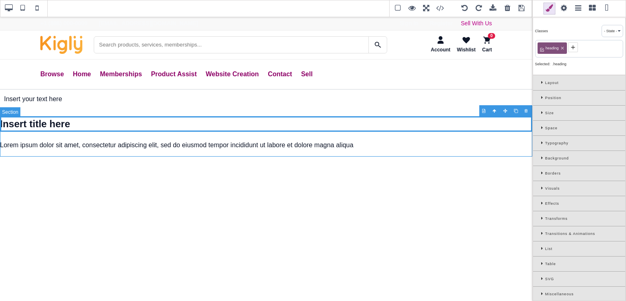
click at [122, 110] on section "Insert title here Lorem ipsum dolor sit amet, consectetur adipiscing elit, sed …" at bounding box center [266, 133] width 532 height 34
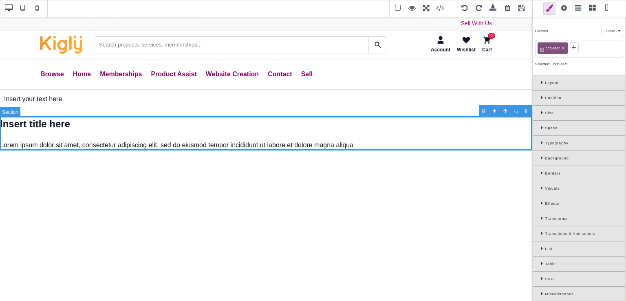
click at [106, 110] on section "Insert title here Lorem ipsum dolor sit amet, consectetur adipiscing elit, sed …" at bounding box center [266, 133] width 532 height 34
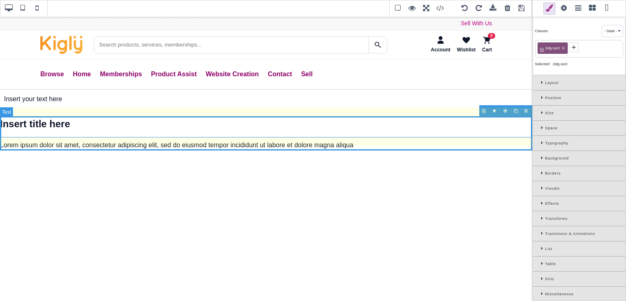
click at [473, 110] on h1 "Insert title here" at bounding box center [266, 123] width 532 height 15
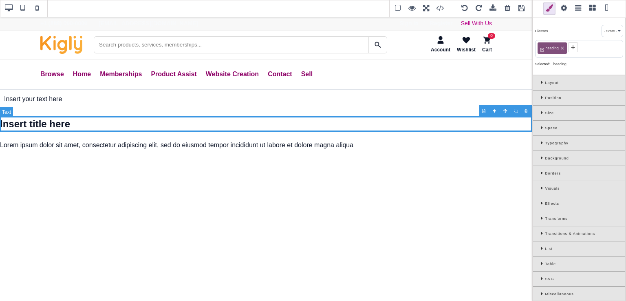
click at [473, 110] on h1 "Insert title here" at bounding box center [266, 123] width 532 height 15
click at [525, 110] on div at bounding box center [527, 111] width 11 height 8
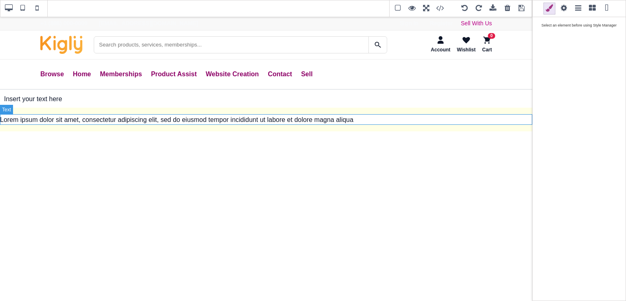
click at [447, 110] on p "Lorem ipsum dolor sit amet, consectetur adipiscing elit, sed do eiusmod tempor …" at bounding box center [266, 120] width 532 height 11
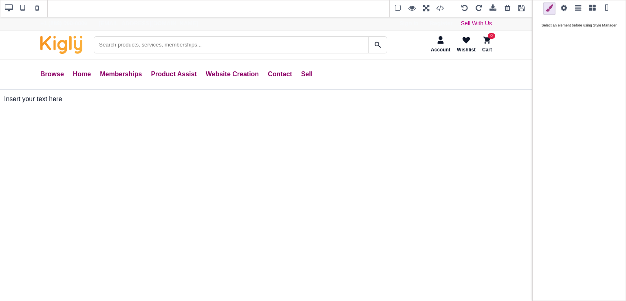
click at [527, 110] on div at bounding box center [527, 109] width 11 height 8
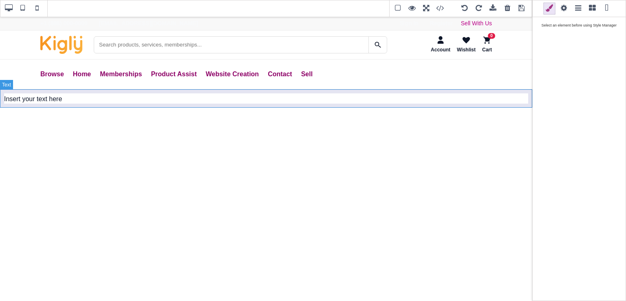
click at [487, 98] on div "Insert your text here" at bounding box center [266, 99] width 532 height 19
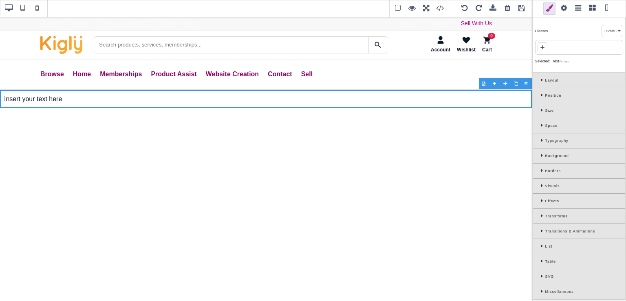
click at [439, 10] on span at bounding box center [446, 8] width 22 height 12
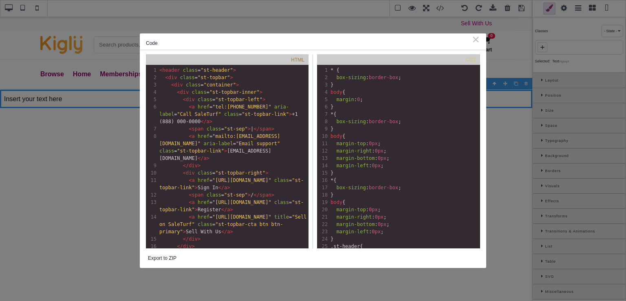
click at [477, 42] on div "⨯" at bounding box center [476, 38] width 9 height 7
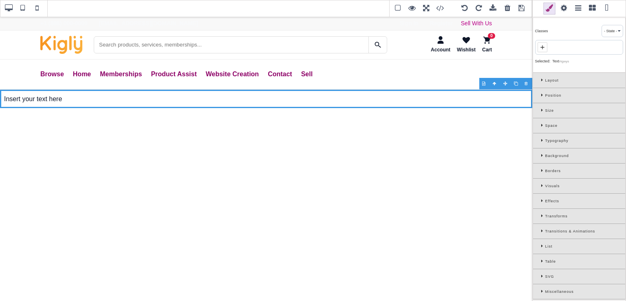
click at [398, 6] on span at bounding box center [398, 8] width 12 height 12
click at [457, 95] on div "Insert your text here" at bounding box center [266, 99] width 532 height 19
drag, startPoint x: 67, startPoint y: 102, endPoint x: 56, endPoint y: 99, distance: 11.0
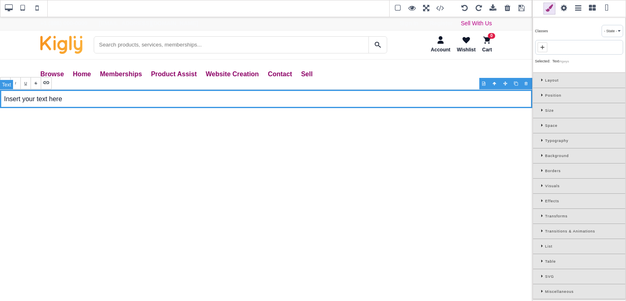
click at [56, 99] on div "Insert your text here" at bounding box center [266, 99] width 532 height 19
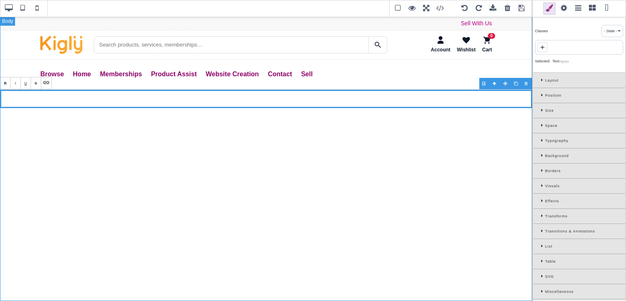
click at [60, 109] on div "+1 (888) 000-0000 | support@saleturf.com Sign In / Register Sell With Us Accoun…" at bounding box center [266, 158] width 532 height 285
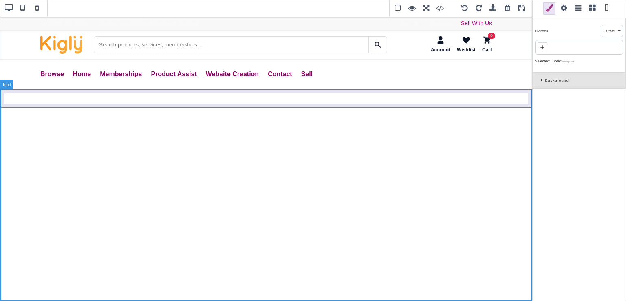
click at [54, 99] on div at bounding box center [266, 99] width 532 height 19
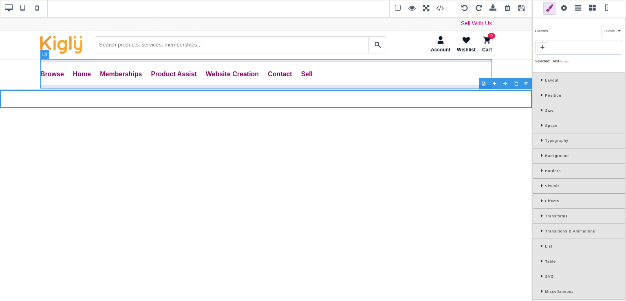
click at [442, 72] on ul "Browse All Products Memberships Services View Cart Home Memberships Product Ass…" at bounding box center [266, 74] width 452 height 29
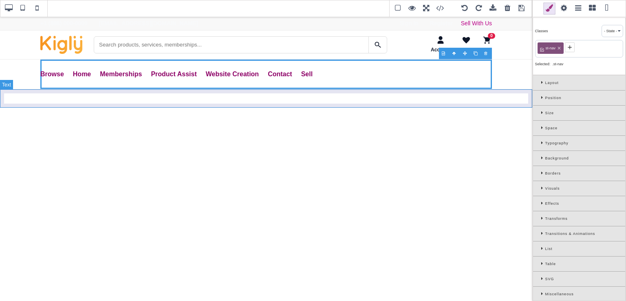
click at [443, 91] on div at bounding box center [266, 99] width 532 height 19
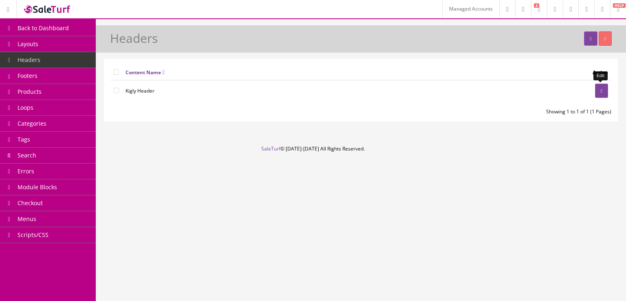
click at [602, 90] on icon at bounding box center [602, 90] width 2 height 5
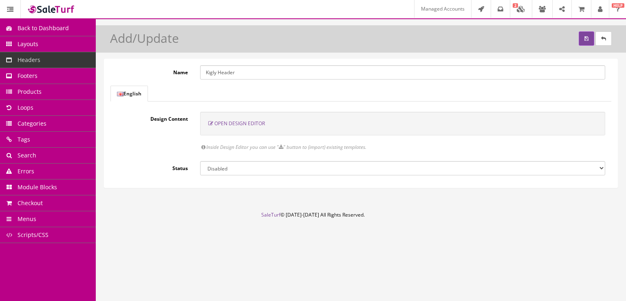
click at [53, 103] on link "Loops" at bounding box center [48, 108] width 96 height 16
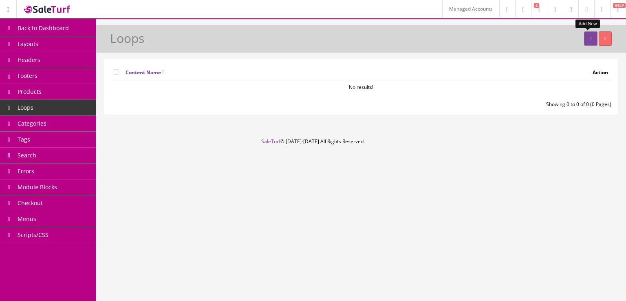
click at [591, 38] on link at bounding box center [590, 38] width 13 height 14
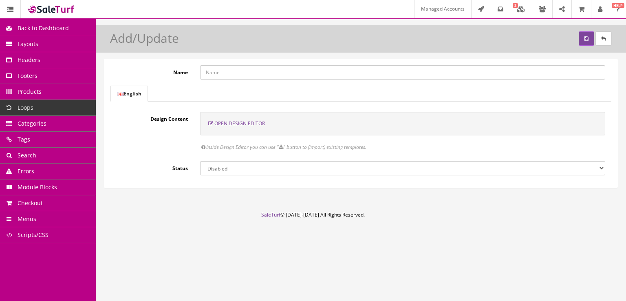
click at [240, 121] on span "Open Design Editor" at bounding box center [239, 123] width 51 height 7
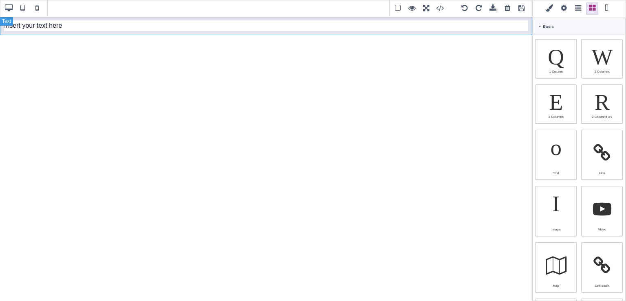
click at [73, 30] on div "Insert your text here" at bounding box center [266, 25] width 532 height 19
type input "10"
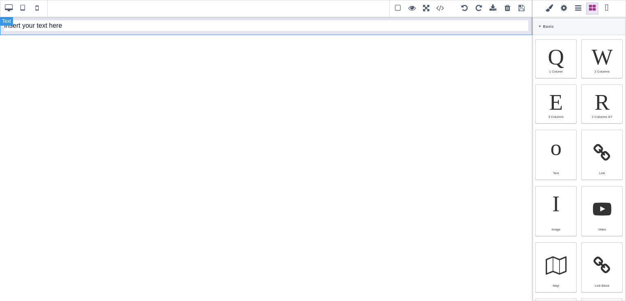
type input "10"
type input "rgb(15, 23, 42)"
select select
type input "16"
select select "px"
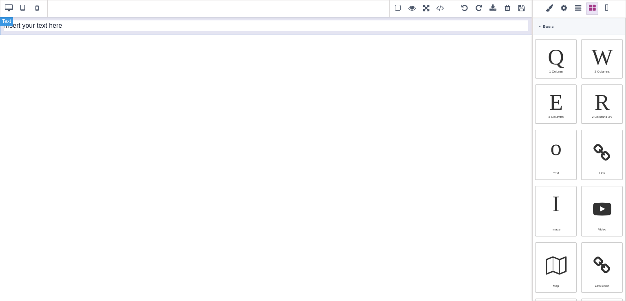
select select
type input "25.6px"
select select
select select "break-word"
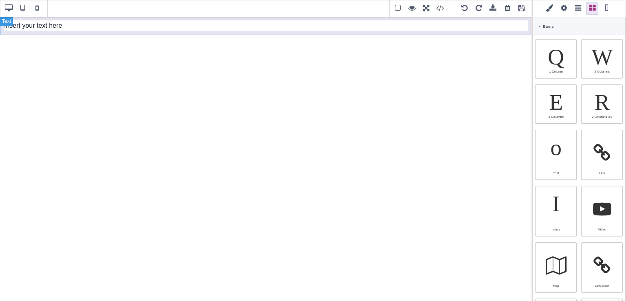
type input "0"
select select "px"
type input "0"
select select "px"
type input "0"
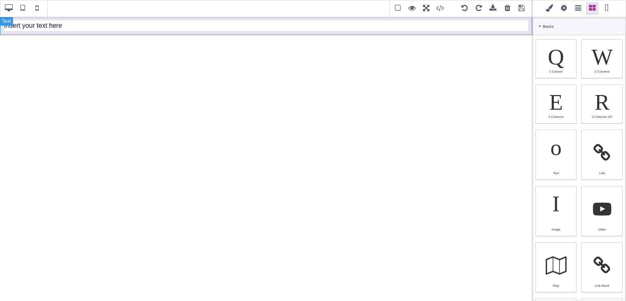
select select "px"
type input "0"
select select "px"
type input "rgb(15, 23, 42)"
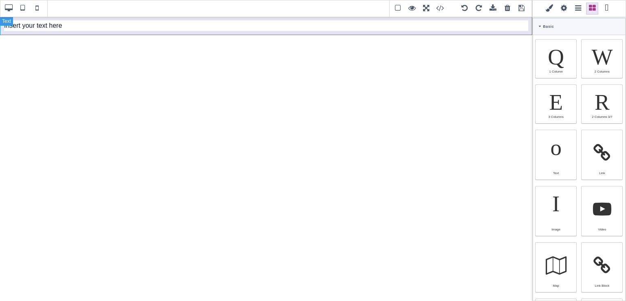
type input "rgb(15, 23, 42)"
type input "2.4"
select select "px"
select select "solid"
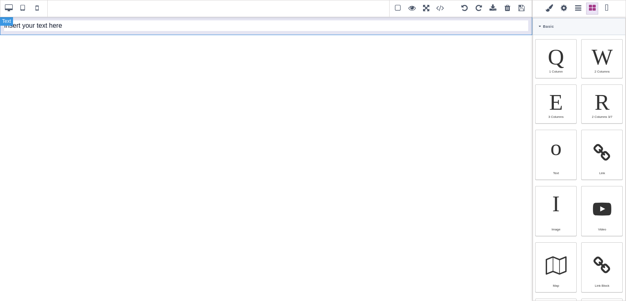
type input "rgb(59, 151, 227)"
type input "-3"
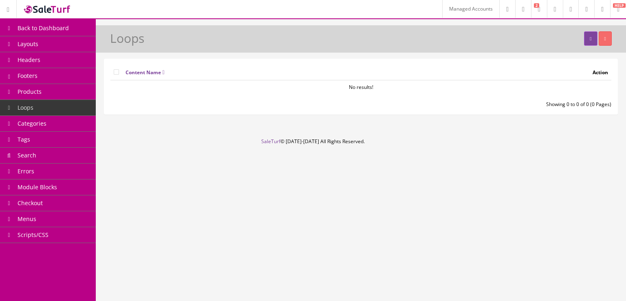
click at [15, 12] on link at bounding box center [8, 9] width 17 height 18
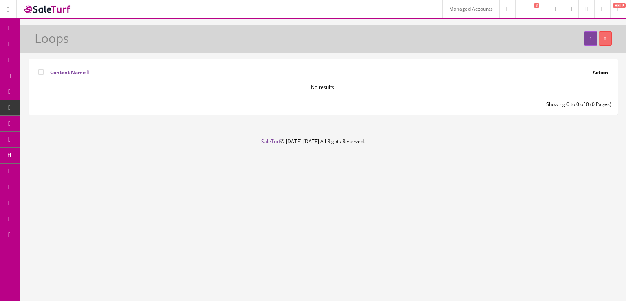
click at [15, 15] on link at bounding box center [8, 9] width 17 height 18
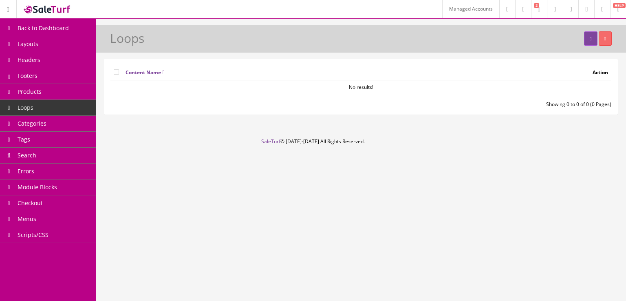
click at [20, 22] on link "Back to Dashboard" at bounding box center [48, 28] width 96 height 16
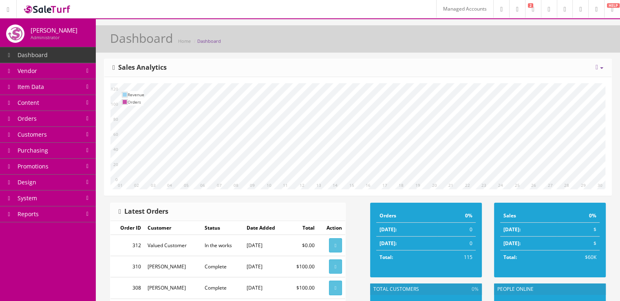
click at [57, 90] on link "Item Data" at bounding box center [48, 87] width 96 height 16
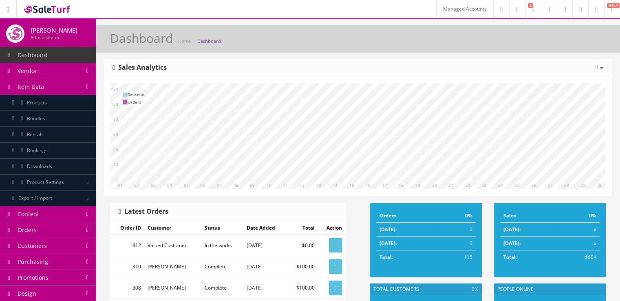
click at [60, 100] on link "Products" at bounding box center [48, 103] width 96 height 16
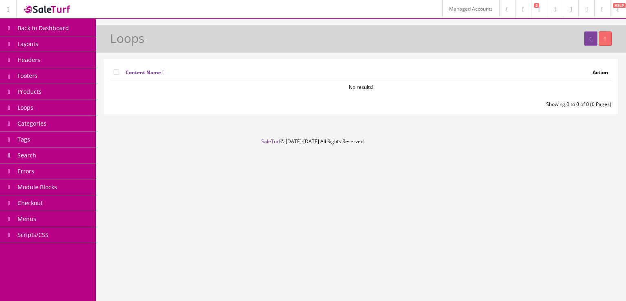
click at [69, 58] on link "Headers" at bounding box center [48, 60] width 96 height 16
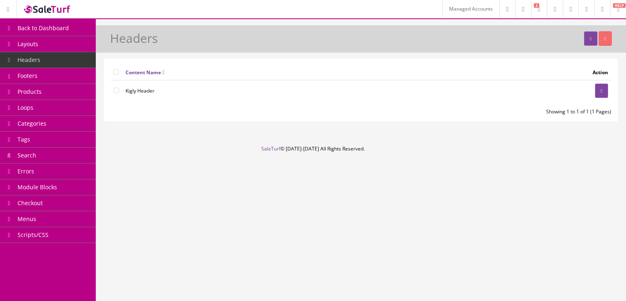
click at [74, 89] on link "Products" at bounding box center [48, 92] width 96 height 16
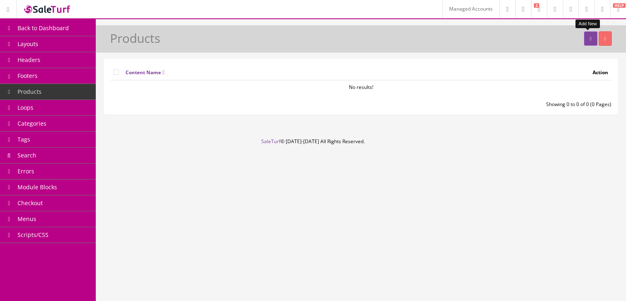
click at [585, 40] on link at bounding box center [590, 38] width 13 height 14
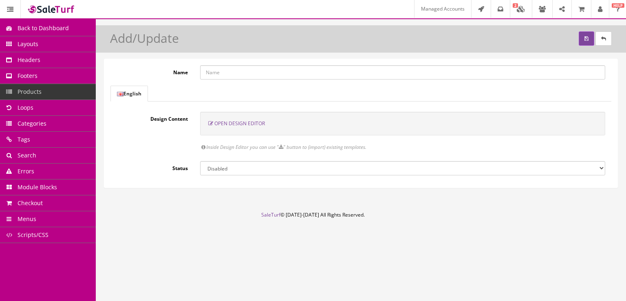
click at [260, 125] on span "Open Design Editor" at bounding box center [239, 123] width 51 height 7
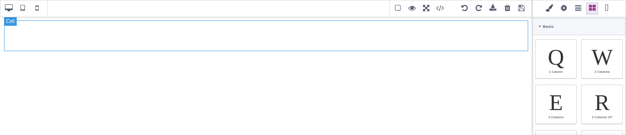
click at [323, 35] on div at bounding box center [266, 35] width 524 height 31
select select "table-cell"
type input "rgb(15, 23, 42)"
select select
type input "16"
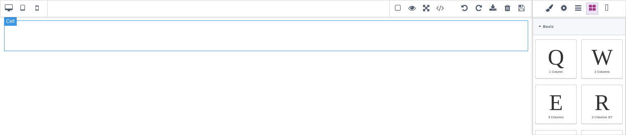
select select "px"
select select
type input "25.6px"
select select
type input "0"
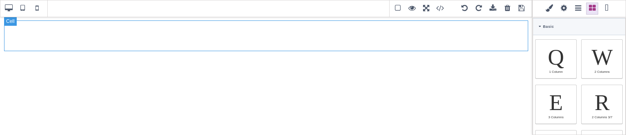
select select "px"
type input "0"
select select "px"
type input "0"
select select "px"
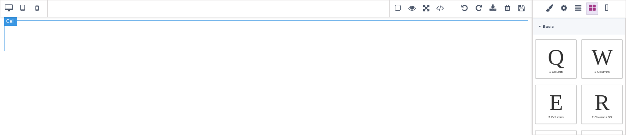
type input "0"
select select "px"
type input "rgb(15, 23, 42)"
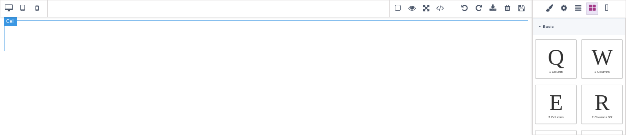
type input "rgb(15, 23, 42)"
type input "2.4"
select select "px"
select select "solid"
type input "rgb(59, 151, 227)"
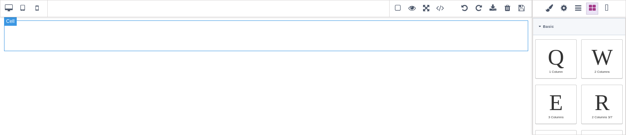
type input "-3"
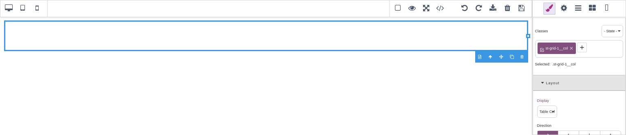
select select "table"
type input "10"
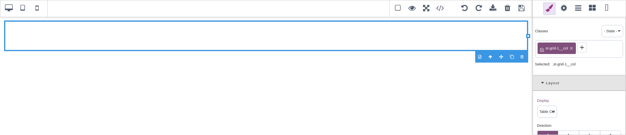
type input "10"
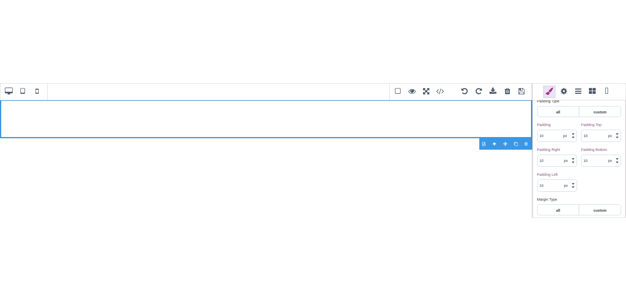
scroll to position [268, 0]
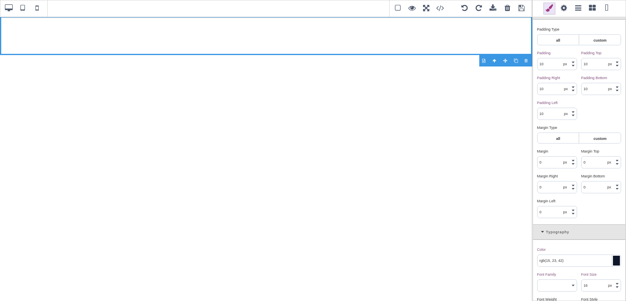
drag, startPoint x: 626, startPoint y: 97, endPoint x: 624, endPoint y: 48, distance: 49.3
click at [624, 48] on div "Classes - State - Hover Click Even/Odd st-grid-1 Selected: .st-grid-1 Layout Di…" at bounding box center [579, 150] width 94 height 301
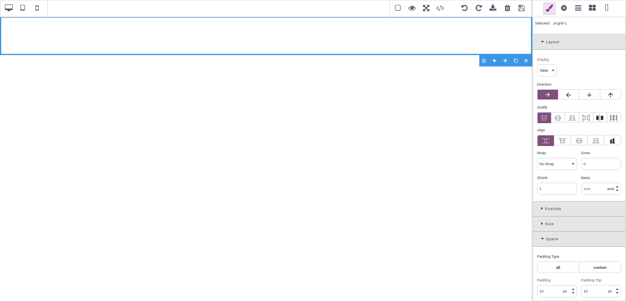
scroll to position [39, 0]
click at [592, 9] on span at bounding box center [592, 8] width 12 height 12
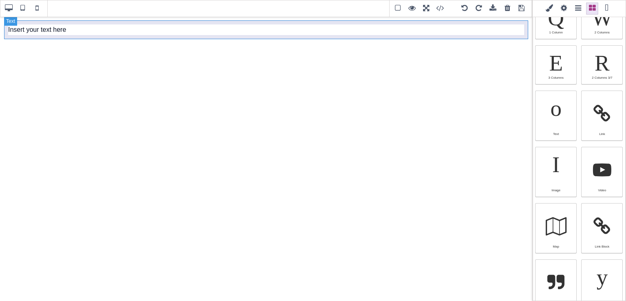
click at [323, 35] on div "Insert your text here" at bounding box center [266, 29] width 524 height 19
select select "block"
select select
select select "break-word"
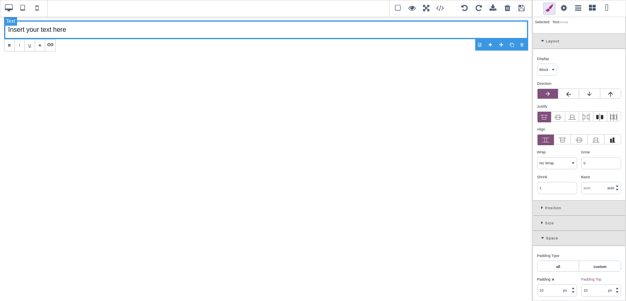
click at [17, 28] on div "Insert your text here" at bounding box center [266, 29] width 524 height 19
click at [117, 25] on div "Insert your text here" at bounding box center [266, 29] width 524 height 19
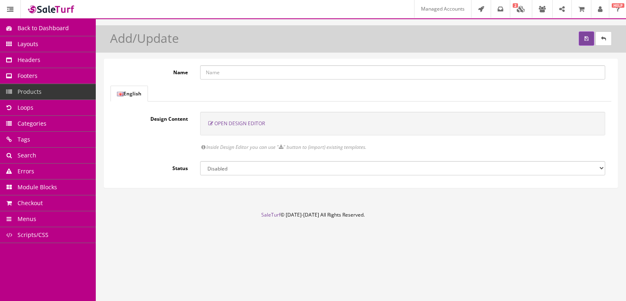
click at [230, 121] on span "Open Design Editor" at bounding box center [239, 123] width 51 height 7
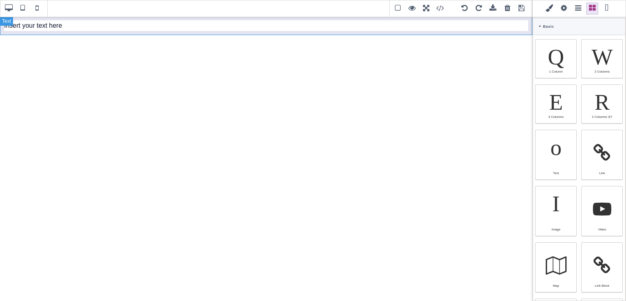
click at [96, 31] on div "Insert your text here" at bounding box center [266, 25] width 532 height 19
type input "10"
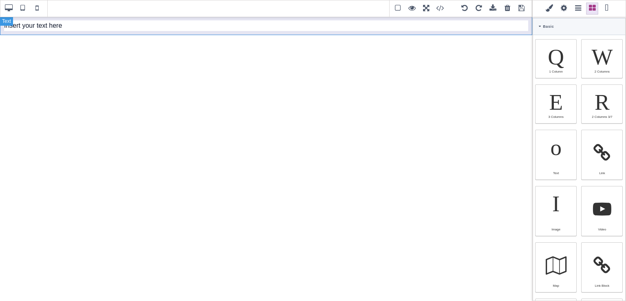
type input "10"
type input "rgb(15, 23, 42)"
select select
type input "16"
select select "px"
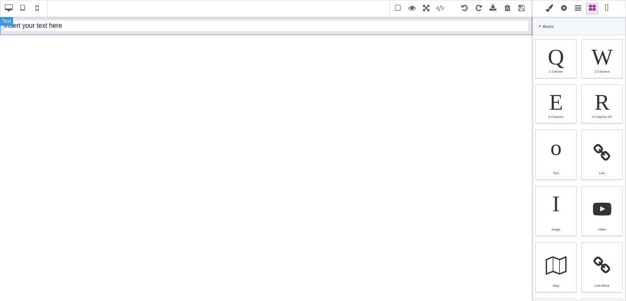
select select
type input "25.6px"
select select
select select "break-word"
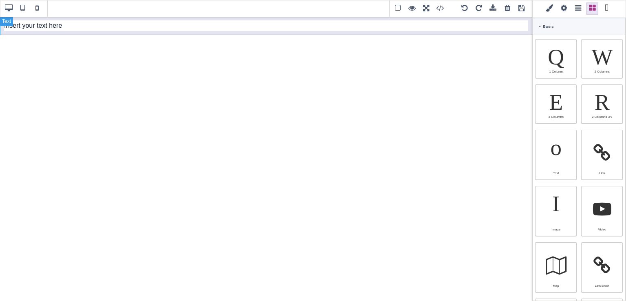
type input "0"
select select "px"
type input "0"
select select "px"
type input "0"
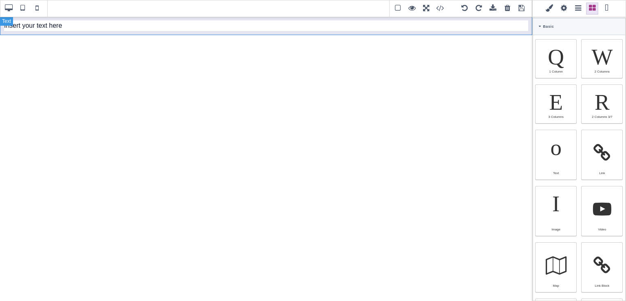
select select "px"
type input "0"
select select "px"
type input "rgb(15, 23, 42)"
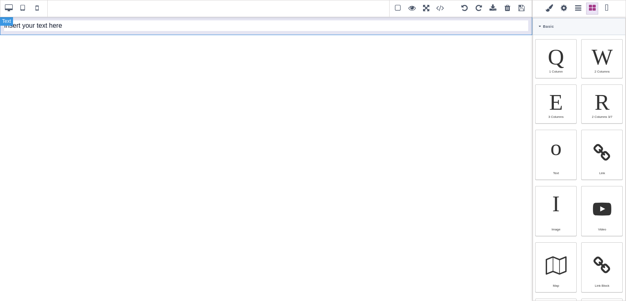
type input "rgb(15, 23, 42)"
type input "2.4"
select select "px"
select select "solid"
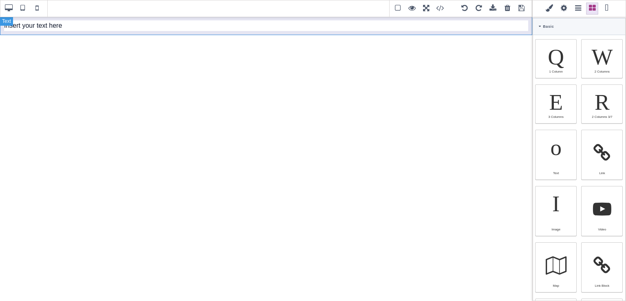
type input "rgb(59, 151, 227)"
type input "-3"
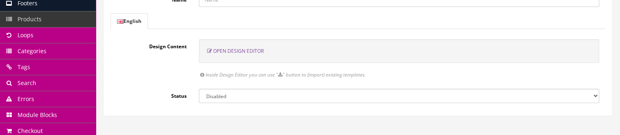
scroll to position [73, 0]
click at [245, 49] on span "Open Design Editor" at bounding box center [238, 49] width 51 height 7
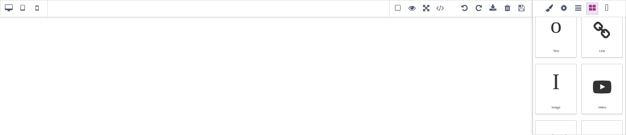
scroll to position [119, 0]
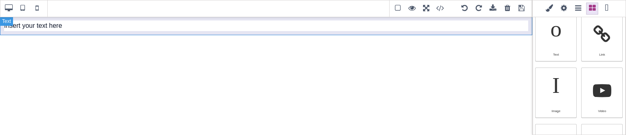
click at [88, 22] on div "Insert your text here" at bounding box center [266, 25] width 532 height 19
type input "10"
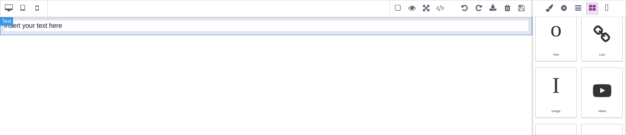
type input "10"
type input "rgb(15, 23, 42)"
select select
type input "16"
select select "px"
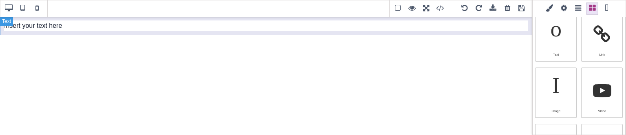
select select
type input "25.6px"
select select
select select "break-word"
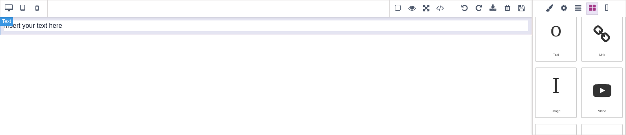
type input "0"
select select "px"
type input "0"
select select "px"
type input "0"
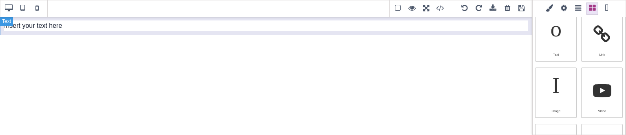
select select "px"
type input "0"
select select "px"
type input "rgb(15, 23, 42)"
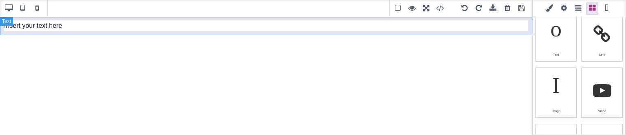
type input "rgb(15, 23, 42)"
type input "2.4"
select select "px"
select select "solid"
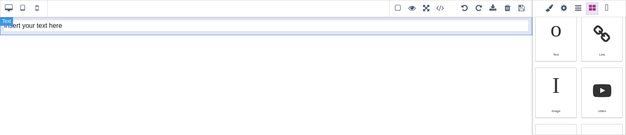
type input "rgb(59, 151, 227)"
type input "-3"
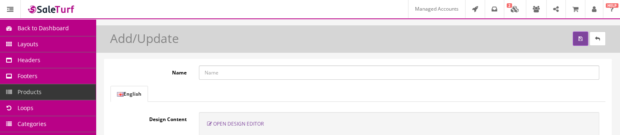
click at [248, 125] on span "Open Design Editor" at bounding box center [238, 123] width 51 height 7
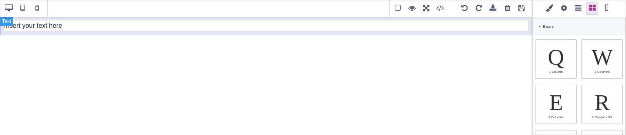
click at [134, 26] on div "Insert your text here" at bounding box center [266, 25] width 532 height 19
type input "10"
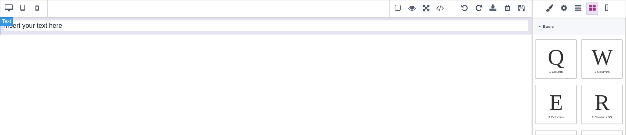
type input "10"
type input "rgb(15, 23, 42)"
select select
type input "16"
select select "px"
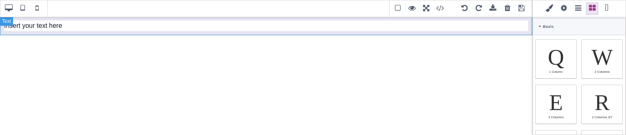
select select
type input "25.6px"
select select
select select "break-word"
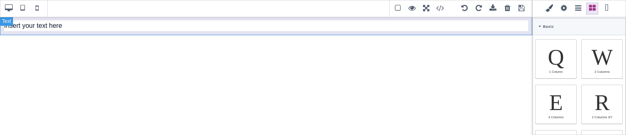
type input "0"
select select "px"
type input "0"
select select "px"
type input "0"
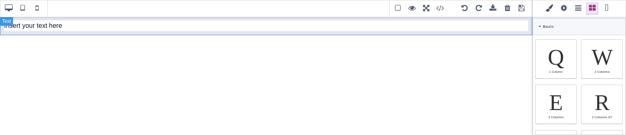
select select "px"
type input "0"
select select "px"
type input "rgb(15, 23, 42)"
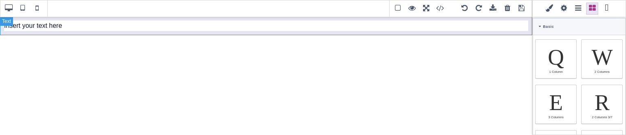
type input "rgb(15, 23, 42)"
type input "2.4"
select select "px"
select select "solid"
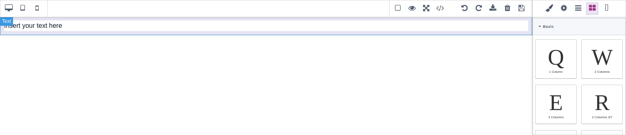
type input "rgb(59, 151, 227)"
type input "-3"
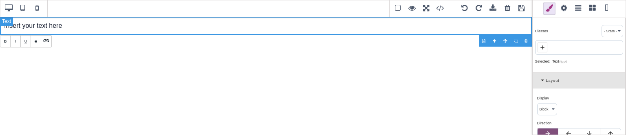
click at [229, 28] on div "Insert your text here" at bounding box center [266, 25] width 532 height 19
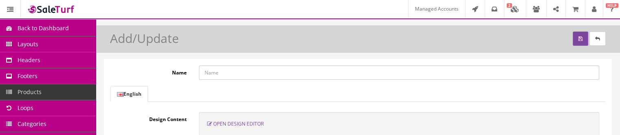
click at [257, 120] on span "Open Design Editor" at bounding box center [238, 123] width 51 height 7
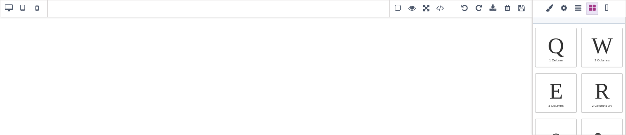
scroll to position [17, 0]
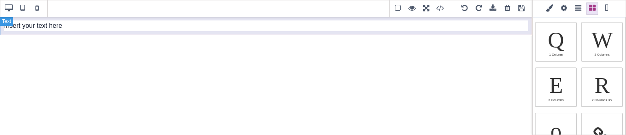
click at [133, 31] on div "Insert your text here" at bounding box center [266, 25] width 532 height 19
type input "10"
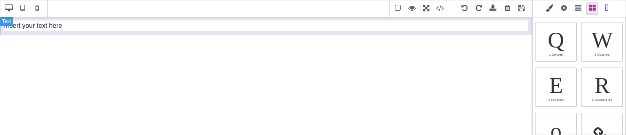
type input "10"
type input "rgb(15, 23, 42)"
select select
type input "16"
select select "px"
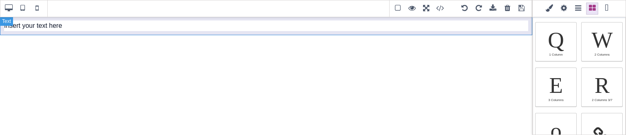
select select
type input "25.6px"
select select
select select "break-word"
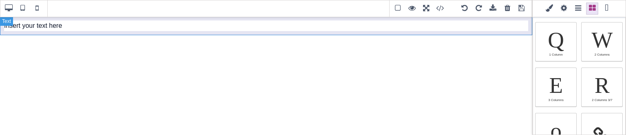
type input "0"
select select "px"
type input "0"
select select "px"
type input "0"
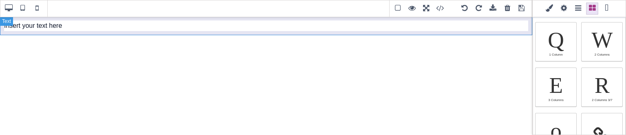
select select "px"
type input "0"
select select "px"
type input "rgb(15, 23, 42)"
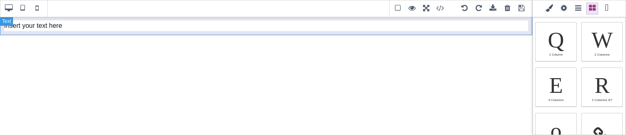
type input "rgb(15, 23, 42)"
type input "2.4"
select select "px"
select select "solid"
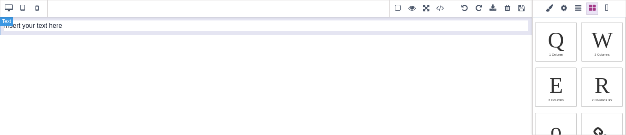
type input "rgb(59, 151, 227)"
type input "-3"
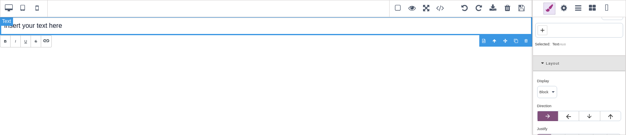
click at [70, 30] on div "Insert your text here" at bounding box center [266, 25] width 532 height 19
click at [44, 26] on div "Insert your text here" at bounding box center [266, 25] width 532 height 19
click at [563, 13] on span at bounding box center [564, 8] width 12 height 12
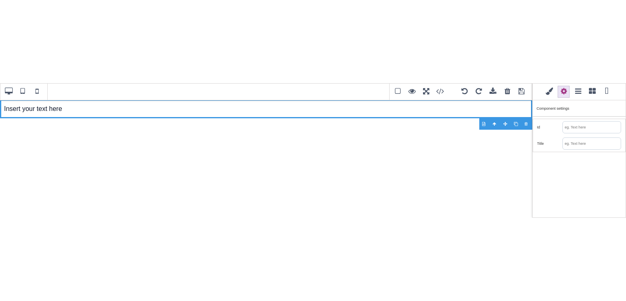
scroll to position [0, 0]
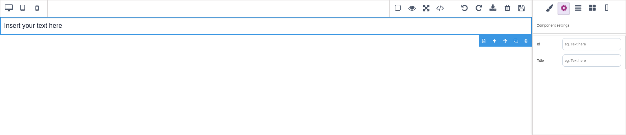
click at [549, 15] on div at bounding box center [579, 8] width 94 height 17
click at [548, 12] on span at bounding box center [549, 8] width 12 height 12
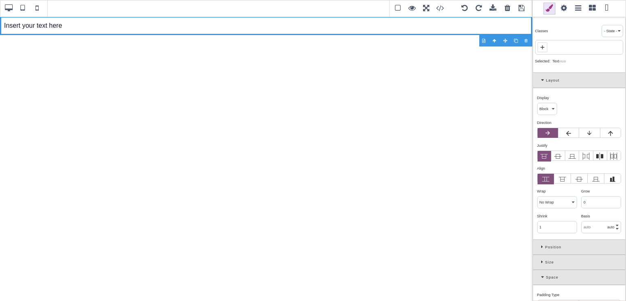
click at [592, 10] on span at bounding box center [592, 8] width 12 height 12
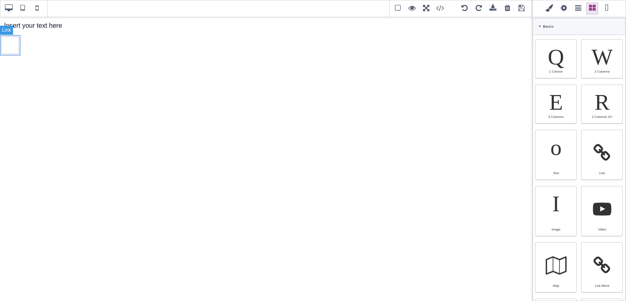
click at [8, 46] on link at bounding box center [10, 45] width 20 height 20
select select "inline-block"
type input "5"
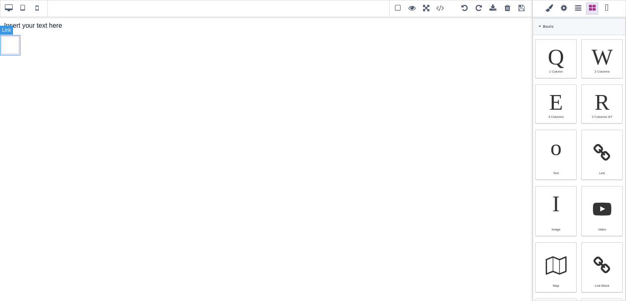
type input "5"
type input "rgb(141, 1, 103)"
select select "600"
select select
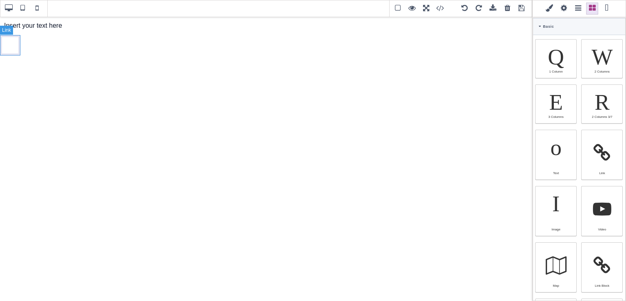
select select
select select "auto"
select select "normal"
type input "rgb(141, 1, 103)"
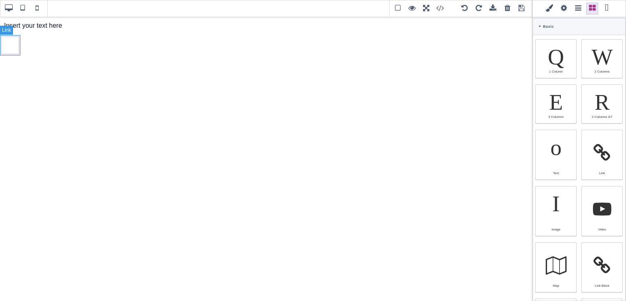
type input "rgb(141, 1, 103)"
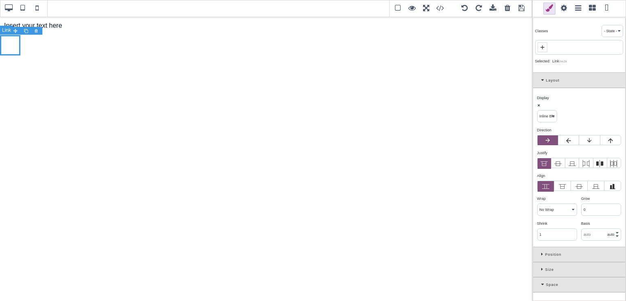
click at [16, 49] on link at bounding box center [10, 45] width 20 height 20
click at [563, 11] on span at bounding box center [564, 8] width 12 height 12
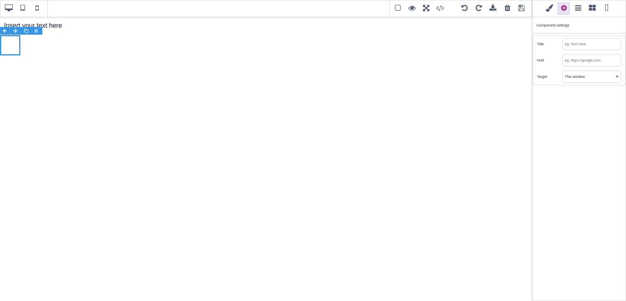
click at [576, 51] on div "Title" at bounding box center [579, 44] width 92 height 16
click at [576, 45] on input "text" at bounding box center [592, 43] width 58 height 11
click at [578, 56] on input "text" at bounding box center [592, 60] width 58 height 11
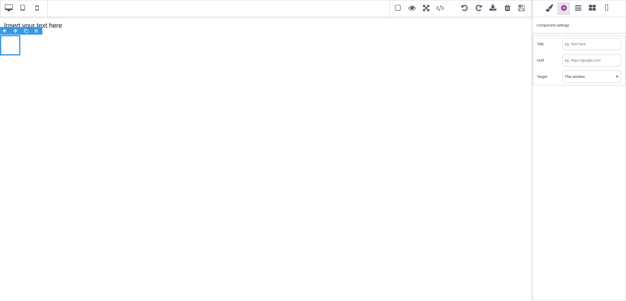
click at [574, 44] on input "text" at bounding box center [592, 43] width 58 height 11
click at [593, 13] on span at bounding box center [592, 8] width 12 height 12
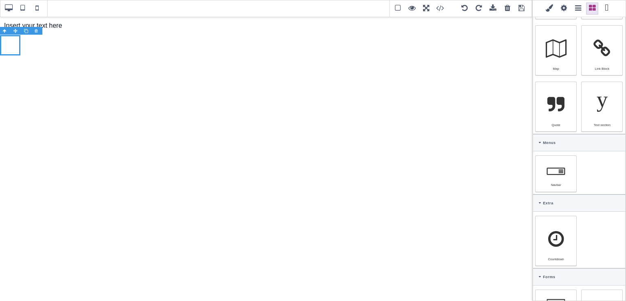
scroll to position [223, 0]
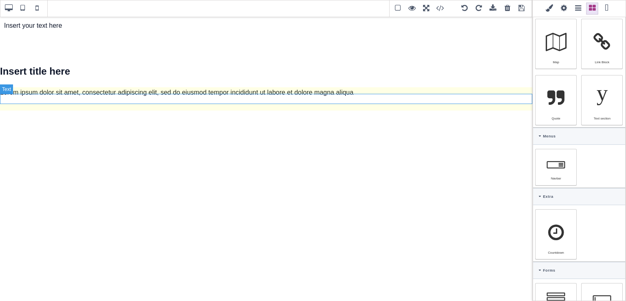
click at [304, 98] on p "Lorem ipsum dolor sit amet, consectetur adipiscing elit, sed do eiusmod tempor …" at bounding box center [266, 92] width 532 height 11
select select "block"
type input "0"
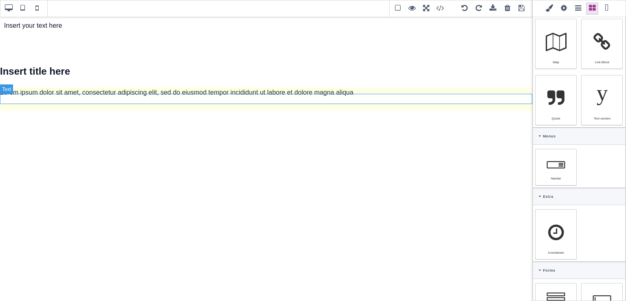
type input "0"
type input "16"
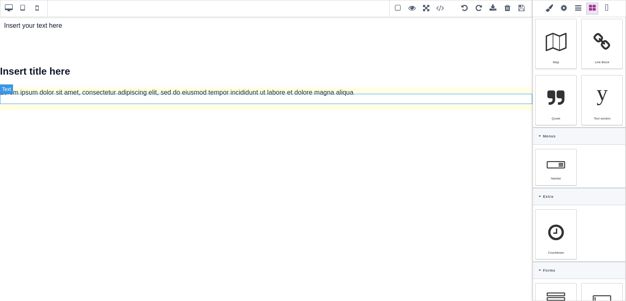
type input "rgb(15, 23, 42)"
select select "normal"
select select
type input "rgb(15, 23, 42)"
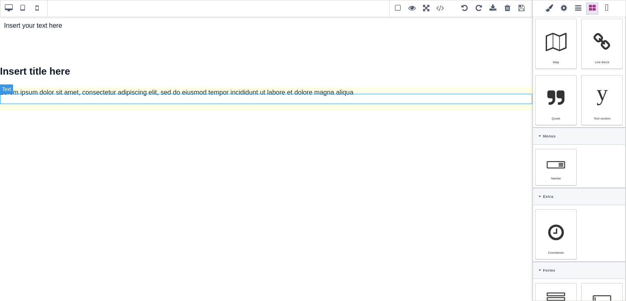
type input "rgb(15, 23, 42)"
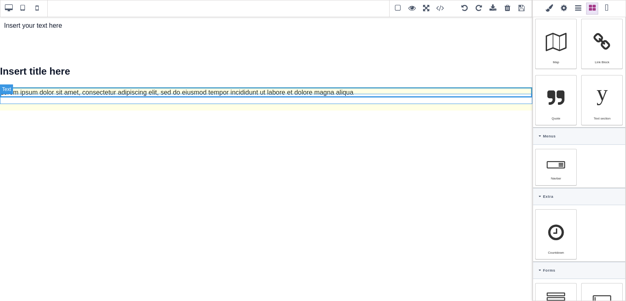
scroll to position [218, 0]
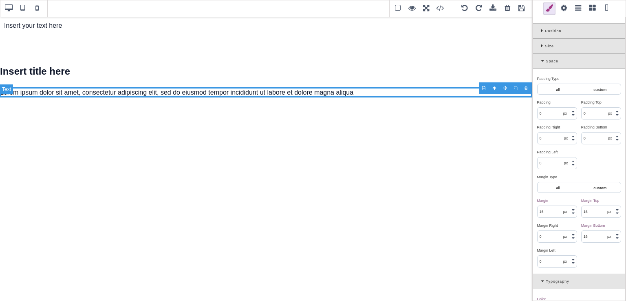
click at [304, 98] on p "Lorem ipsum dolor sit amet, consectetur adipiscing elit, sed do eiusmod tempor …" at bounding box center [266, 92] width 532 height 11
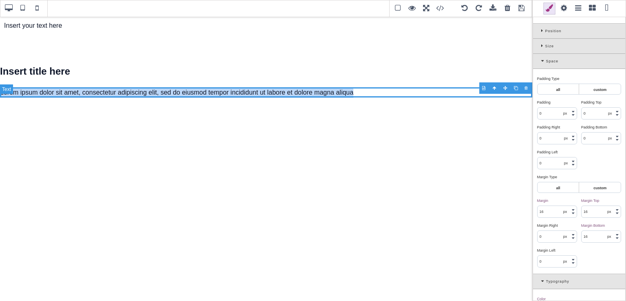
click at [304, 98] on p "Lorem ipsum dolor sit amet, consectetur adipiscing elit, sed do eiusmod tempor …" at bounding box center [266, 92] width 532 height 11
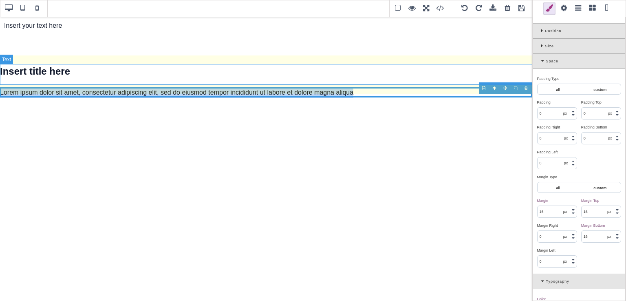
click at [87, 77] on h1 "Insert title here" at bounding box center [266, 71] width 532 height 15
type input "21.44"
type input "32"
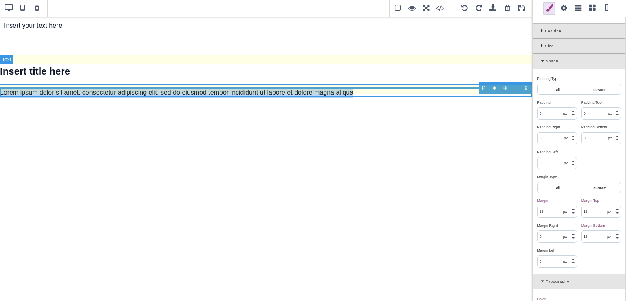
select select "700"
type input "51.2px"
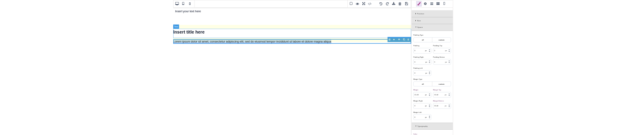
scroll to position [0, 0]
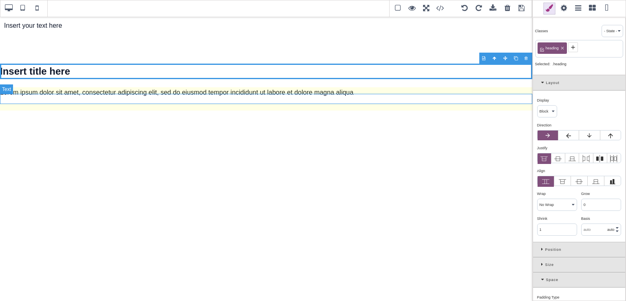
click at [209, 97] on p "Lorem ipsum dolor sit amet, consectetur adipiscing elit, sed do eiusmod tempor …" at bounding box center [266, 92] width 532 height 11
type input "16"
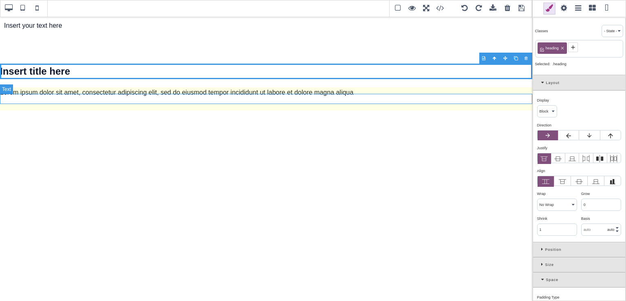
select select "normal"
type input "25.6px"
